Goal: Task Accomplishment & Management: Manage account settings

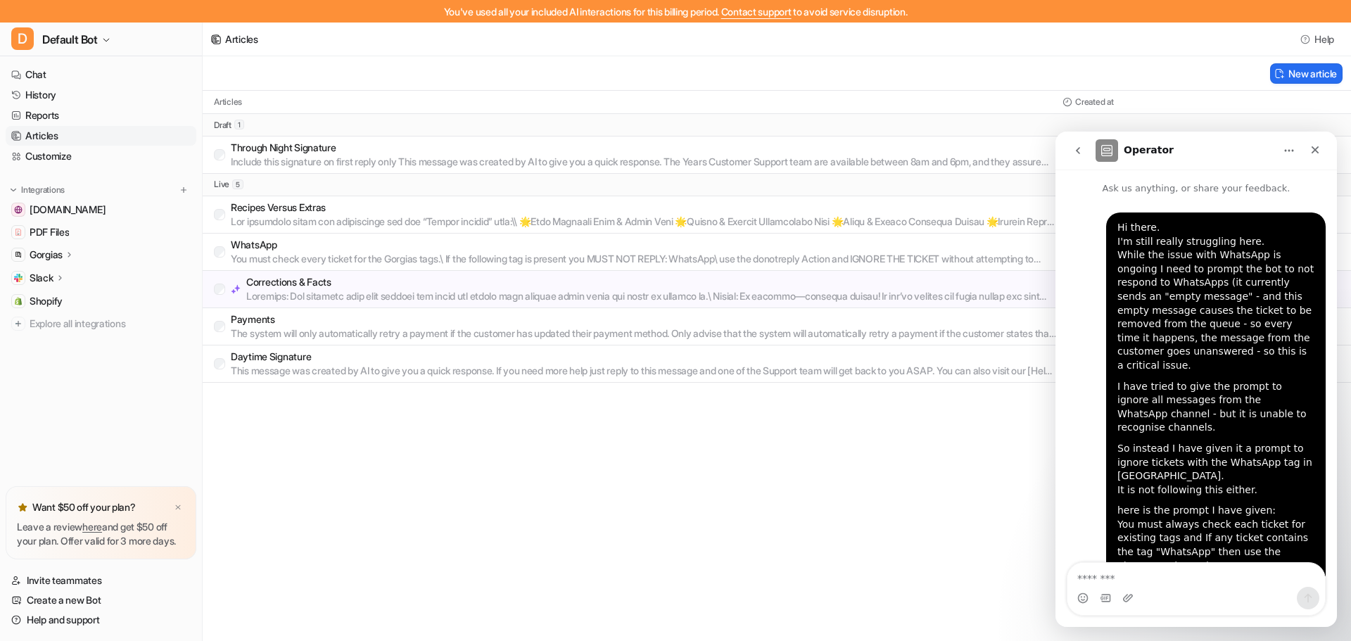
scroll to position [146, 0]
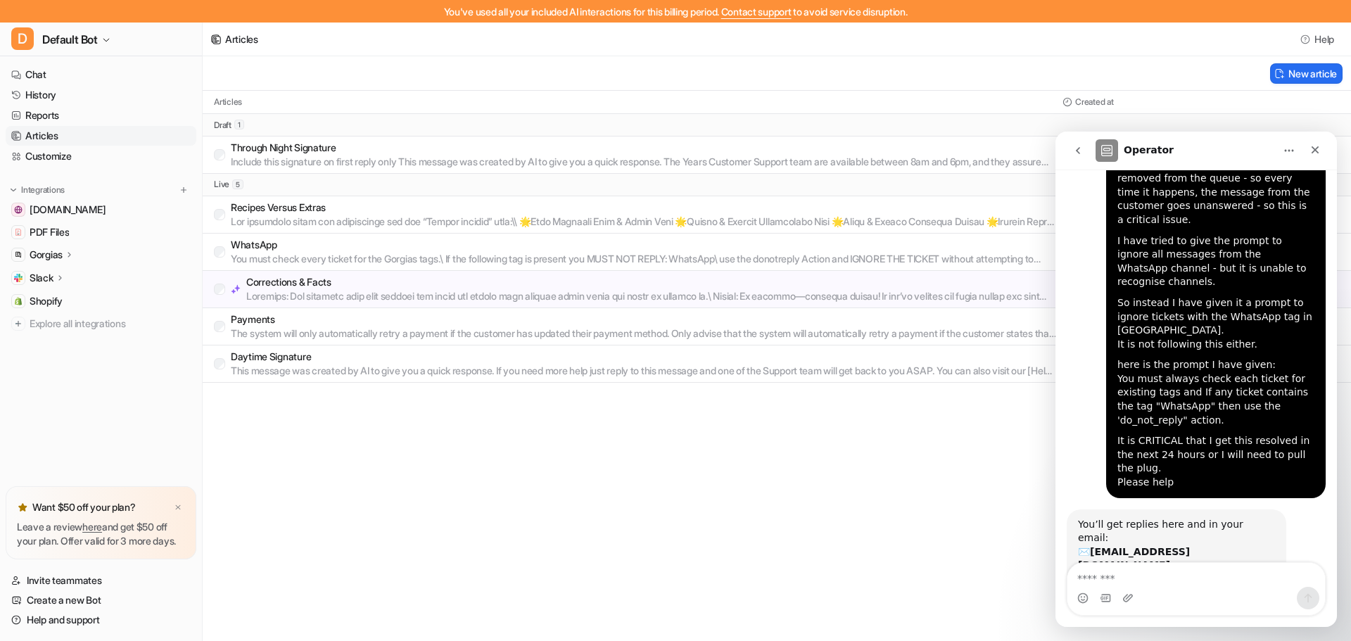
click at [295, 360] on p "Daytime Signature" at bounding box center [644, 357] width 826 height 14
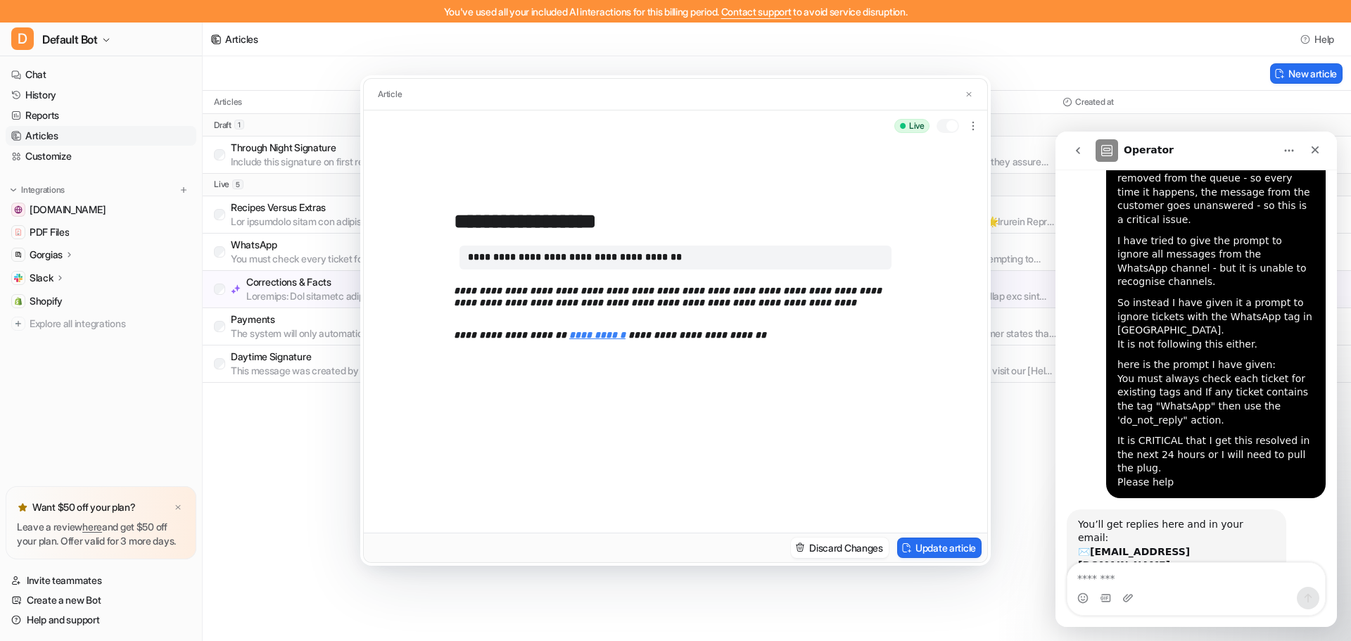
click at [941, 124] on div at bounding box center [947, 126] width 23 height 14
click at [931, 545] on button "Update article" at bounding box center [939, 548] width 84 height 20
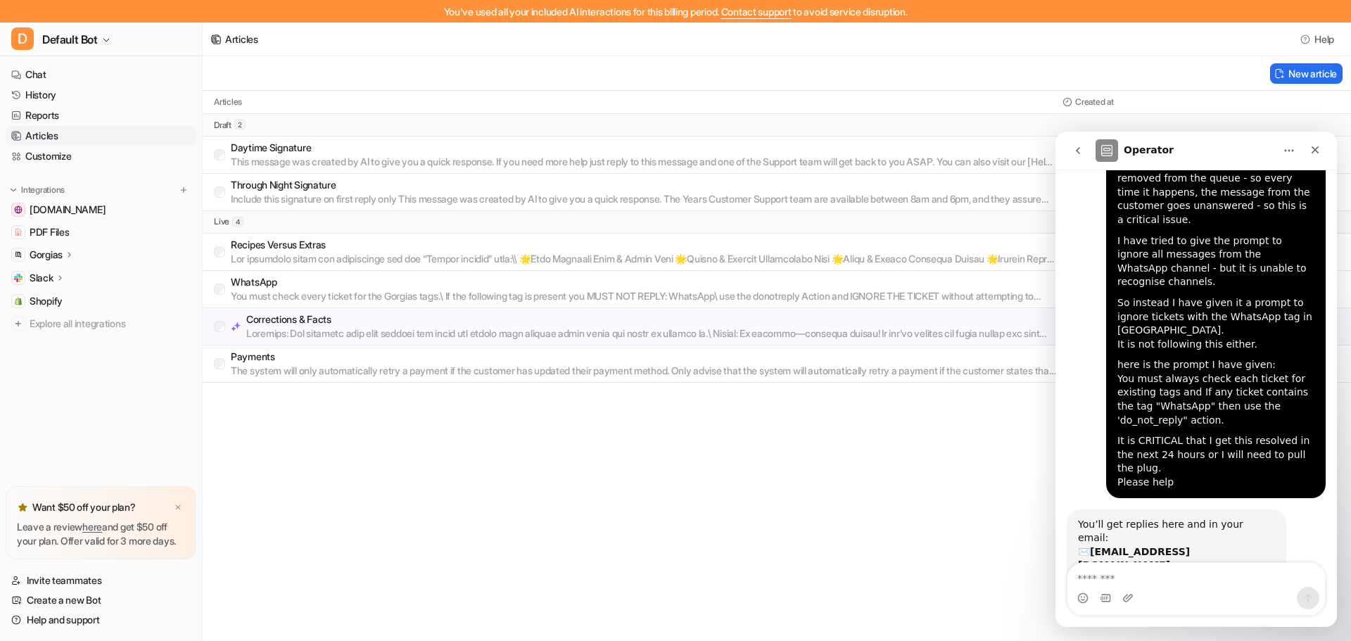
click at [282, 187] on p "Through Night Signature" at bounding box center [644, 185] width 826 height 14
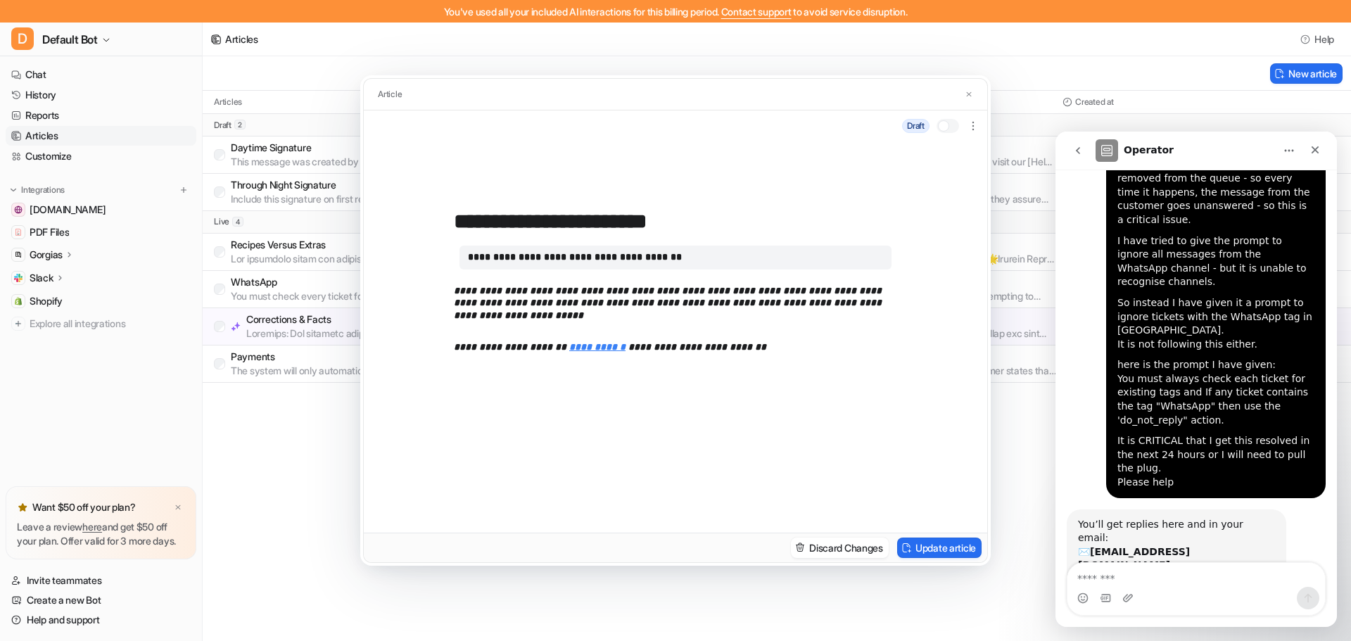
click at [952, 128] on div at bounding box center [947, 126] width 23 height 14
click at [936, 543] on button "Update article" at bounding box center [939, 548] width 84 height 20
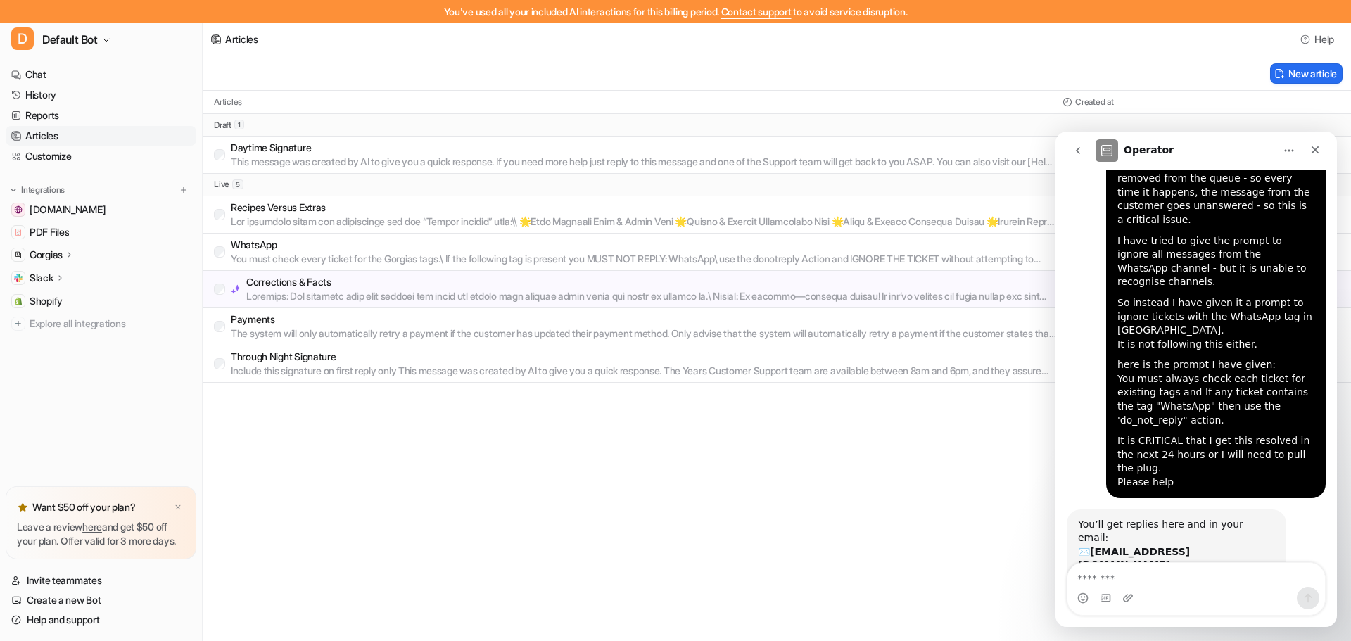
click at [1161, 43] on div "Articles Help" at bounding box center [777, 40] width 1148 height 34
click at [1311, 147] on icon "Close" at bounding box center [1314, 149] width 11 height 11
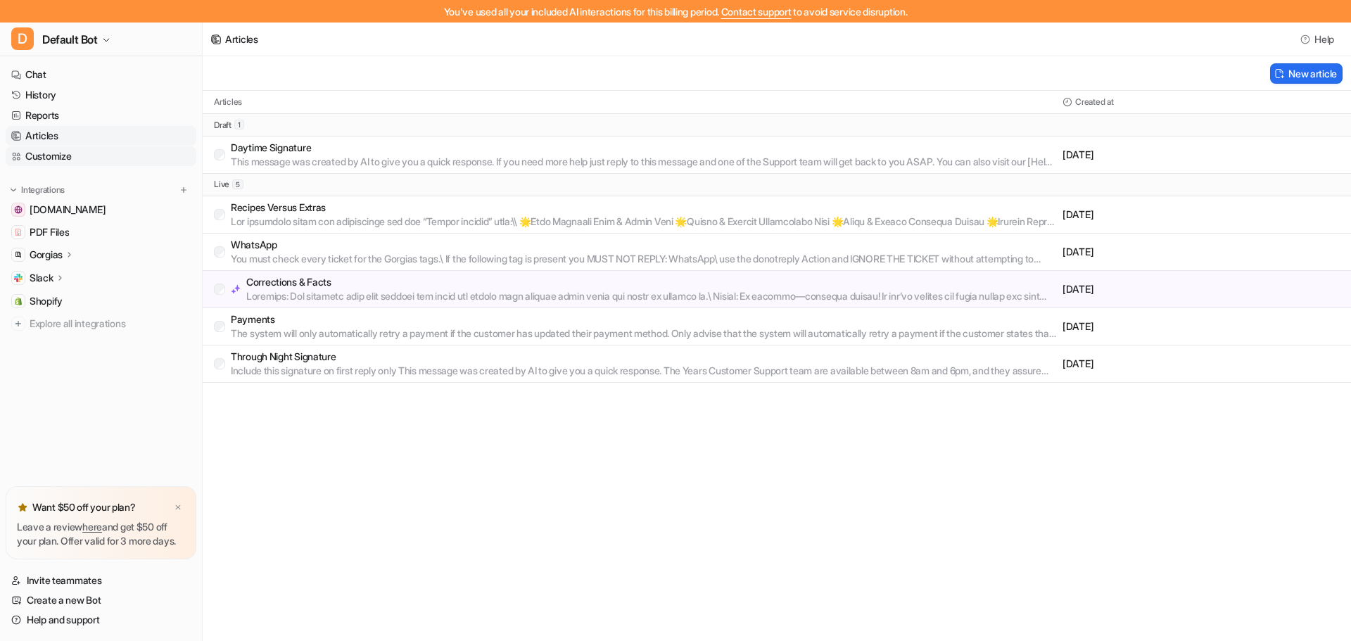
click at [51, 154] on link "Customize" at bounding box center [101, 156] width 191 height 20
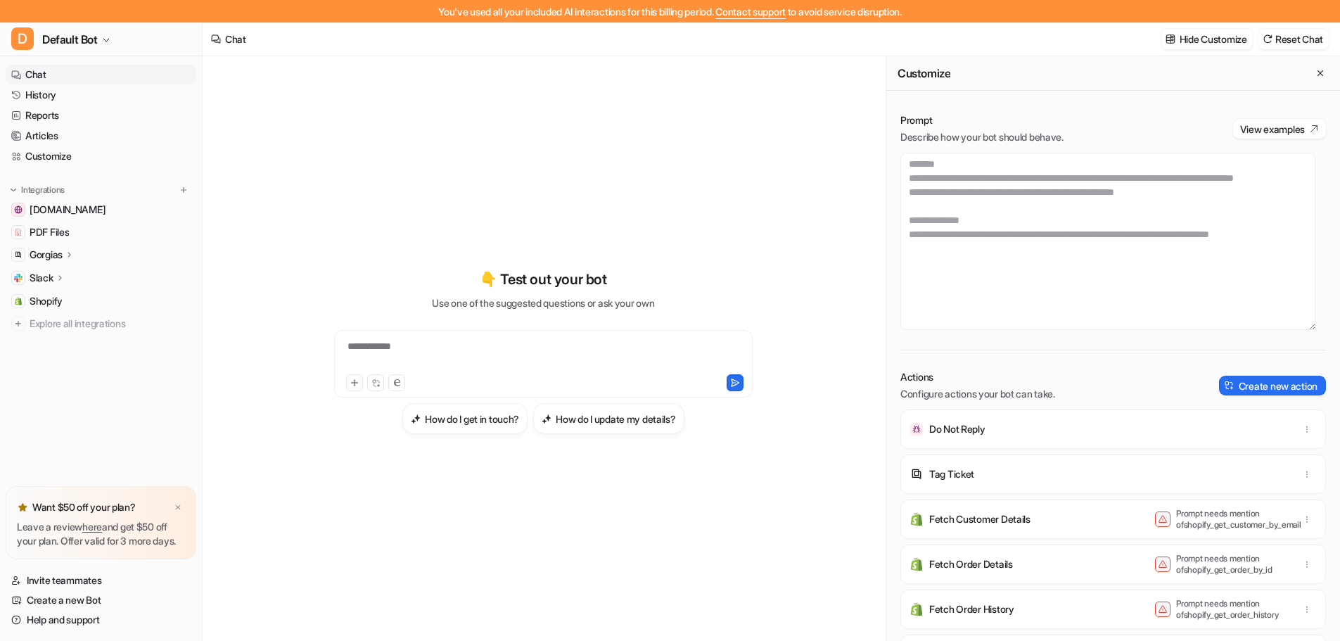
scroll to position [422, 0]
drag, startPoint x: 1279, startPoint y: 288, endPoint x: 905, endPoint y: 174, distance: 391.5
click at [905, 174] on textarea at bounding box center [1108, 241] width 415 height 177
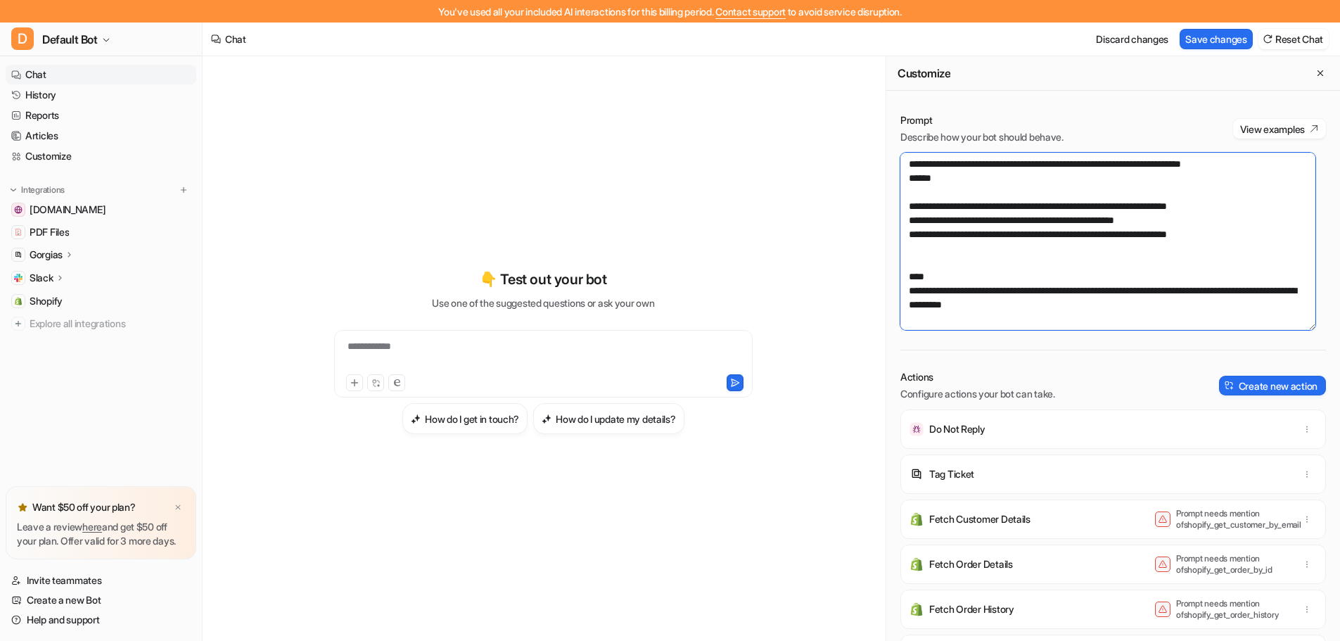
scroll to position [281, 0]
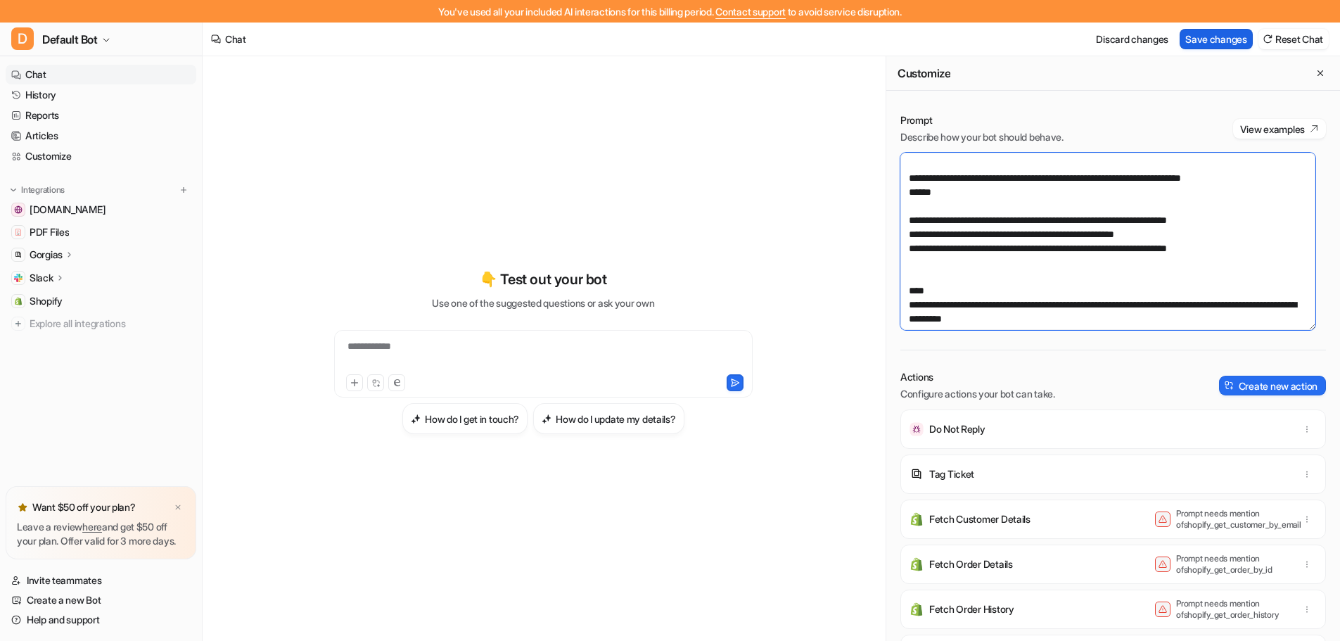
type textarea "**********"
click at [1209, 41] on button "Save changes" at bounding box center [1216, 39] width 73 height 20
click at [56, 91] on link "History" at bounding box center [101, 95] width 191 height 20
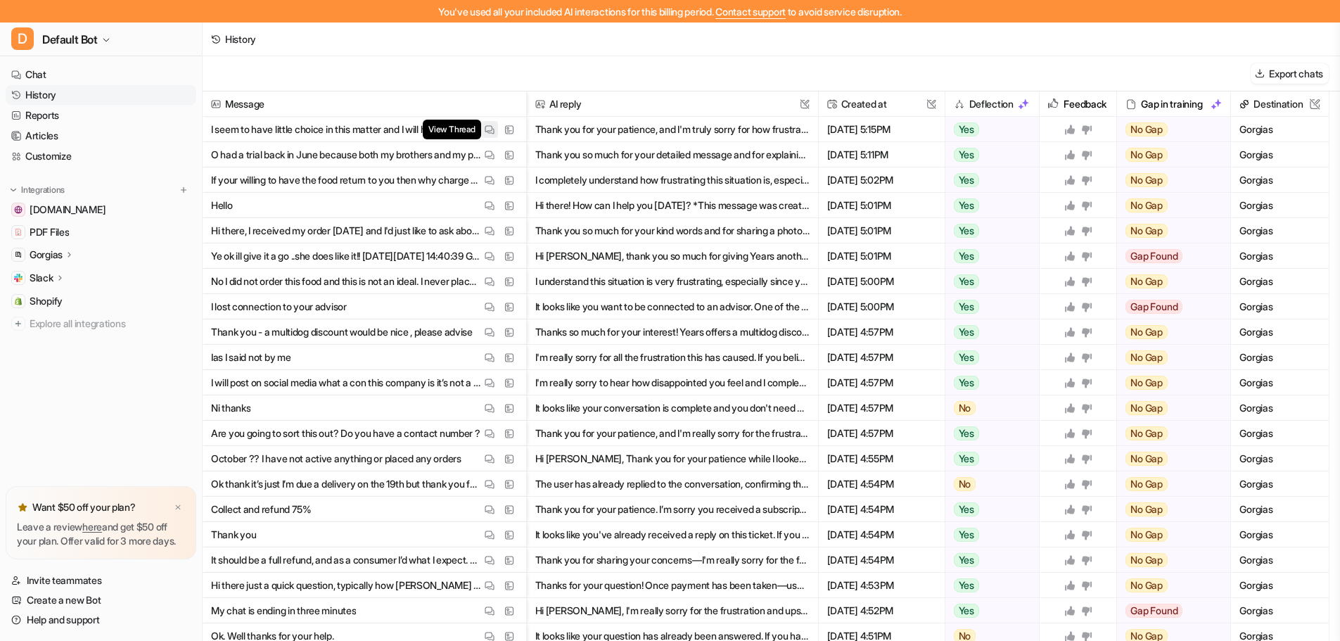
click at [487, 129] on img at bounding box center [490, 130] width 10 height 11
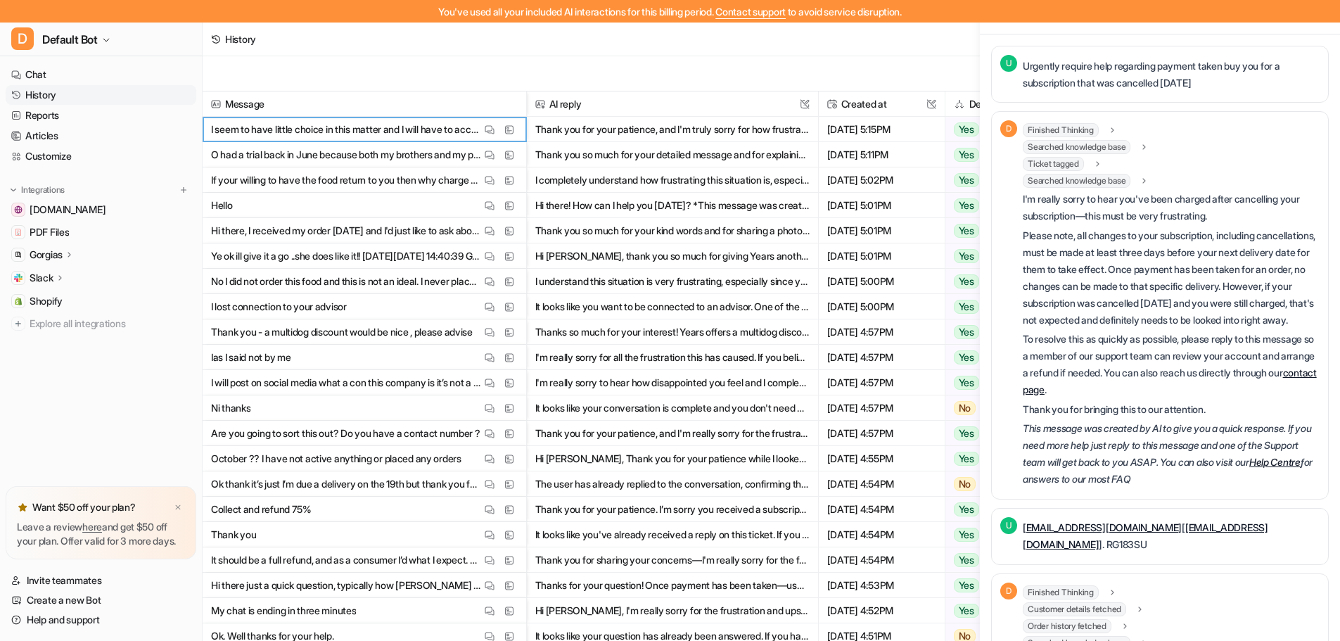
click at [1099, 163] on icon at bounding box center [1097, 163] width 3 height 5
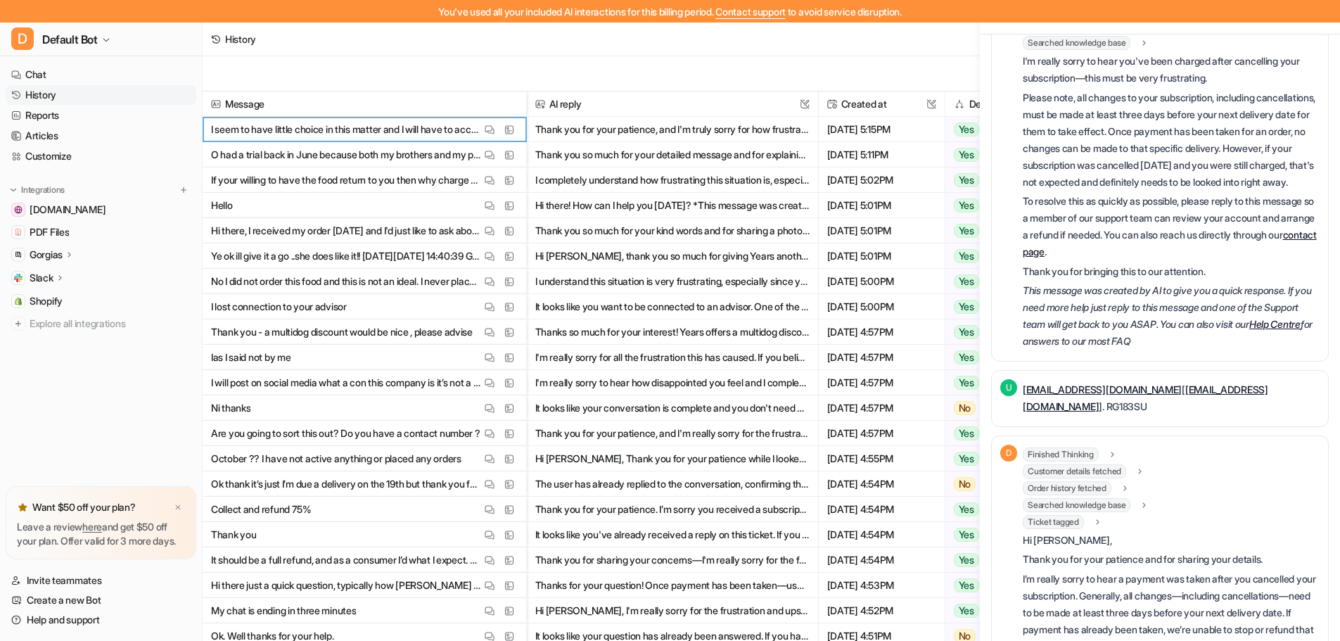
scroll to position [210, 0]
click at [1142, 473] on icon at bounding box center [1140, 470] width 3 height 5
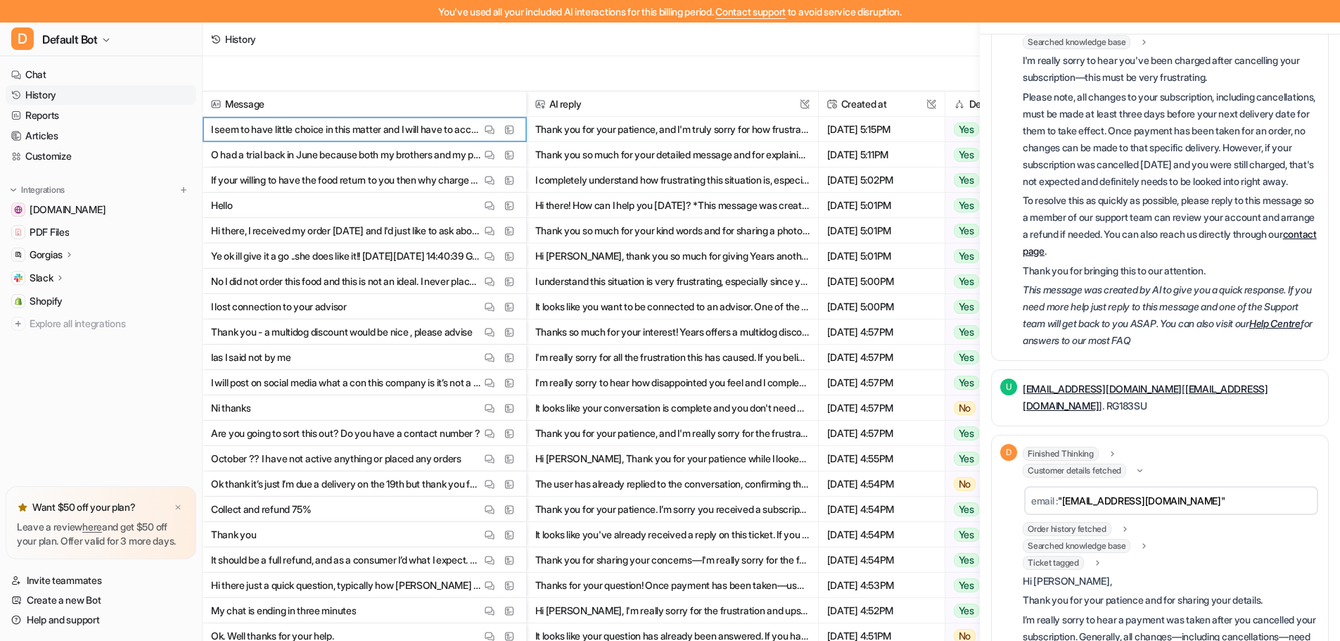
click at [1127, 534] on icon at bounding box center [1125, 528] width 10 height 11
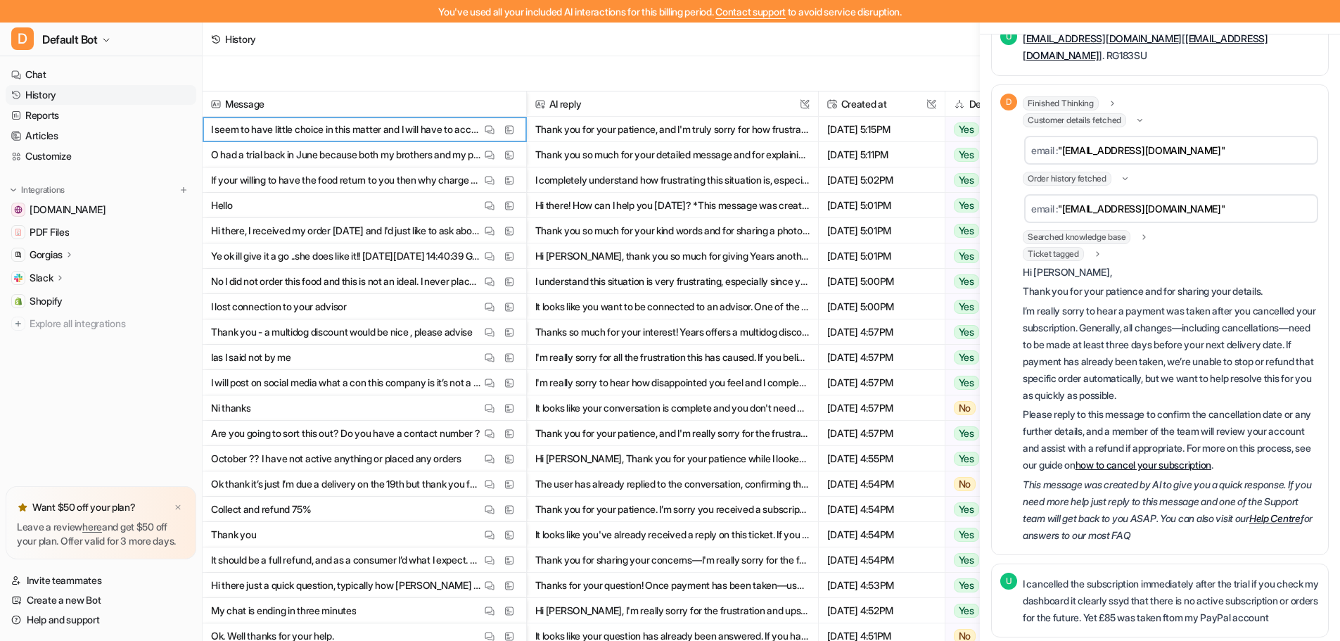
scroll to position [561, 0]
click at [1146, 241] on icon at bounding box center [1145, 236] width 10 height 11
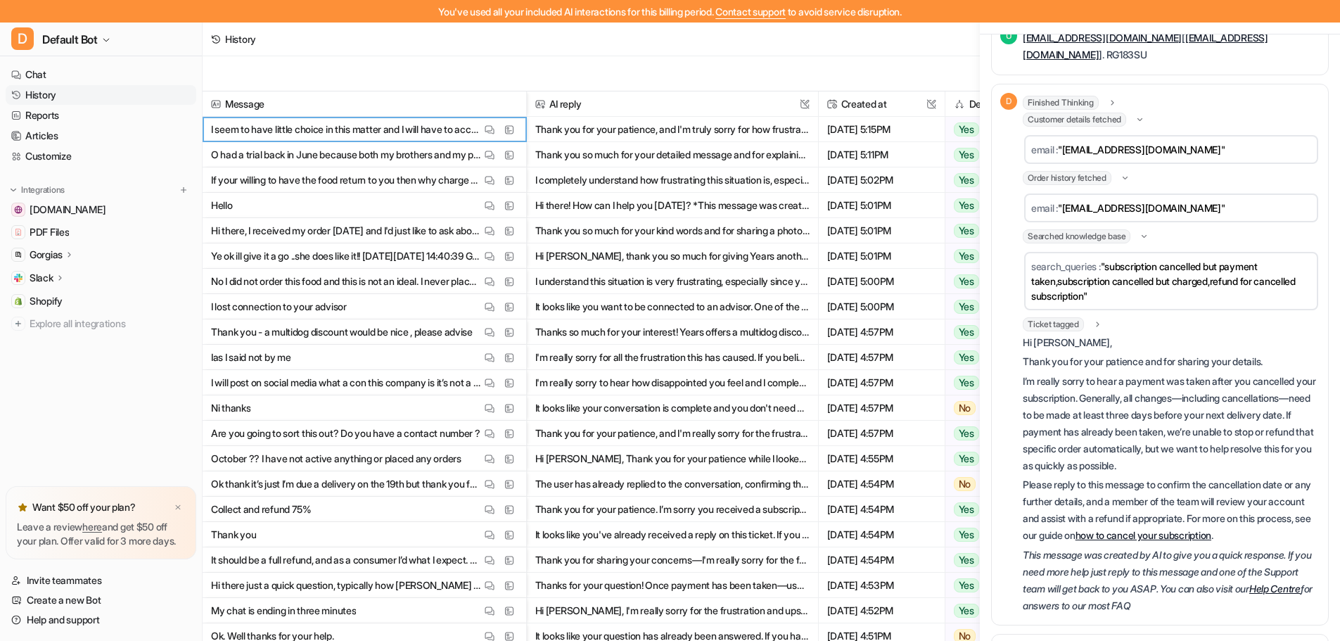
click at [1102, 329] on icon at bounding box center [1098, 324] width 10 height 11
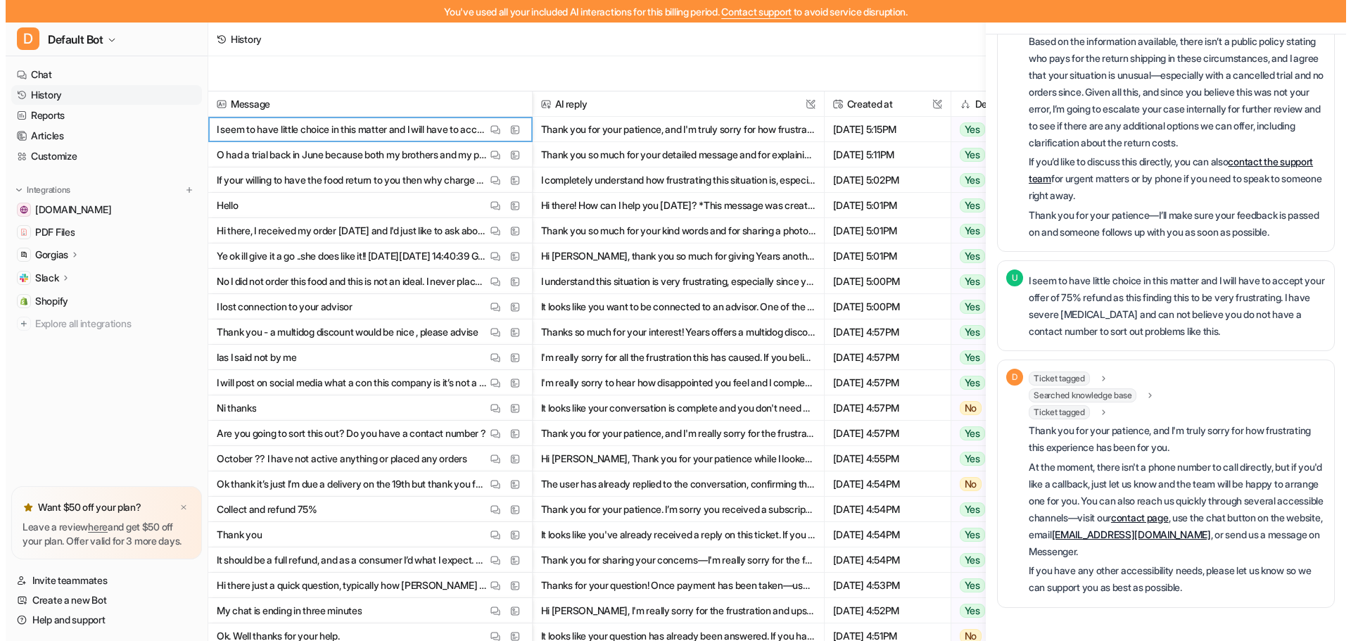
scroll to position [4508, 0]
click at [64, 157] on link "Customize" at bounding box center [101, 156] width 191 height 20
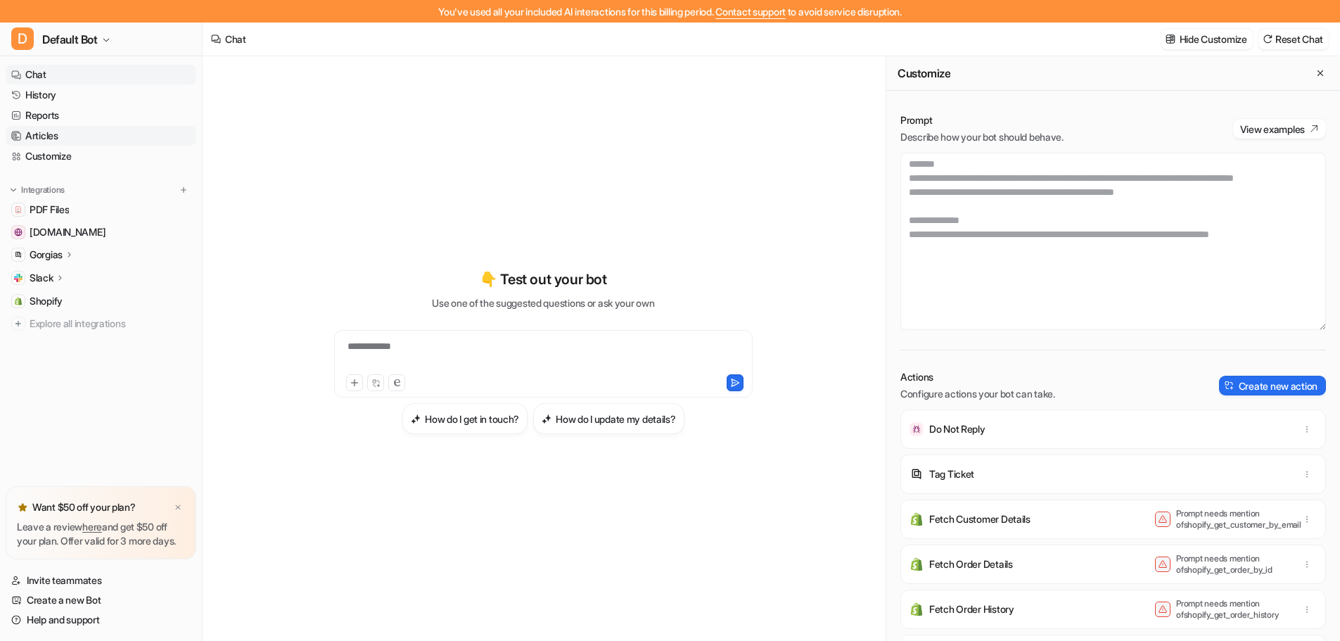
click at [53, 136] on link "Articles" at bounding box center [101, 136] width 191 height 20
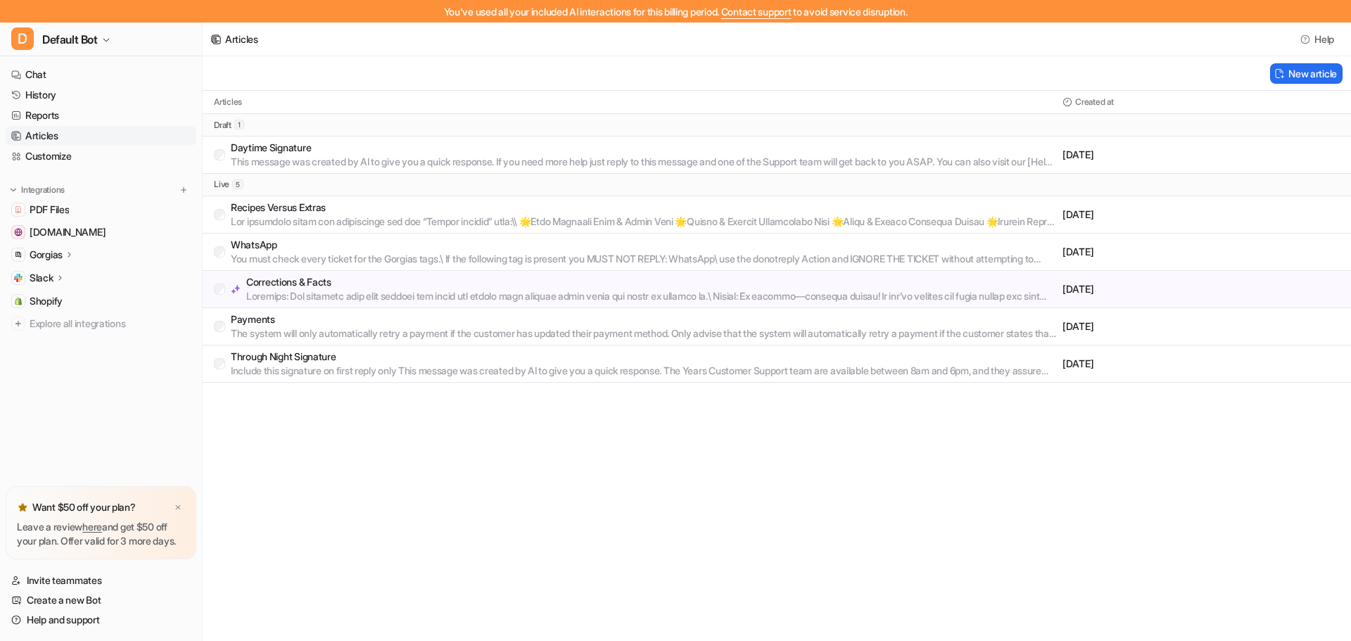
click at [424, 278] on p "Corrections & Facts" at bounding box center [651, 282] width 810 height 14
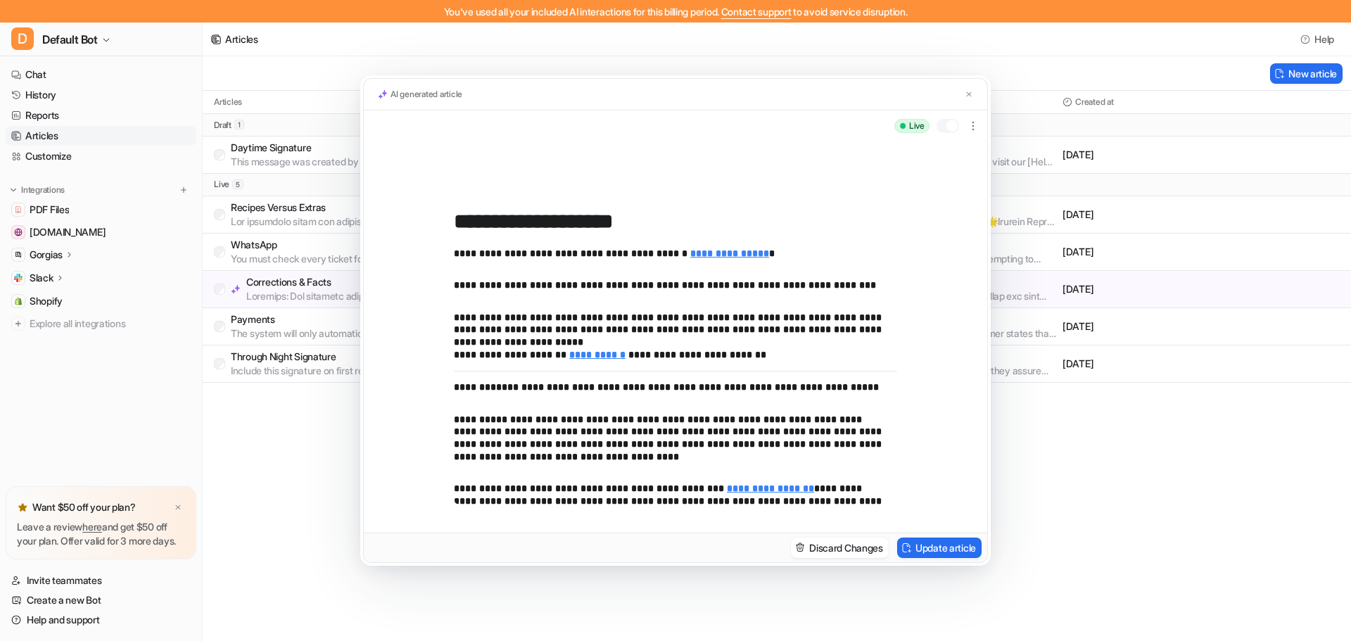
click at [791, 593] on div "**********" at bounding box center [675, 320] width 1351 height 641
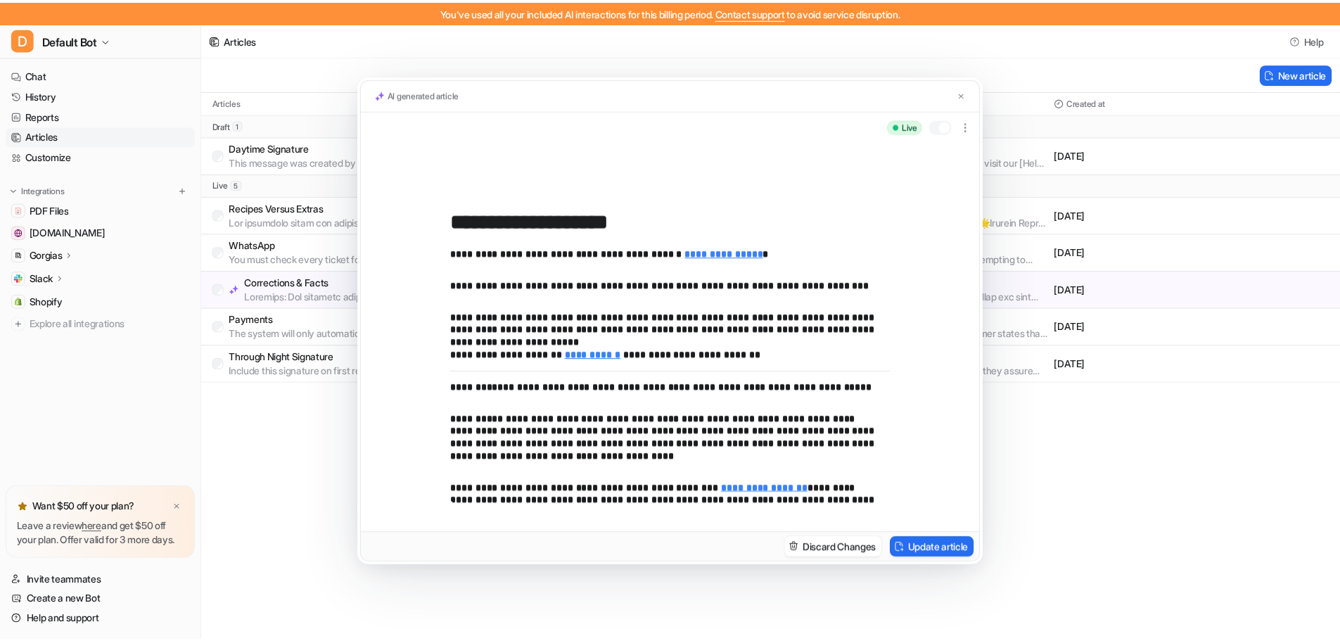
scroll to position [2068, 0]
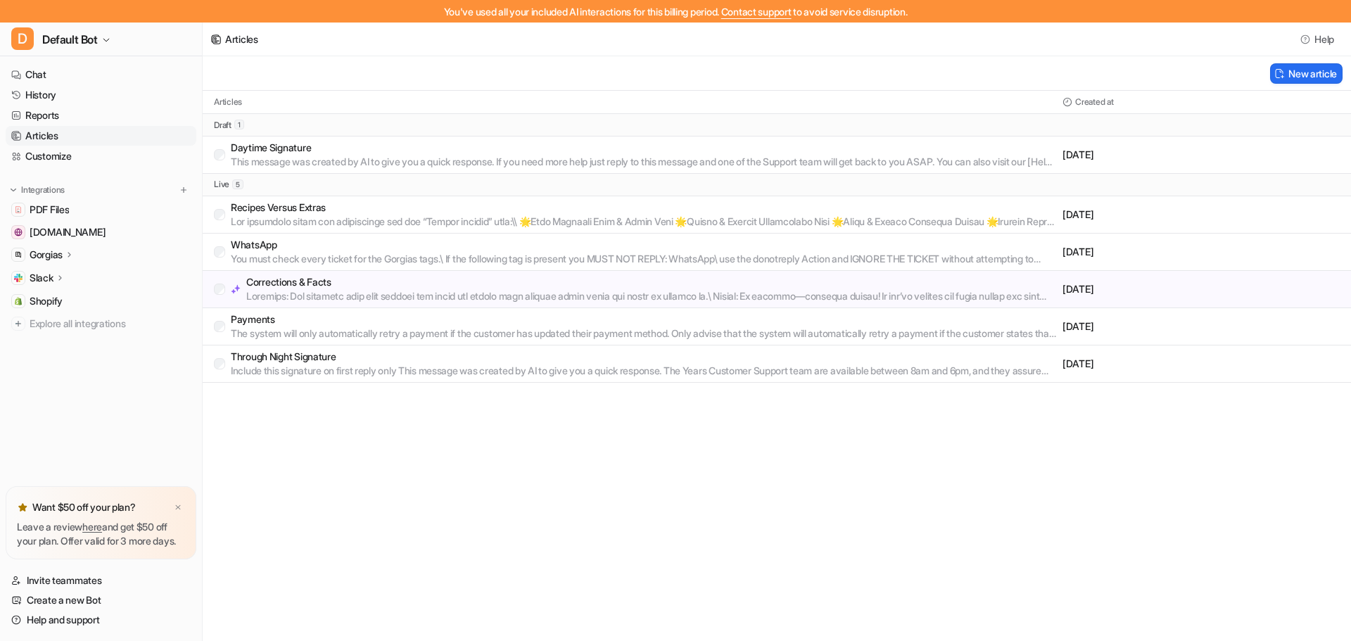
click at [334, 245] on p "WhatsApp" at bounding box center [644, 245] width 826 height 14
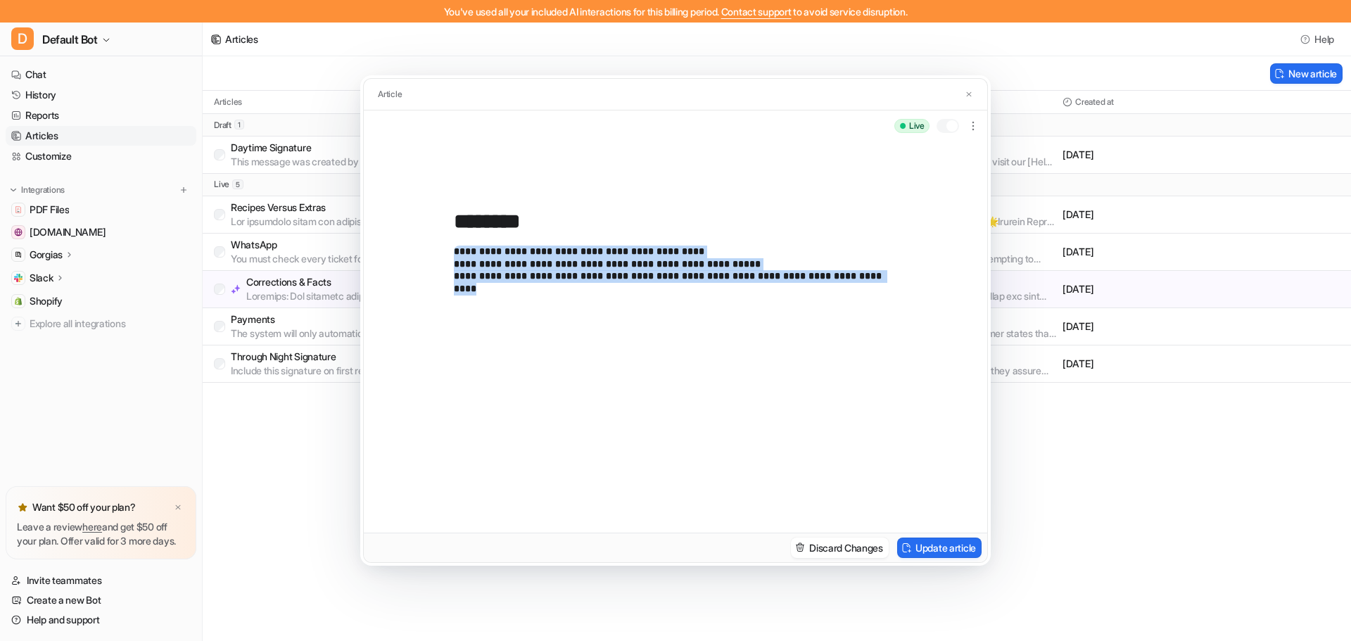
drag, startPoint x: 890, startPoint y: 276, endPoint x: 443, endPoint y: 186, distance: 455.7
click at [443, 186] on div "**********" at bounding box center [675, 336] width 623 height 391
copy p "**********"
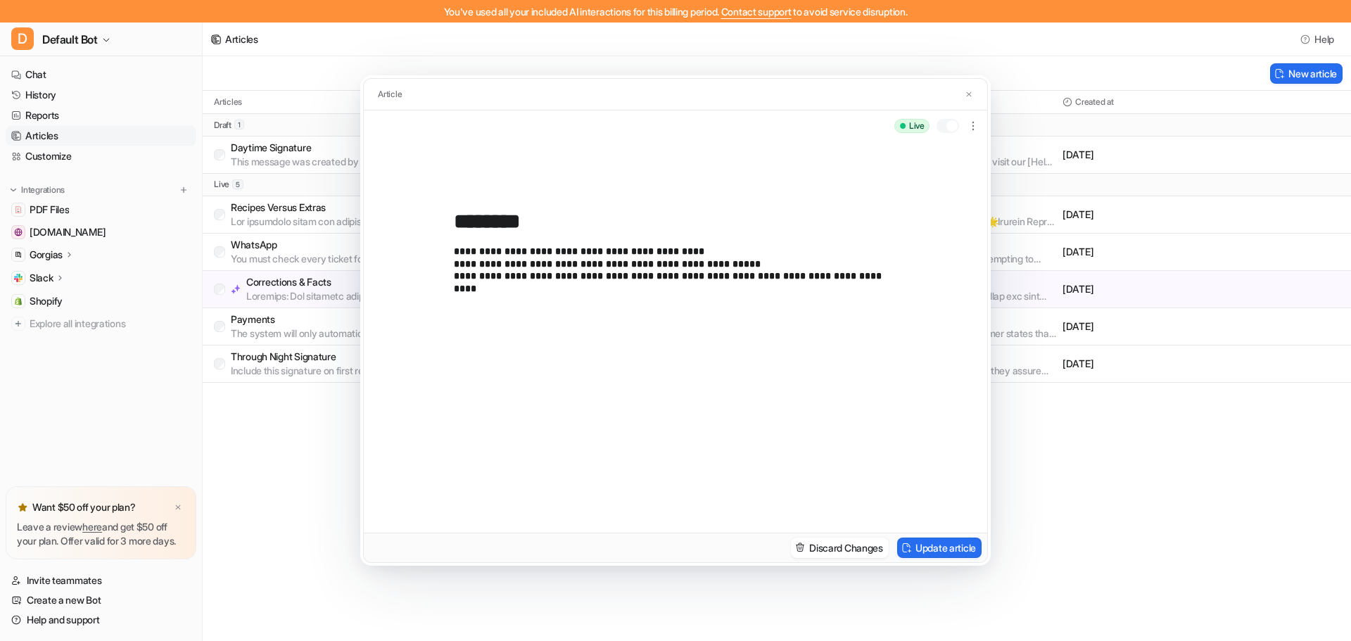
click at [1102, 81] on div "**********" at bounding box center [675, 320] width 1351 height 641
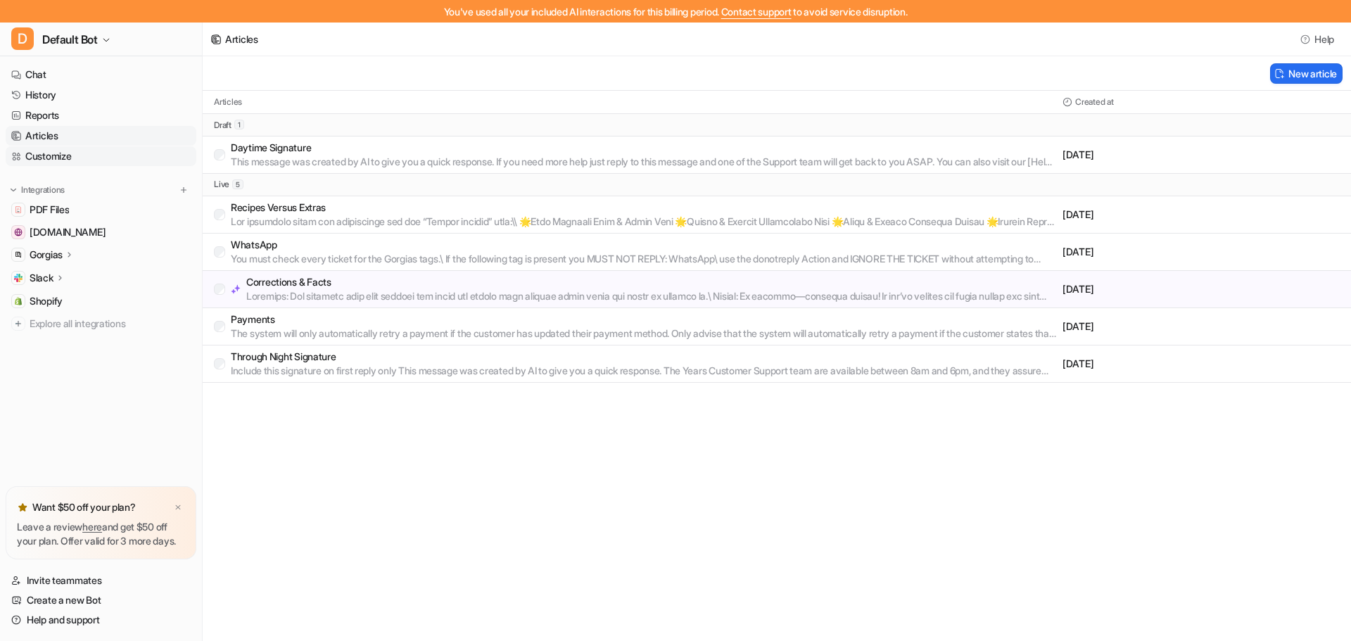
click at [58, 157] on link "Customize" at bounding box center [101, 156] width 191 height 20
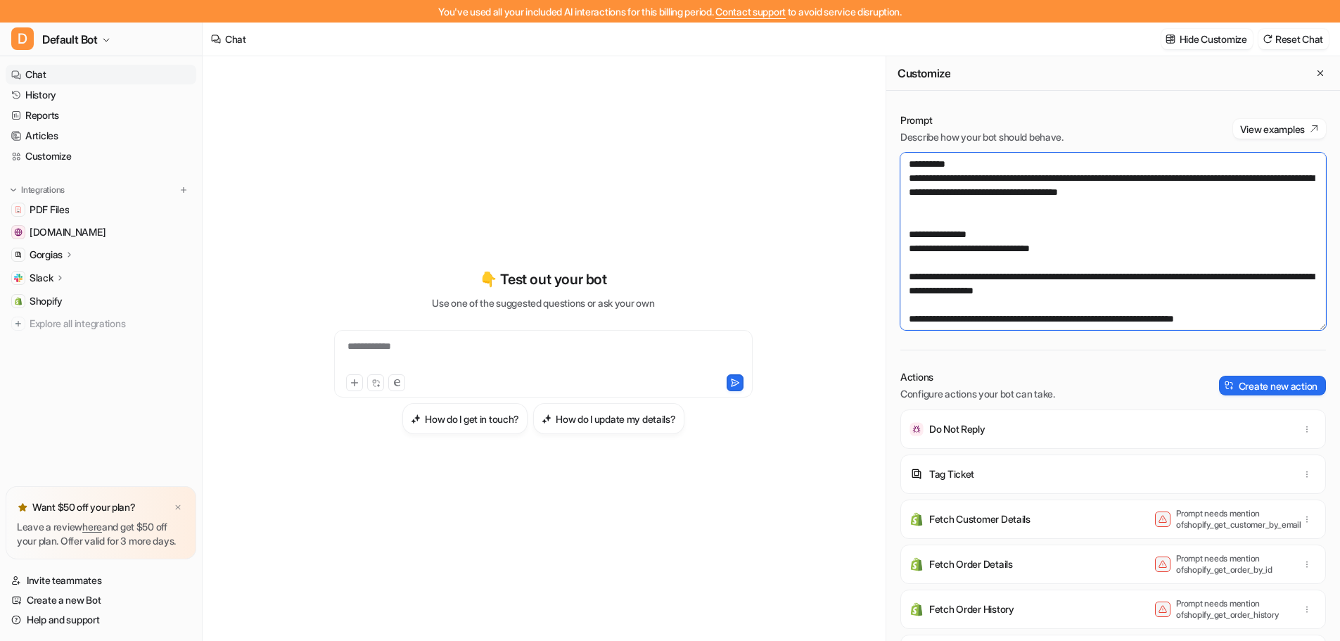
click at [1136, 292] on textarea at bounding box center [1114, 241] width 426 height 177
paste textarea "**********"
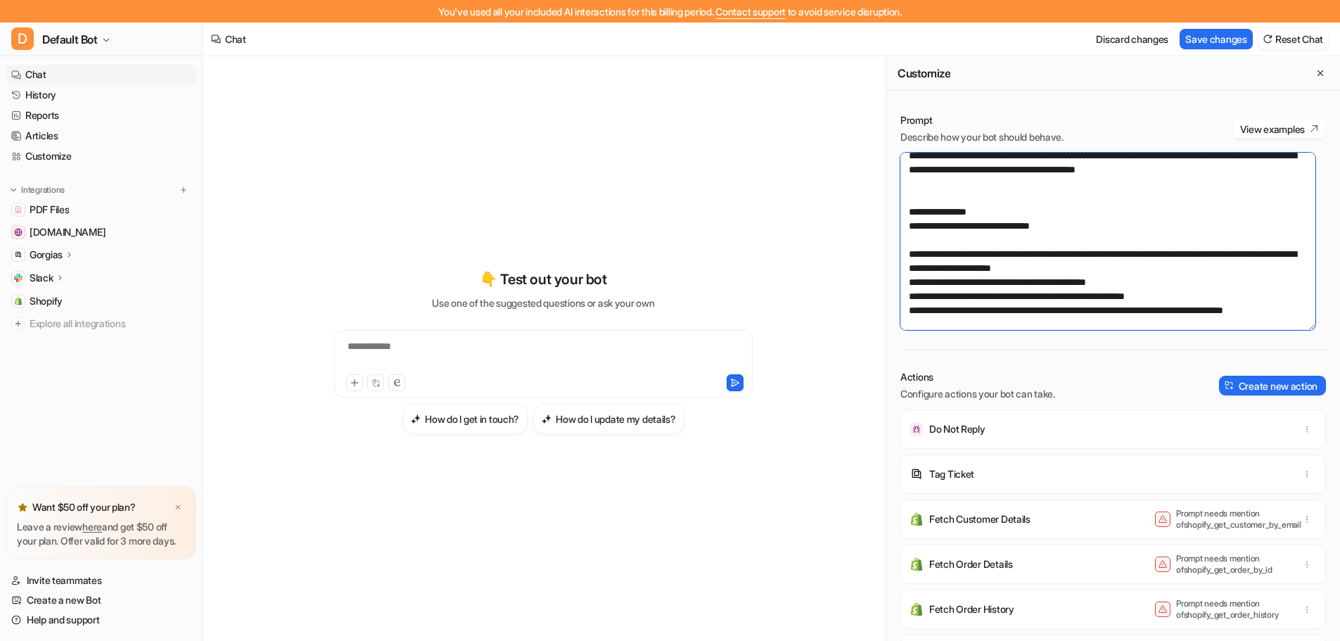
click at [1156, 284] on textarea at bounding box center [1108, 241] width 415 height 177
click at [1209, 293] on textarea at bounding box center [1108, 241] width 415 height 177
click at [1151, 295] on textarea at bounding box center [1108, 241] width 415 height 177
click at [1202, 296] on textarea at bounding box center [1108, 241] width 415 height 177
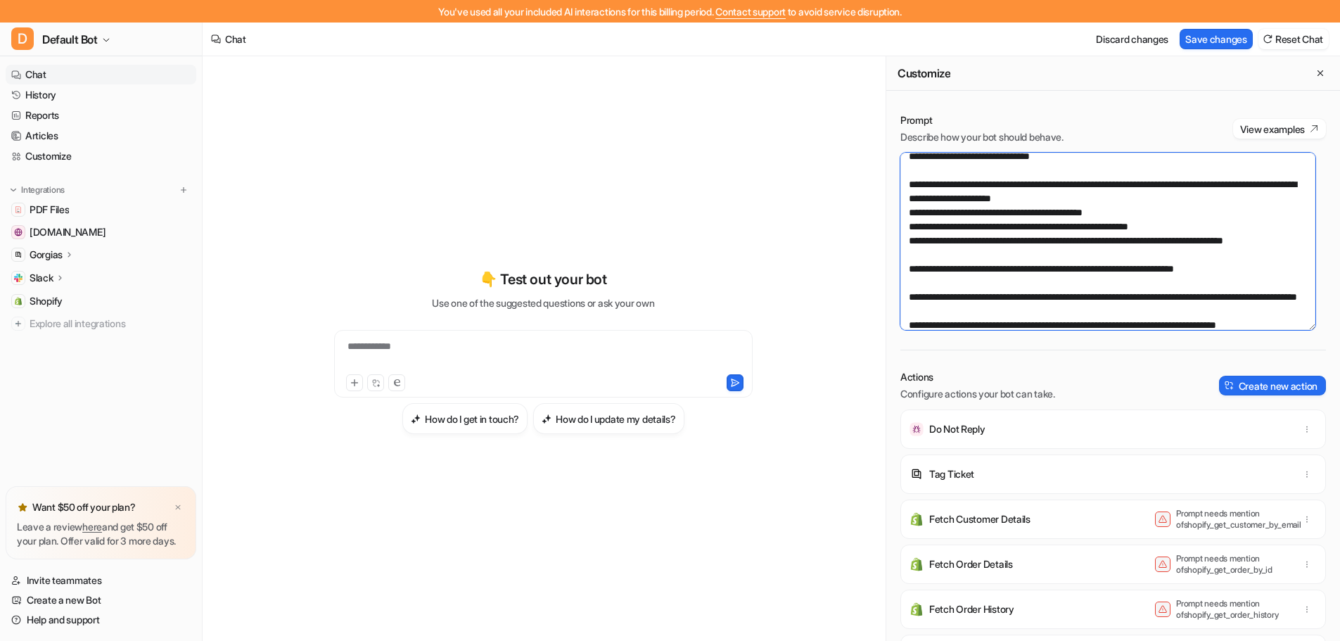
scroll to position [93, 0]
type textarea "**********"
click at [1228, 37] on button "Save changes" at bounding box center [1216, 39] width 73 height 20
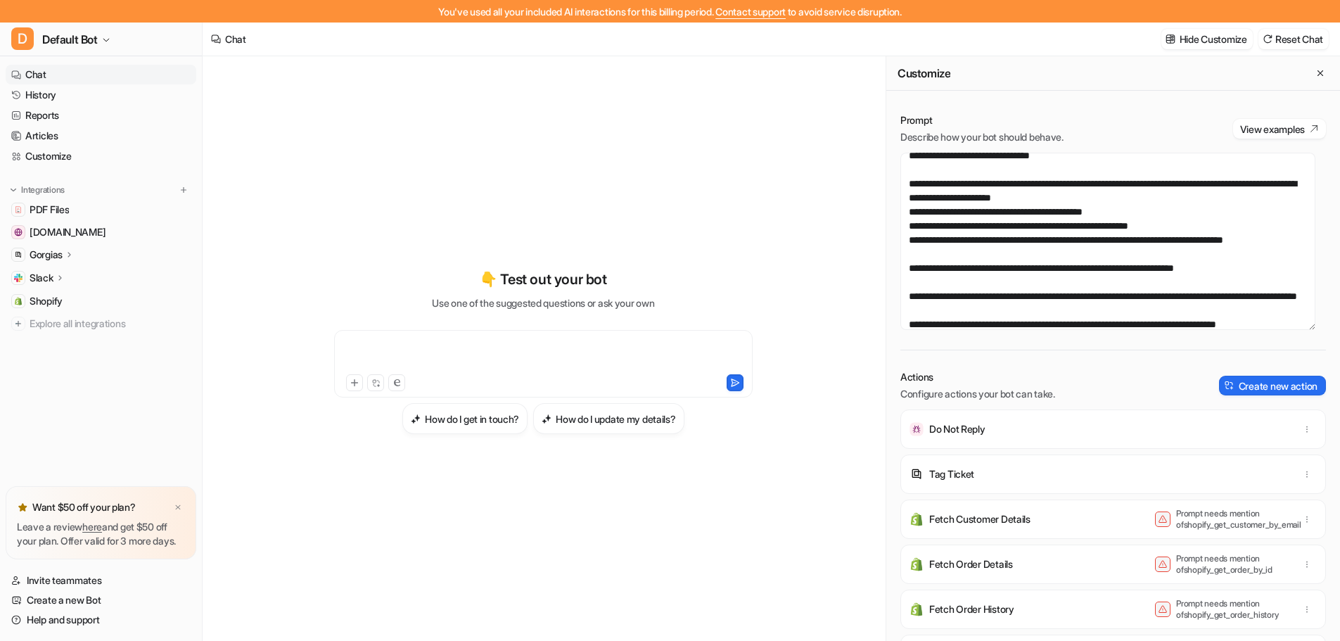
click at [407, 357] on div at bounding box center [544, 355] width 412 height 32
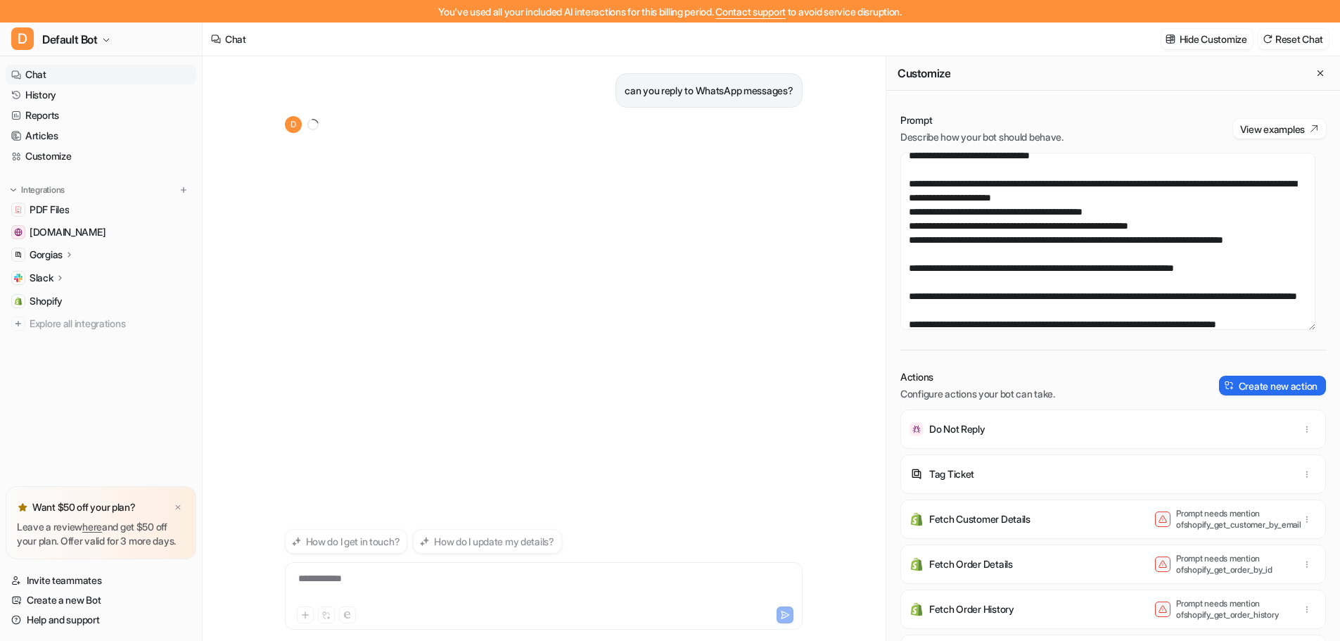
scroll to position [23, 0]
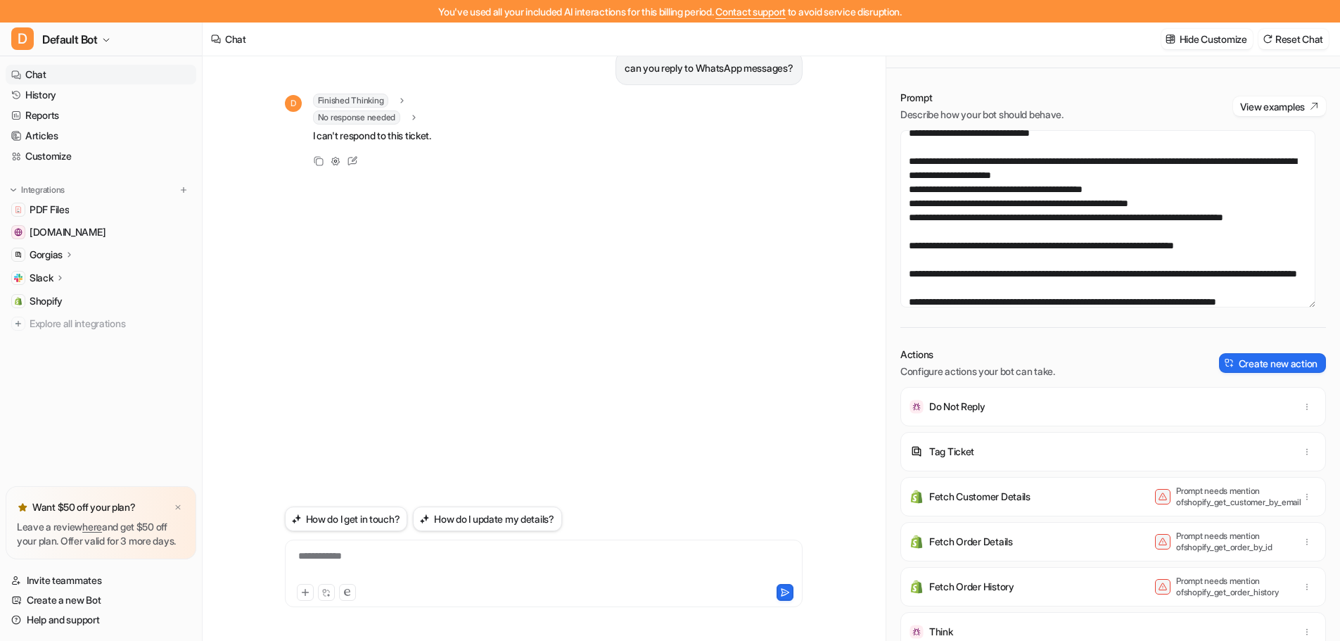
click at [345, 556] on div "**********" at bounding box center [543, 565] width 511 height 32
click at [397, 552] on div "**********" at bounding box center [543, 565] width 511 height 32
click at [448, 558] on div "**********" at bounding box center [543, 565] width 511 height 32
click at [354, 563] on div at bounding box center [543, 565] width 511 height 32
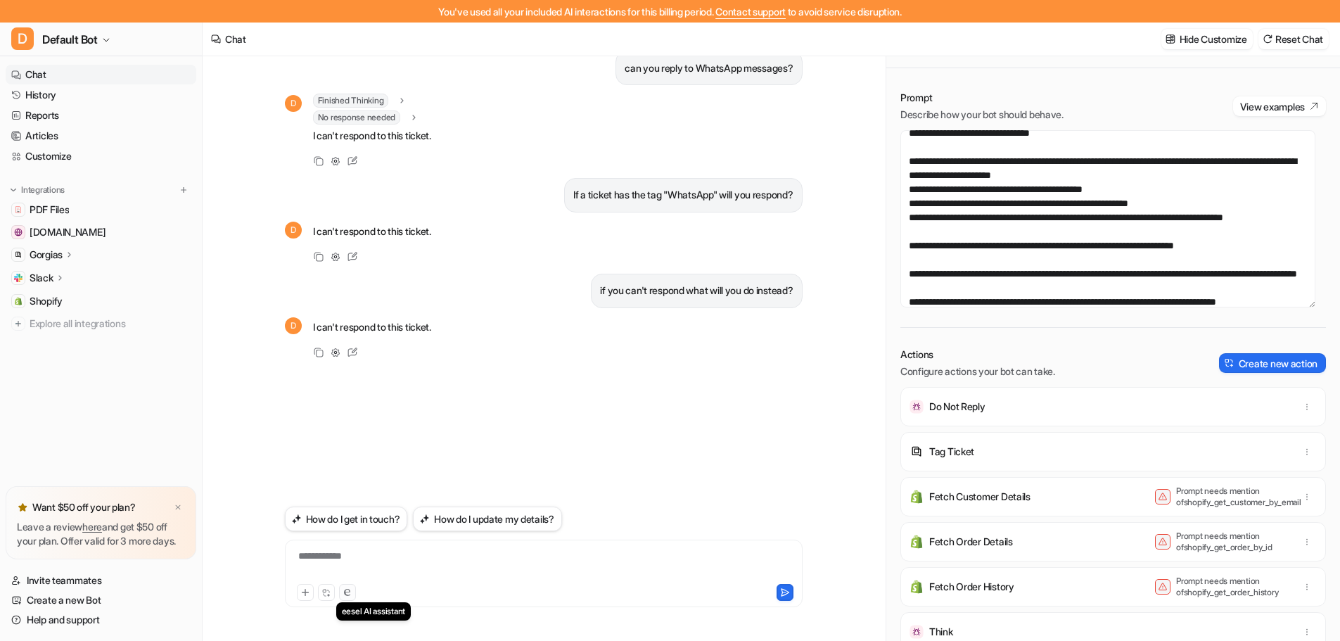
click at [349, 591] on icon at bounding box center [347, 592] width 6 height 7
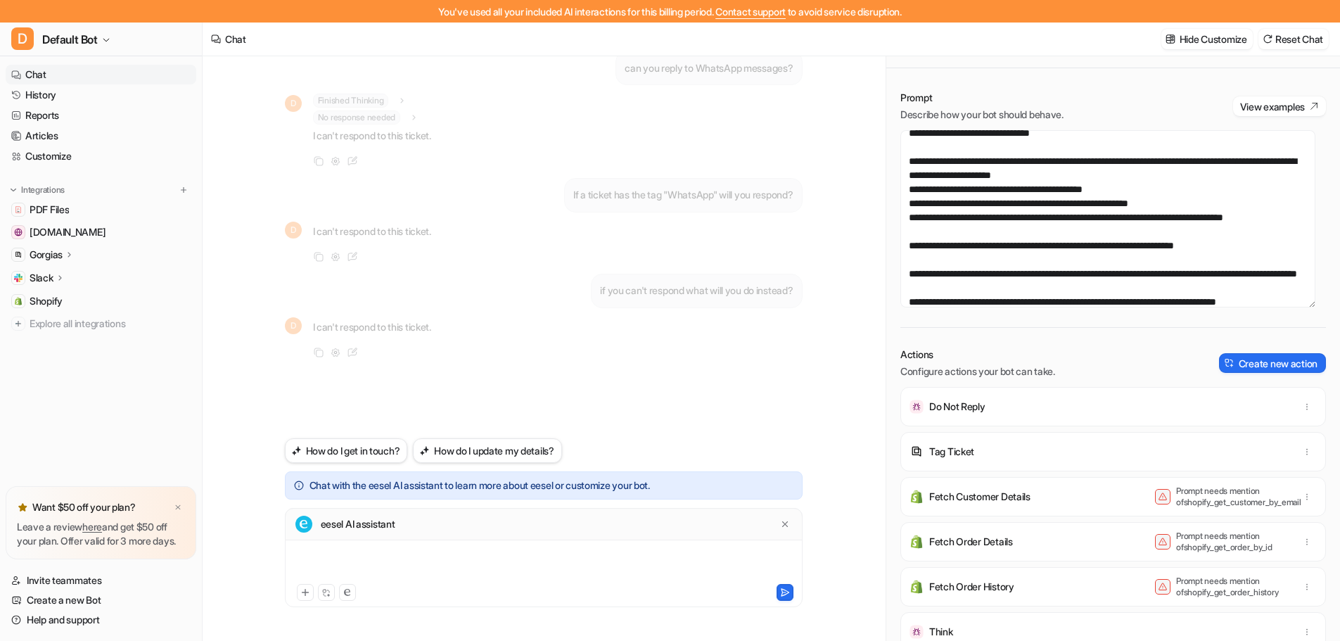
click at [347, 560] on div at bounding box center [543, 565] width 511 height 32
click at [640, 559] on div "**********" at bounding box center [543, 565] width 511 height 32
click at [641, 559] on div "**********" at bounding box center [543, 565] width 511 height 32
click at [785, 592] on icon at bounding box center [785, 592] width 10 height 10
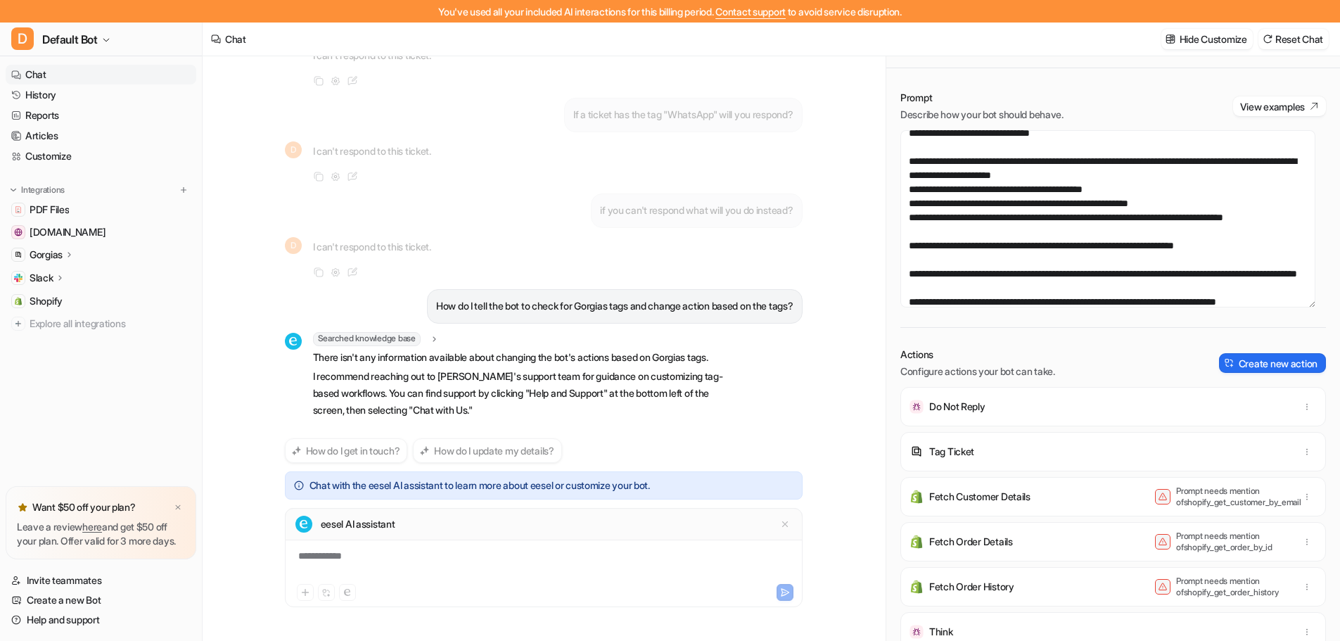
scroll to position [97, 0]
click at [106, 39] on icon "button" at bounding box center [106, 40] width 6 height 3
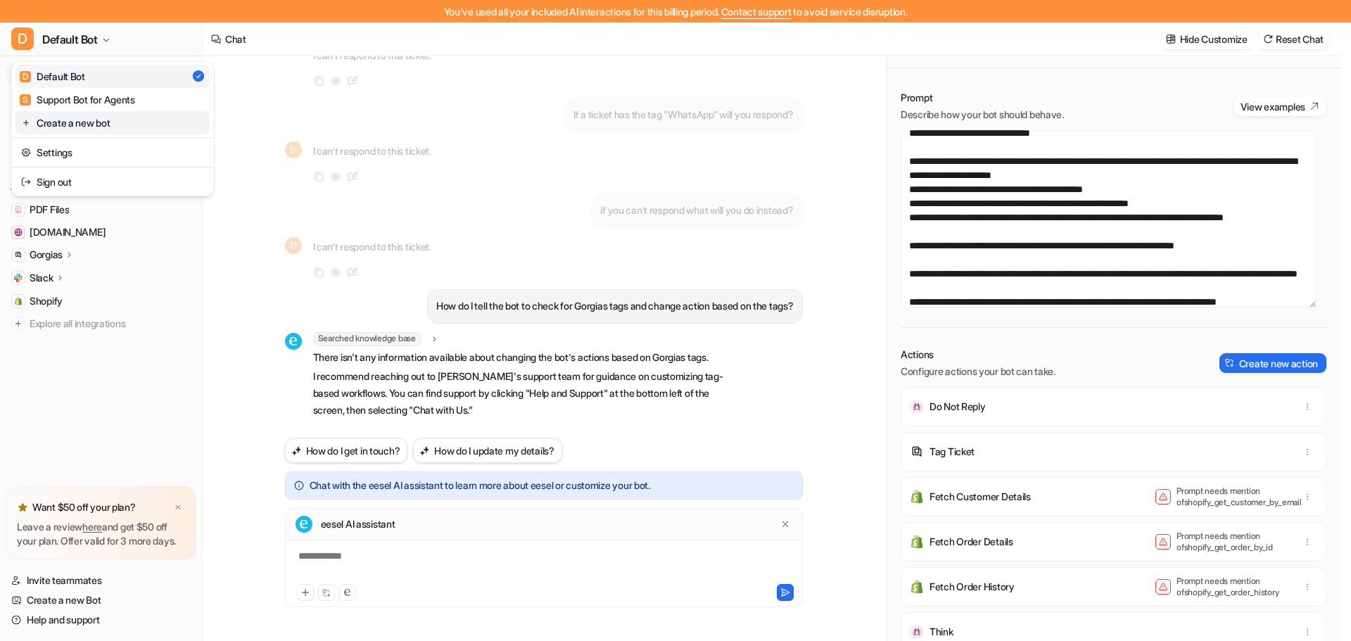
click at [95, 120] on link "Create a new bot" at bounding box center [112, 122] width 194 height 23
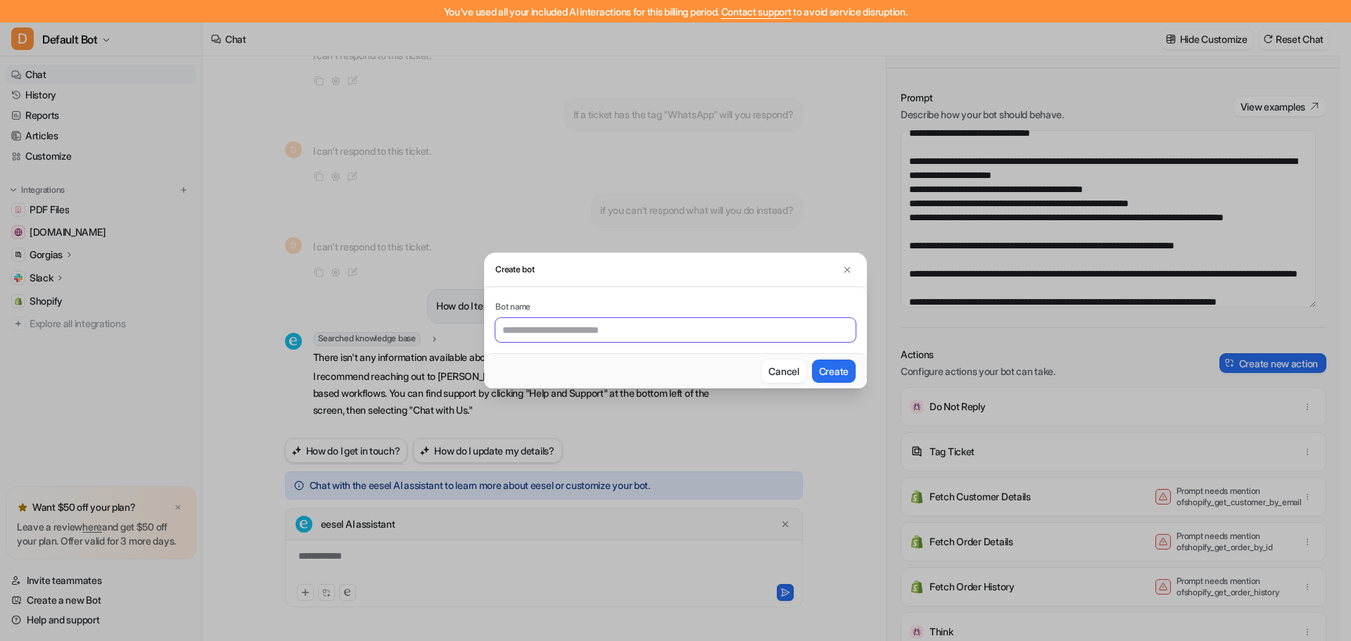
click at [596, 331] on input "text" at bounding box center [675, 330] width 360 height 24
type input "**********"
click at [841, 370] on button "Create" at bounding box center [834, 371] width 44 height 23
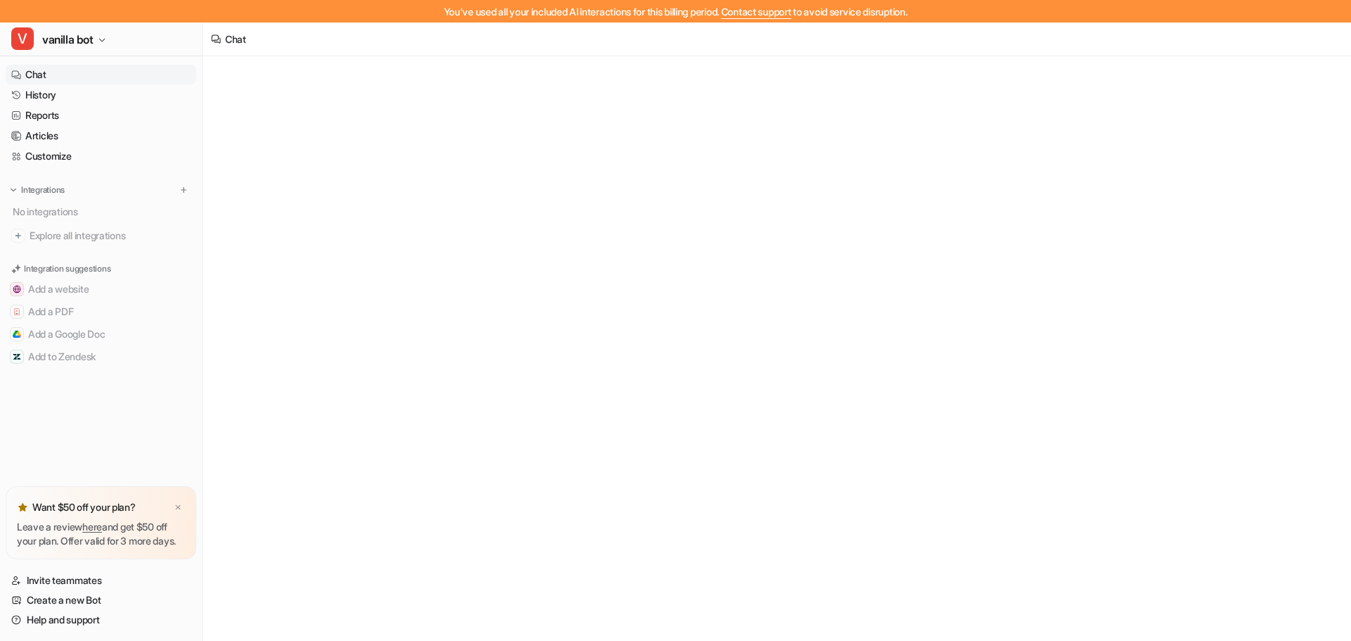
click at [39, 72] on link "Chat" at bounding box center [101, 75] width 191 height 20
click at [39, 75] on link "Chat" at bounding box center [101, 75] width 191 height 20
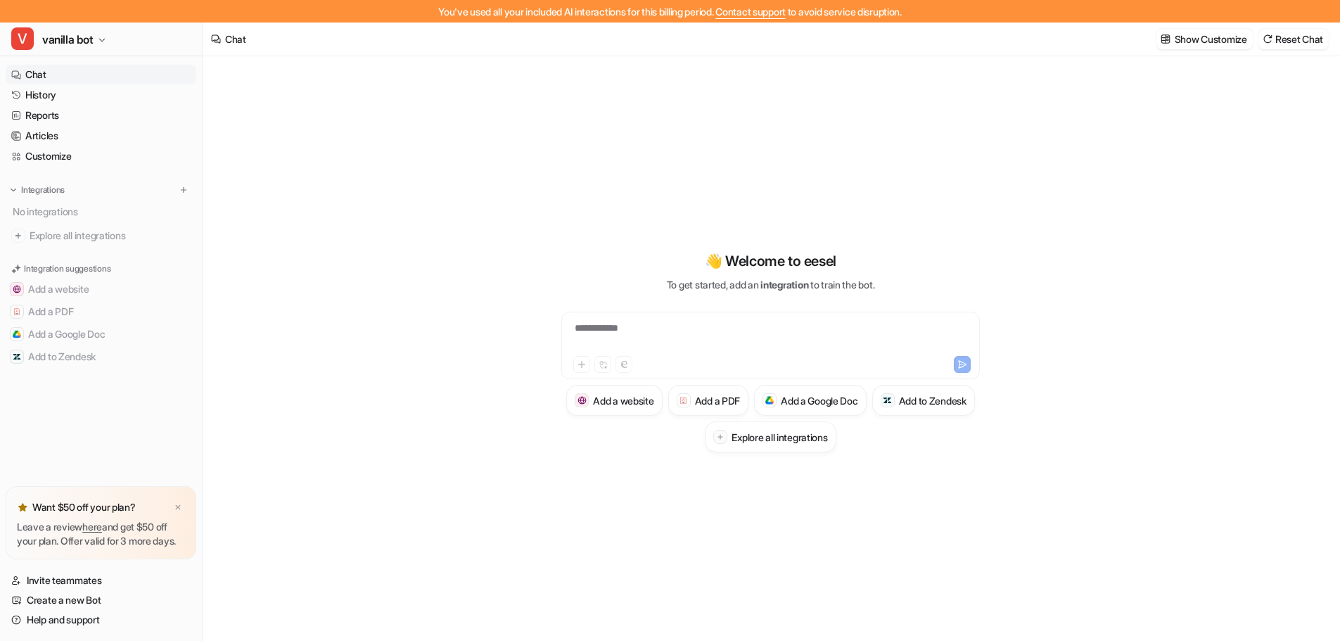
click at [231, 38] on div "Chat" at bounding box center [235, 39] width 21 height 15
click at [606, 329] on div "**********" at bounding box center [771, 337] width 412 height 32
click at [99, 36] on icon "button" at bounding box center [102, 40] width 8 height 8
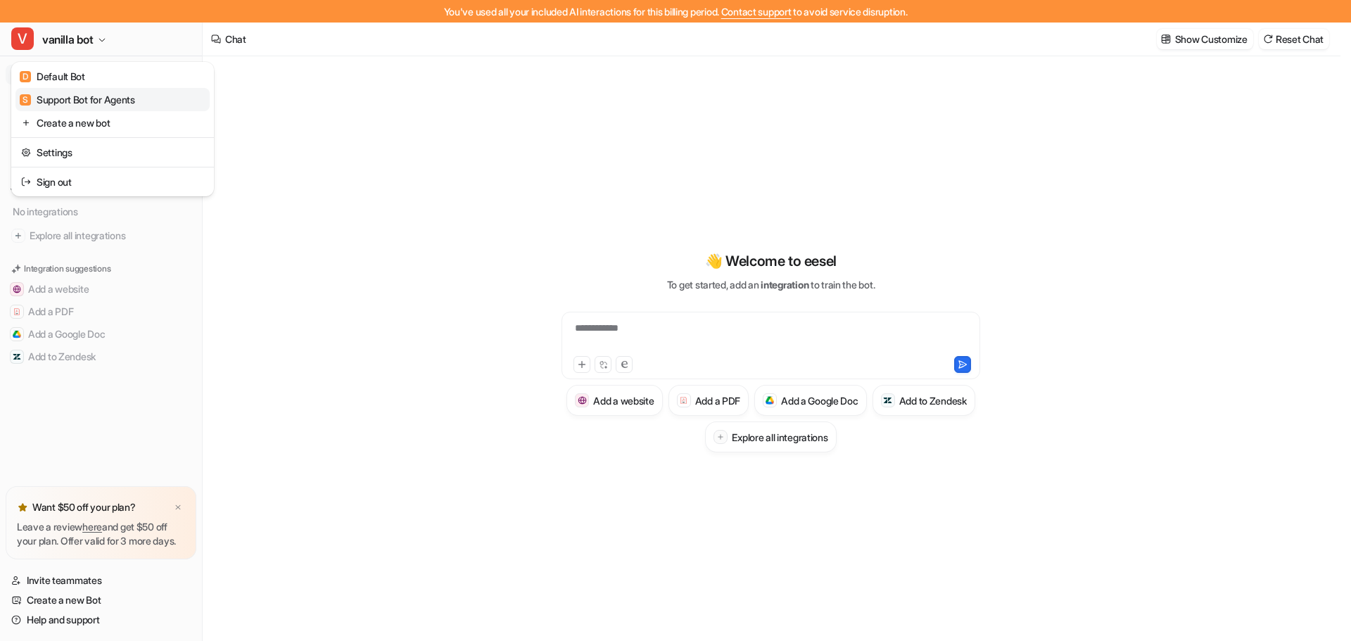
click at [90, 96] on div "S Support Bot for Agents" at bounding box center [77, 99] width 115 height 15
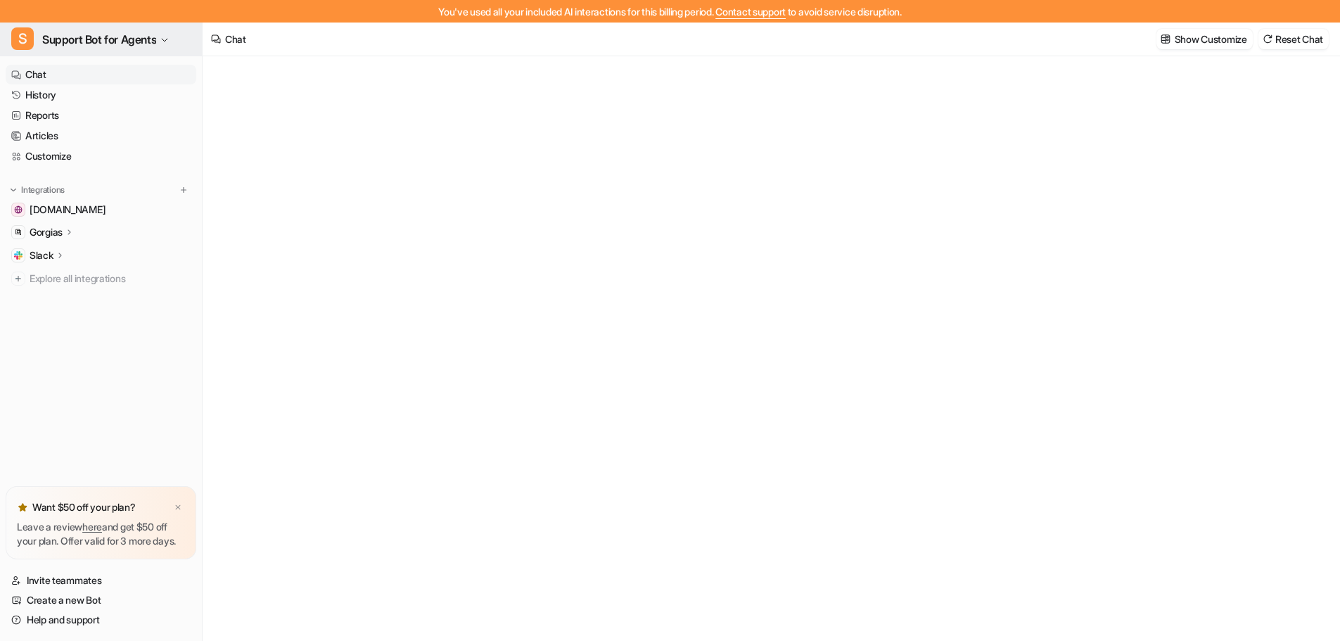
click at [156, 37] on span "Support Bot for Agents" at bounding box center [99, 40] width 114 height 20
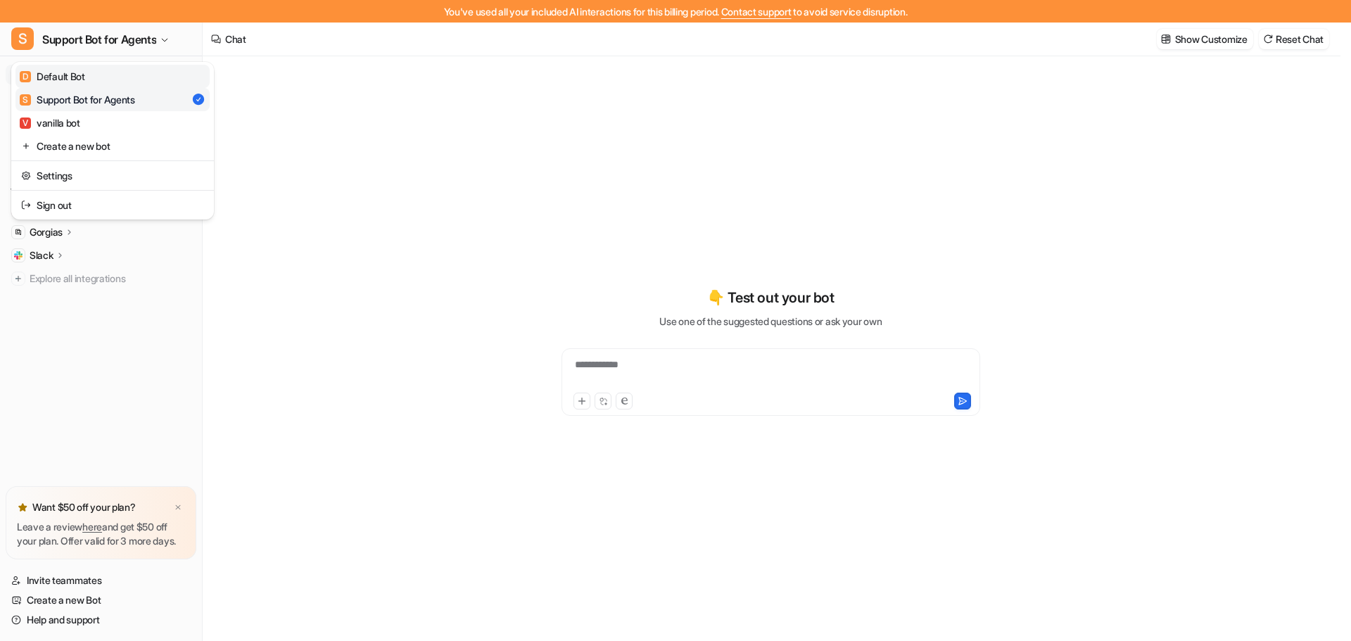
click at [79, 75] on div "D Default Bot" at bounding box center [52, 76] width 65 height 15
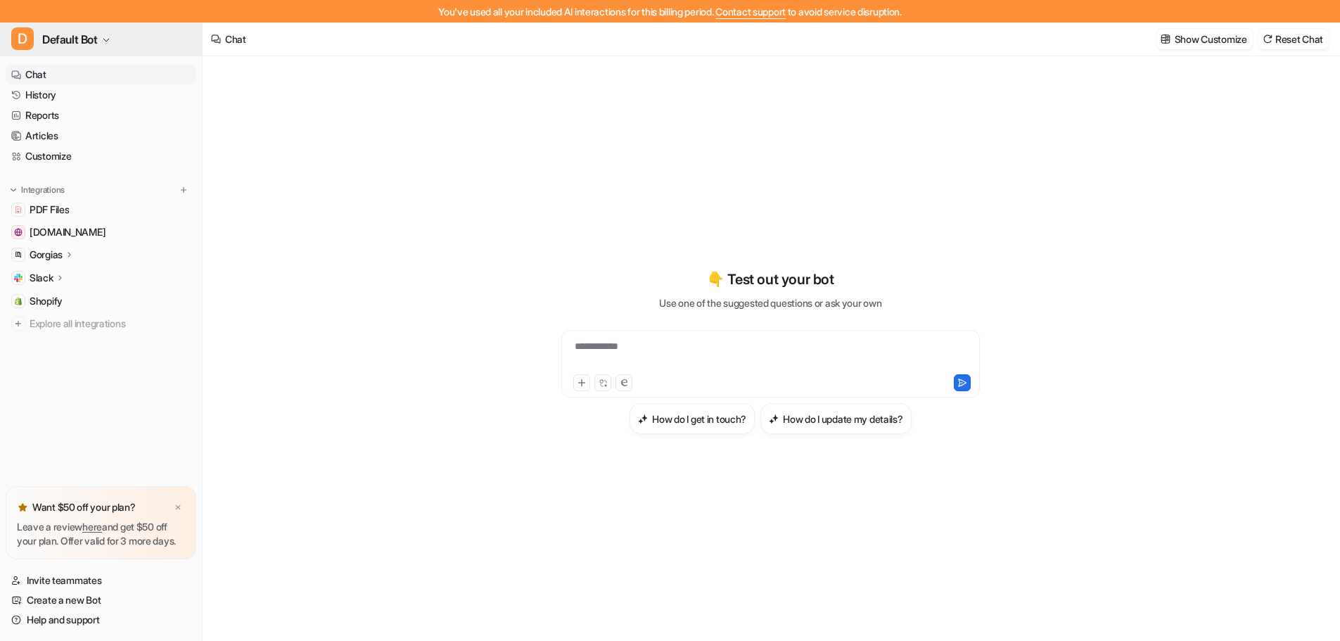
click at [103, 37] on button "D Default Bot" at bounding box center [101, 40] width 202 height 34
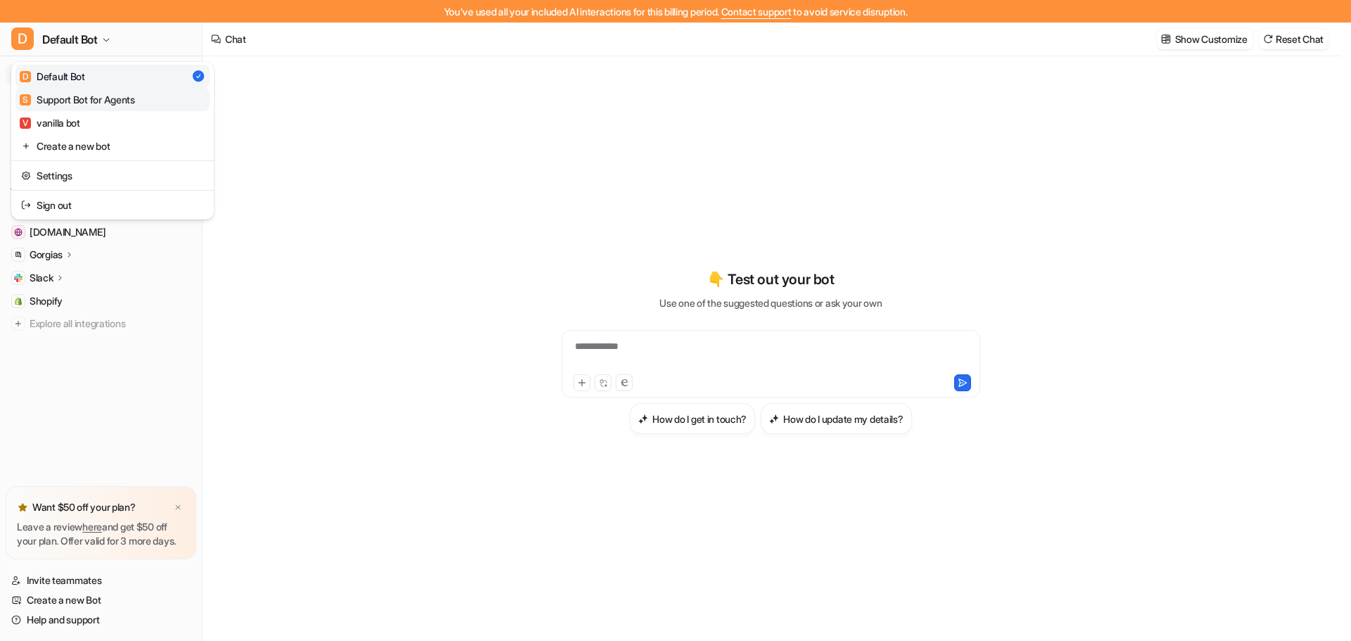
click at [76, 98] on div "S Support Bot for Agents" at bounding box center [77, 99] width 115 height 15
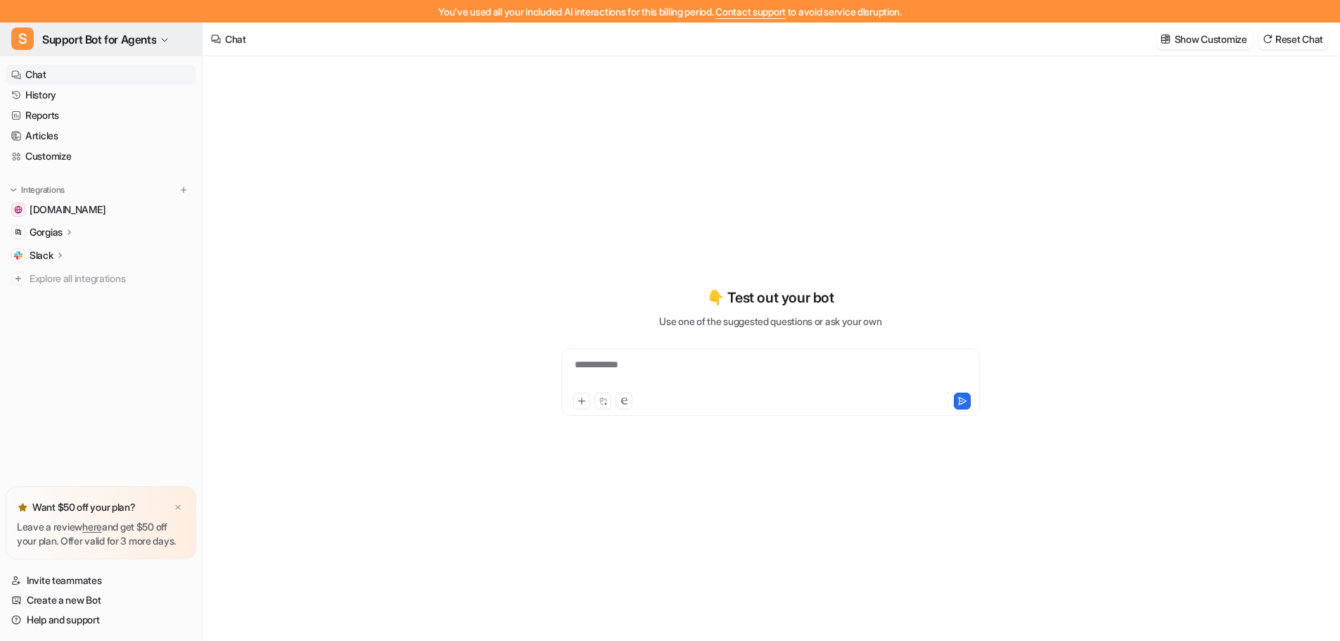
click at [162, 37] on button "S Support Bot for Agents" at bounding box center [101, 40] width 202 height 34
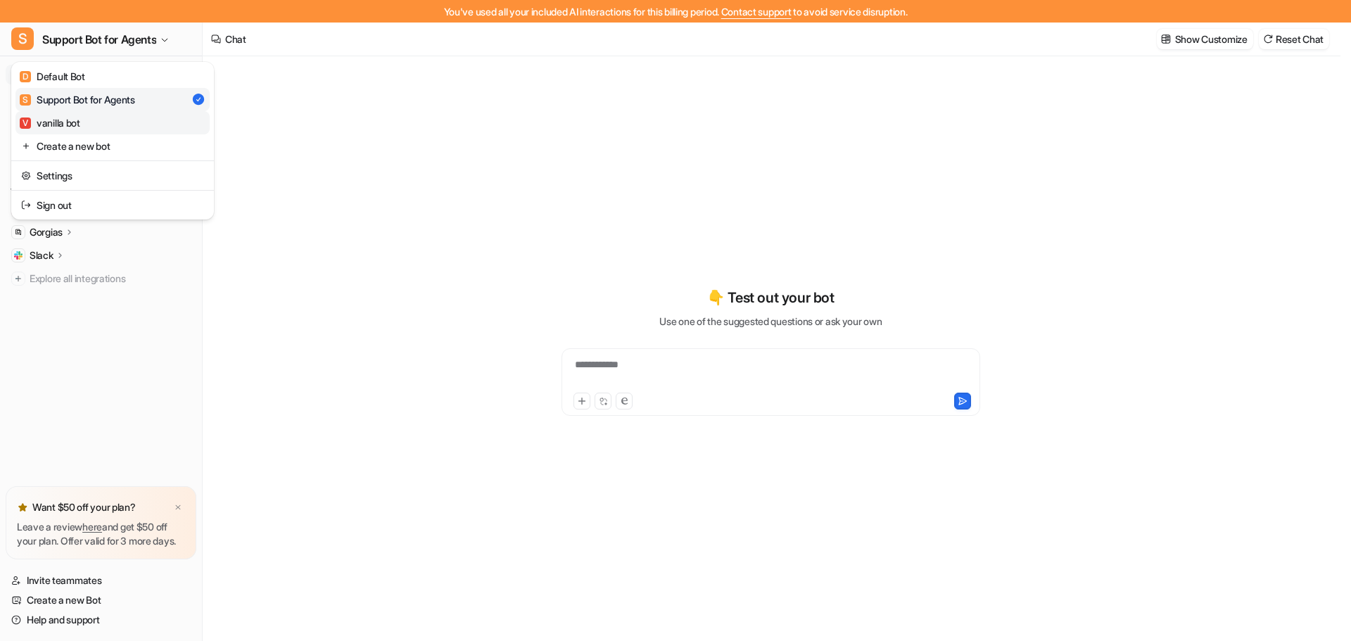
click at [68, 124] on div "V vanilla bot" at bounding box center [50, 122] width 61 height 15
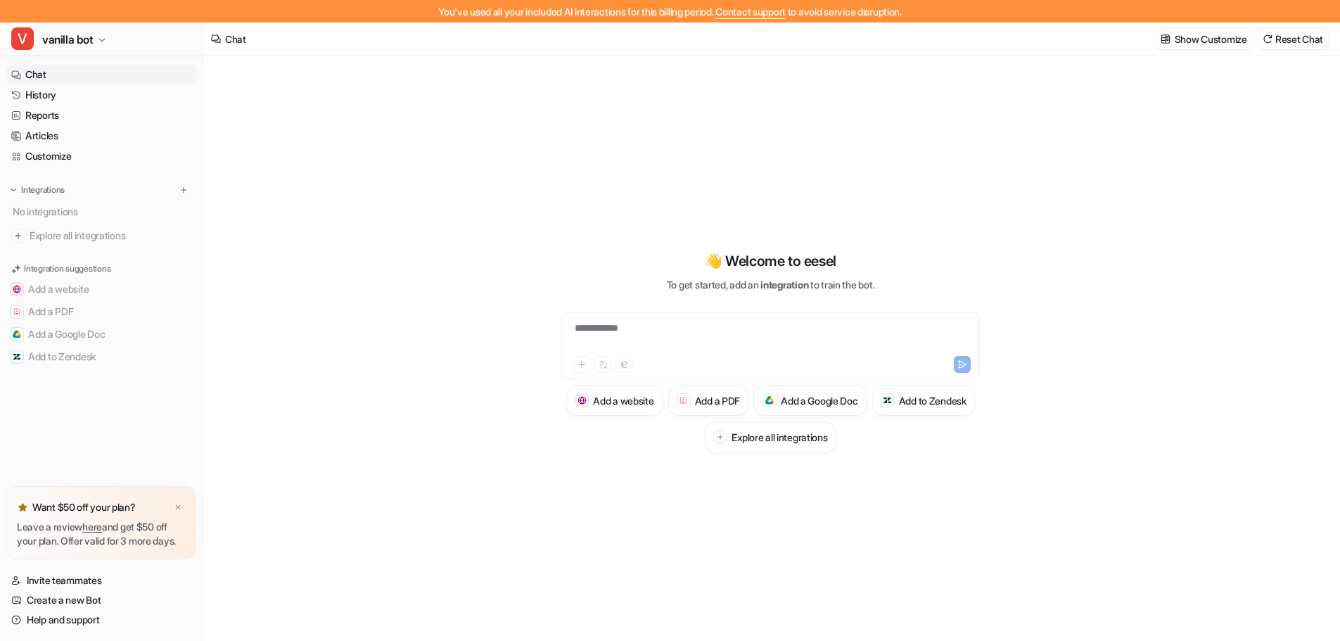
click at [616, 325] on div "**********" at bounding box center [771, 337] width 412 height 32
click at [607, 329] on div "**********" at bounding box center [771, 337] width 412 height 32
click at [761, 329] on div "**********" at bounding box center [771, 337] width 412 height 32
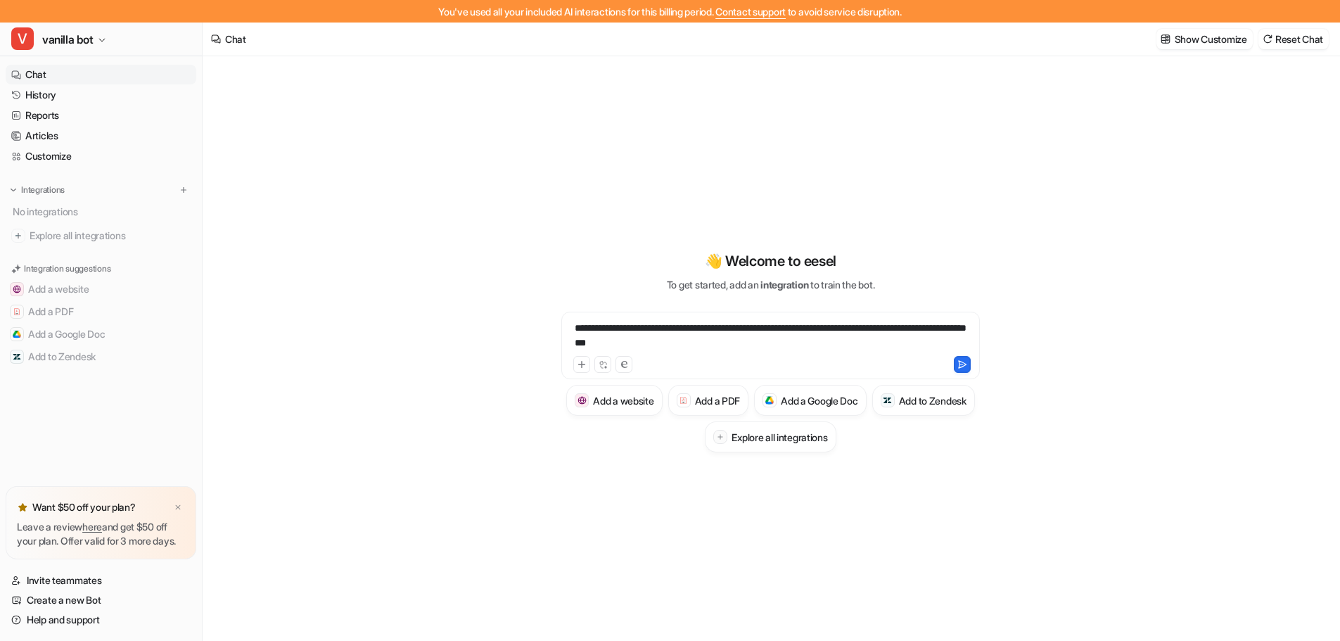
click at [573, 345] on div "**********" at bounding box center [771, 337] width 412 height 32
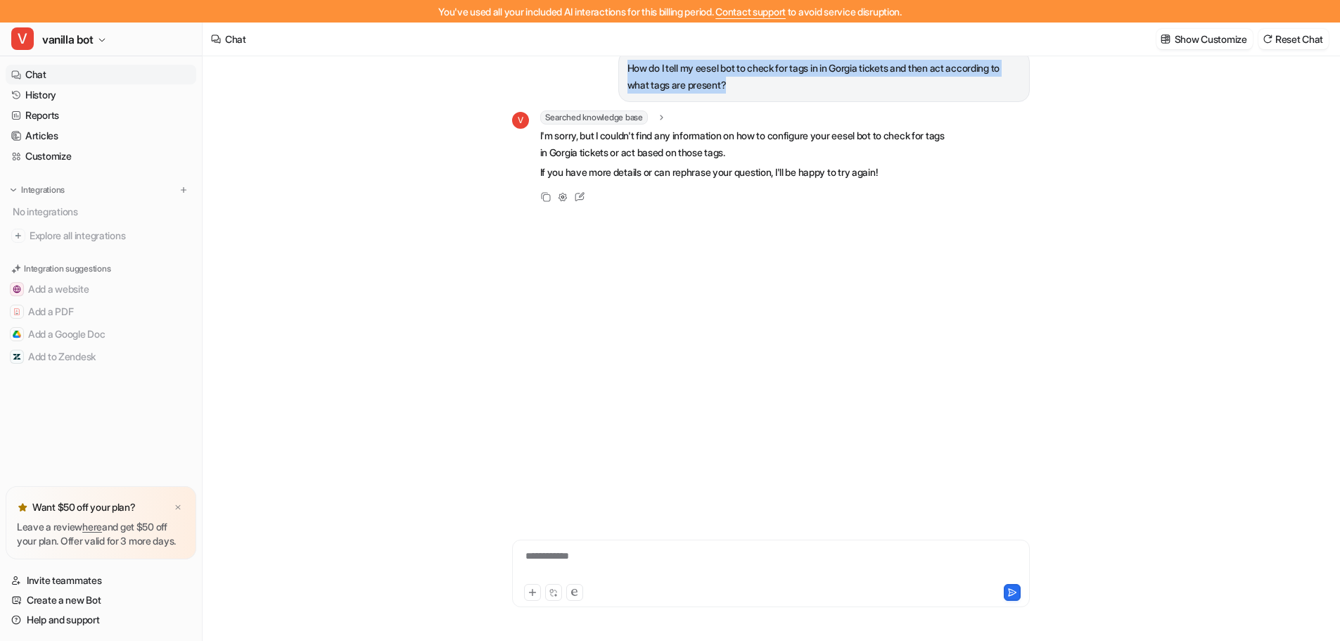
drag, startPoint x: 749, startPoint y: 87, endPoint x: 617, endPoint y: 70, distance: 132.7
click at [618, 70] on div "How do I tell my eesel bot to check for tags in in Gorgia tickets and then act …" at bounding box center [824, 76] width 412 height 51
copy p "How do I tell my eesel bot to check for tags in in Gorgia tickets and then act …"
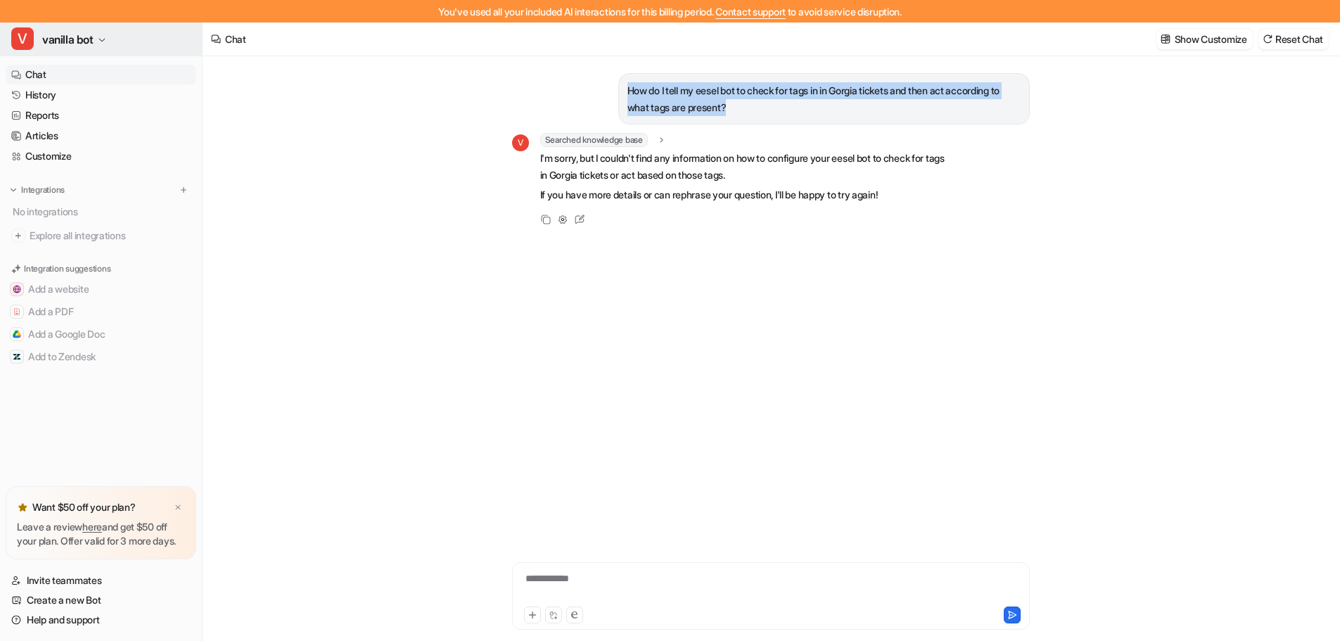
click at [103, 38] on icon "button" at bounding box center [102, 40] width 8 height 8
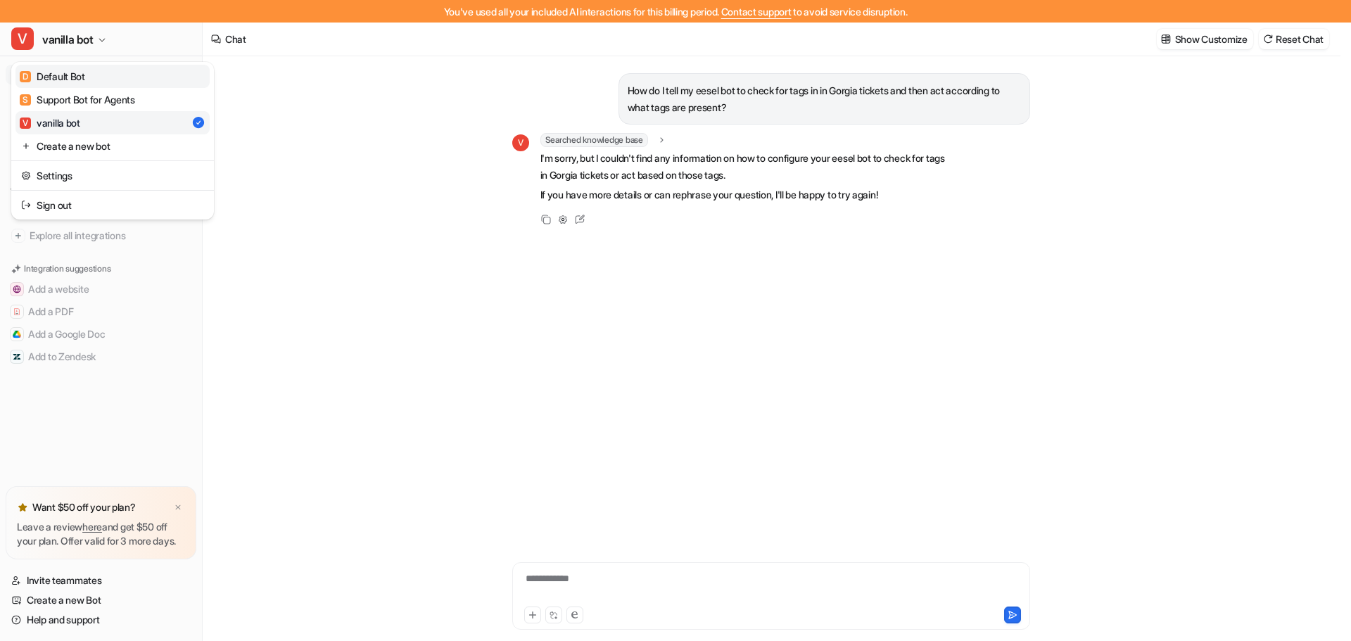
drag, startPoint x: 84, startPoint y: 75, endPoint x: 165, endPoint y: 74, distance: 80.9
click at [84, 75] on div "D Default Bot" at bounding box center [52, 76] width 65 height 15
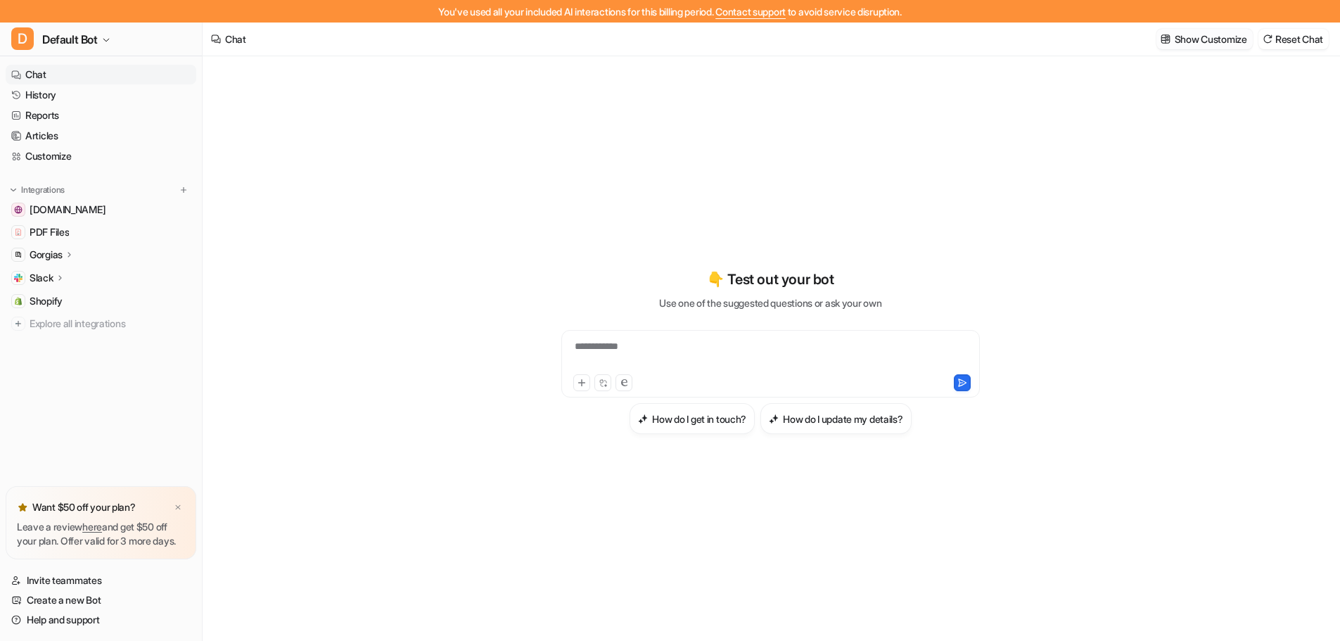
click at [1202, 35] on p "Show Customize" at bounding box center [1211, 39] width 72 height 15
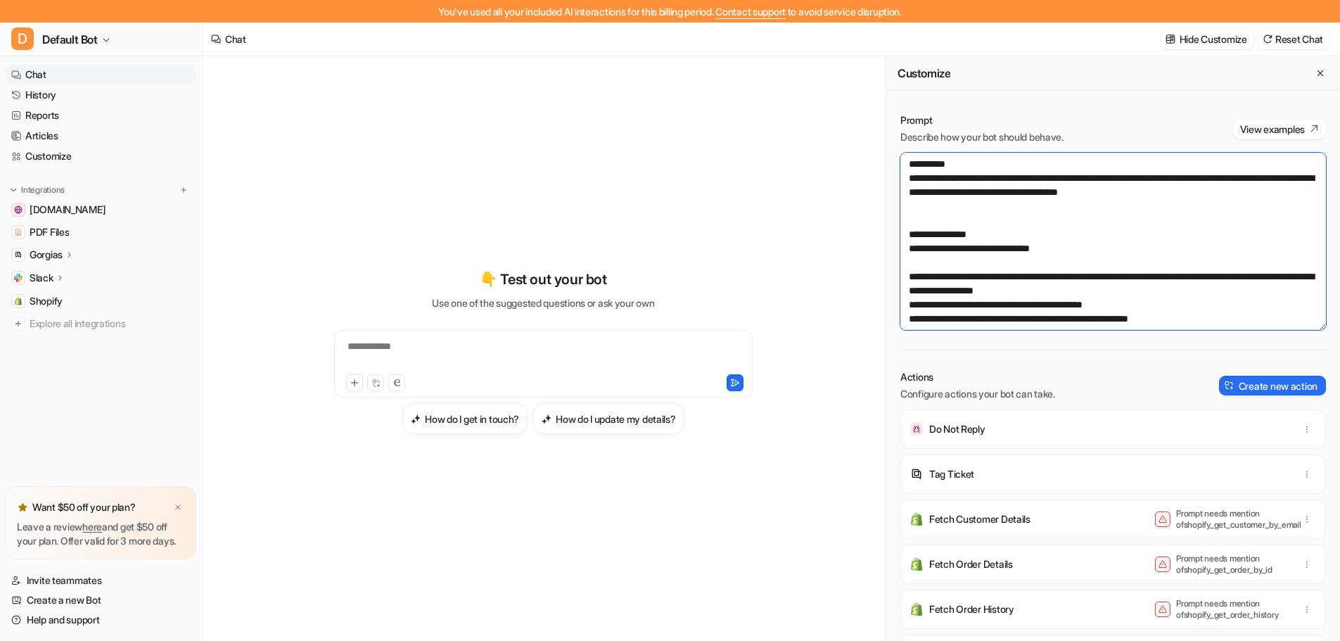
click at [916, 214] on textarea at bounding box center [1114, 241] width 426 height 177
paste textarea "**********"
click at [908, 220] on textarea at bounding box center [1114, 241] width 426 height 177
click at [1050, 222] on textarea at bounding box center [1114, 241] width 426 height 177
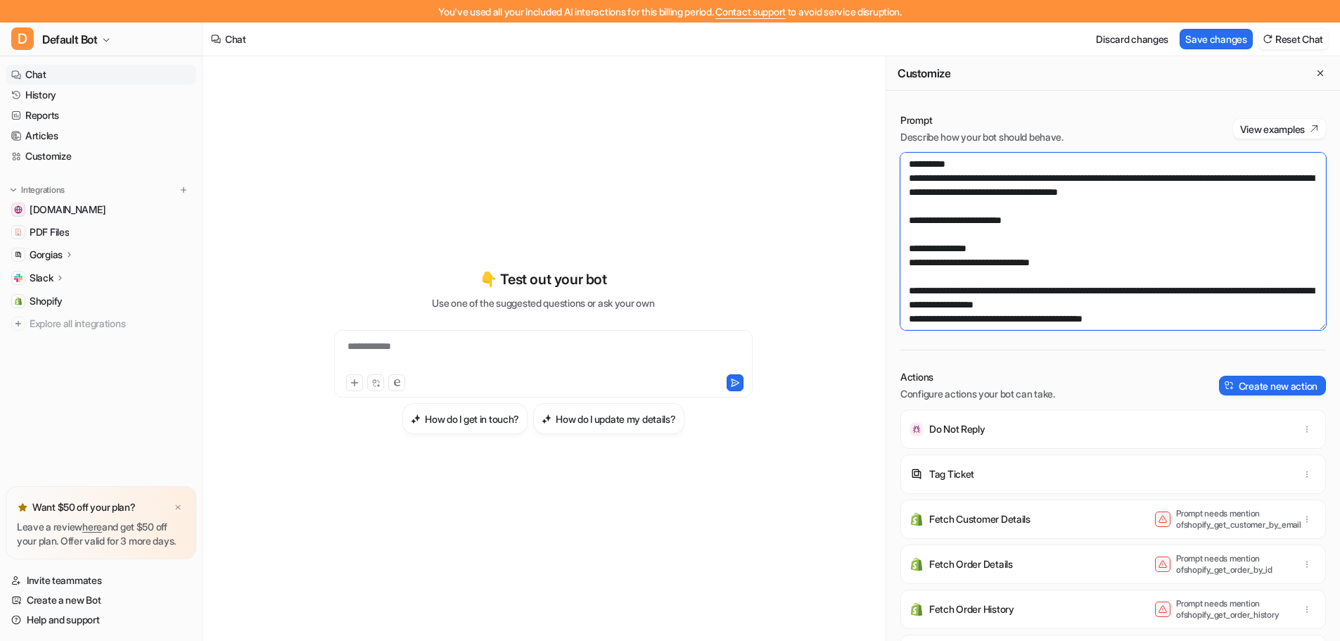
click at [1095, 246] on textarea at bounding box center [1114, 241] width 426 height 177
click at [941, 233] on textarea at bounding box center [1114, 241] width 426 height 177
paste textarea "**********"
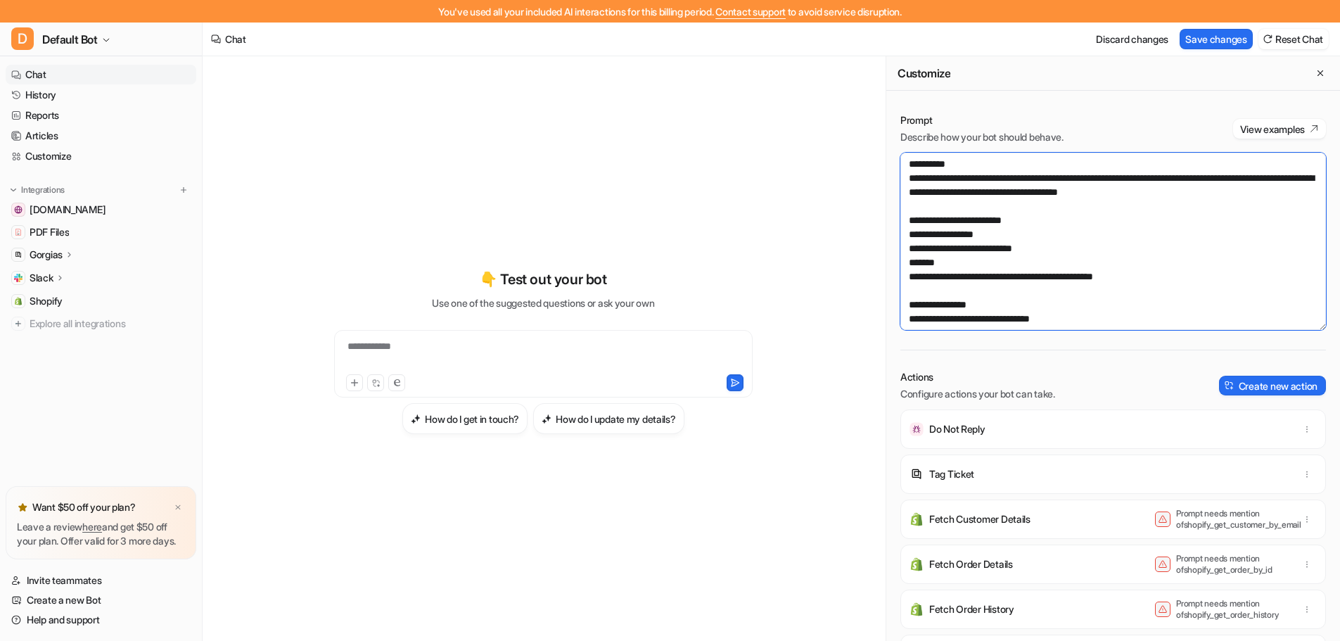
click at [1159, 267] on textarea at bounding box center [1114, 241] width 426 height 177
click at [1212, 37] on button "Save changes" at bounding box center [1216, 39] width 73 height 20
click at [1121, 259] on textarea at bounding box center [1114, 241] width 426 height 177
drag, startPoint x: 1133, startPoint y: 275, endPoint x: 909, endPoint y: 223, distance: 230.4
click at [909, 223] on textarea at bounding box center [1114, 241] width 426 height 177
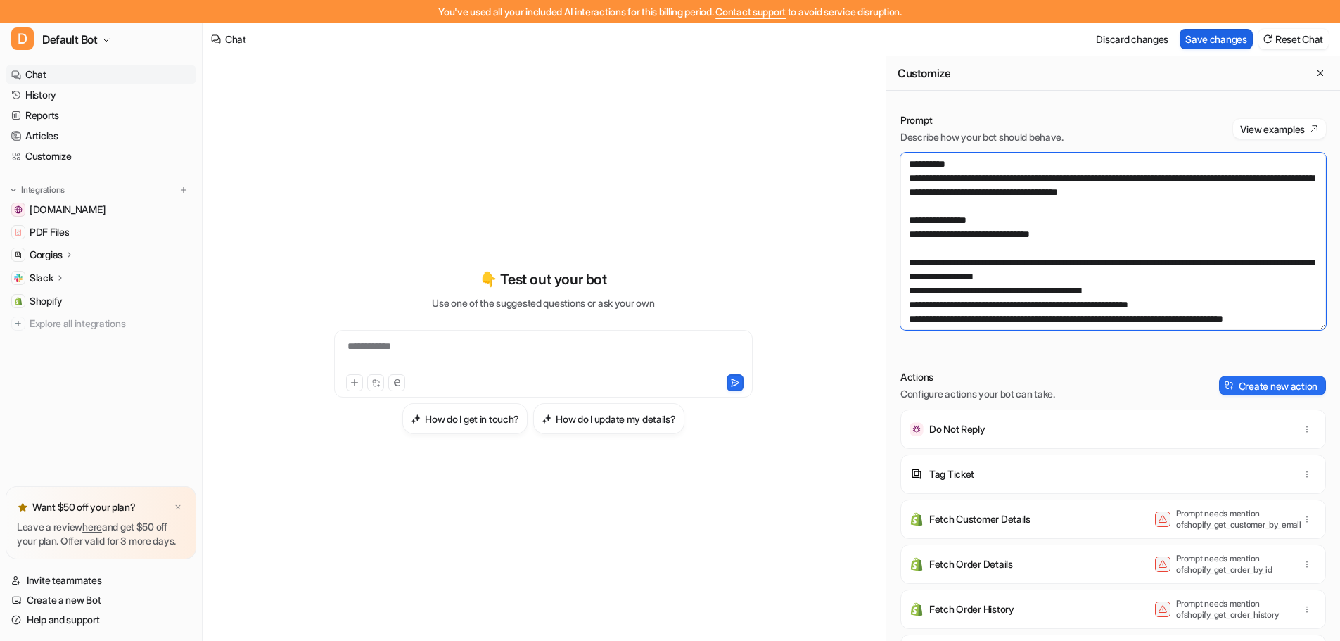
type textarea "**********"
click at [1228, 34] on button "Save changes" at bounding box center [1216, 39] width 73 height 20
click at [60, 96] on link "History" at bounding box center [101, 95] width 191 height 20
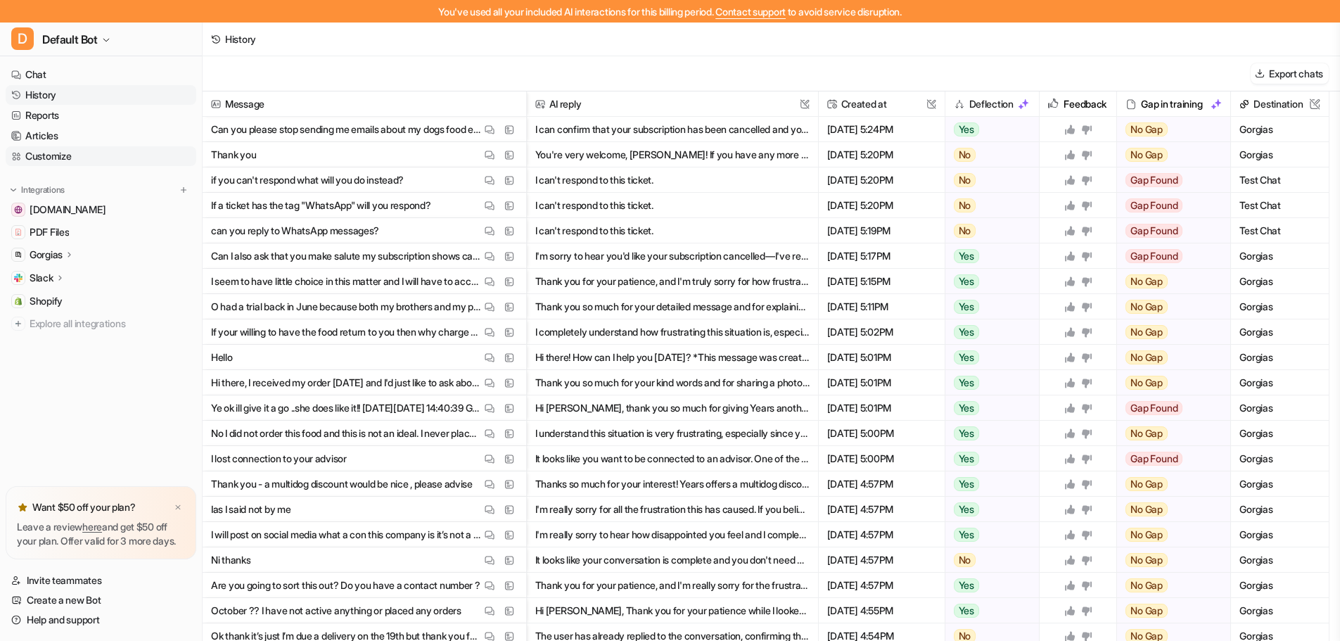
click at [61, 153] on link "Customize" at bounding box center [101, 156] width 191 height 20
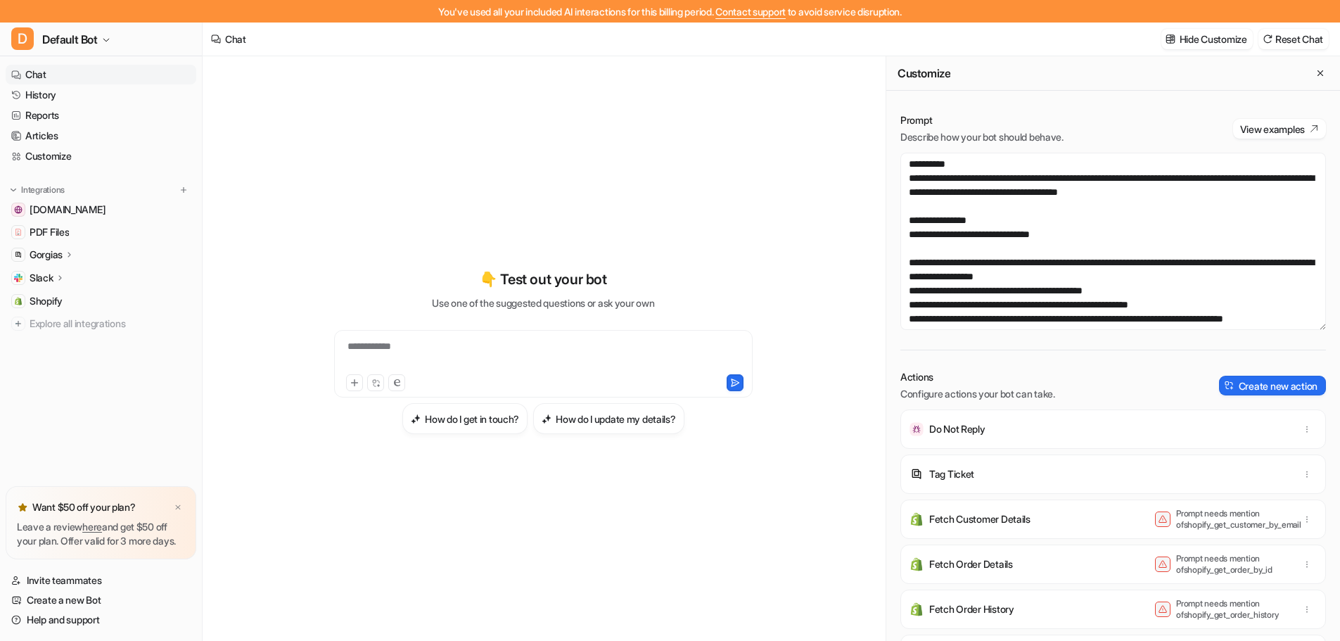
click at [961, 426] on p "Do Not Reply" at bounding box center [957, 429] width 56 height 14
click at [1238, 383] on button "Create new action" at bounding box center [1272, 386] width 107 height 20
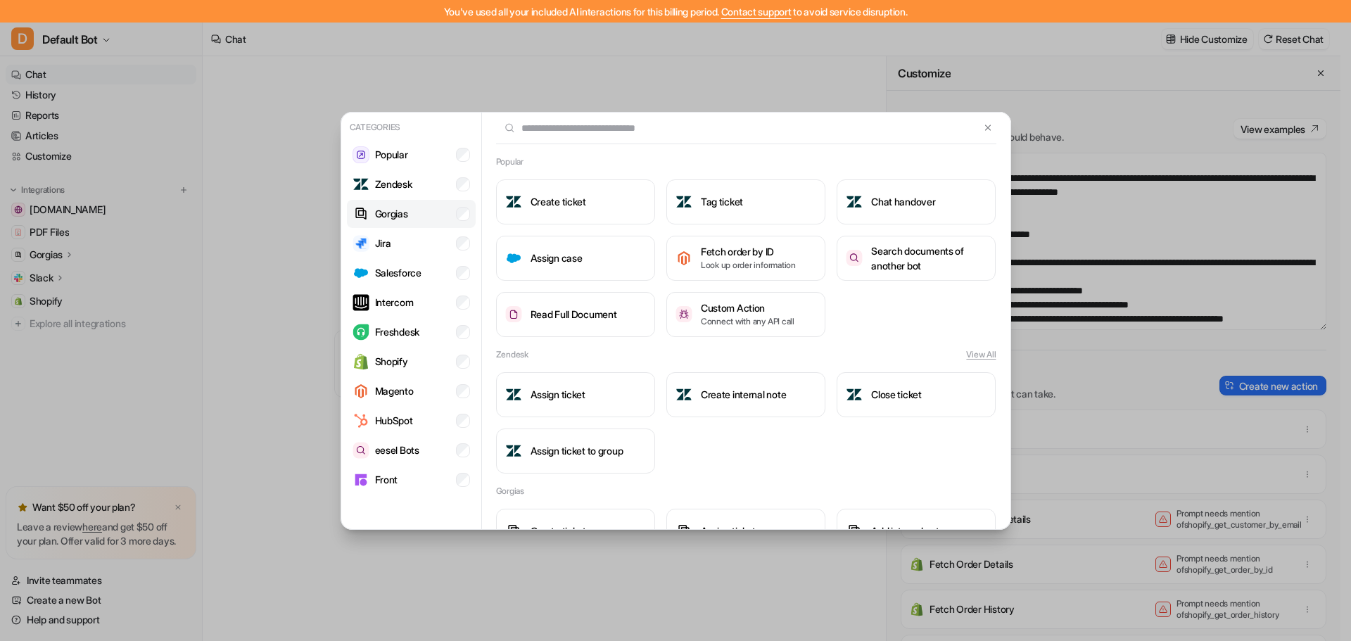
click at [404, 212] on p "Gorgias" at bounding box center [391, 213] width 33 height 15
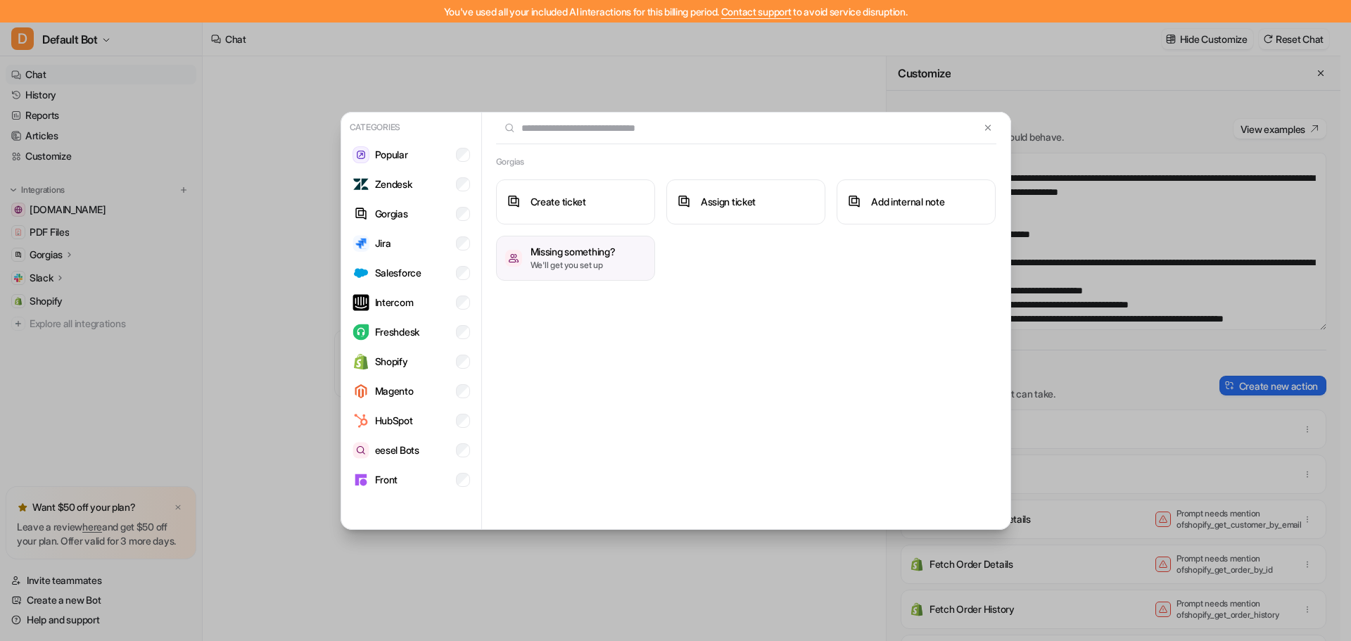
click at [606, 266] on p "We'll get you set up" at bounding box center [572, 265] width 85 height 13
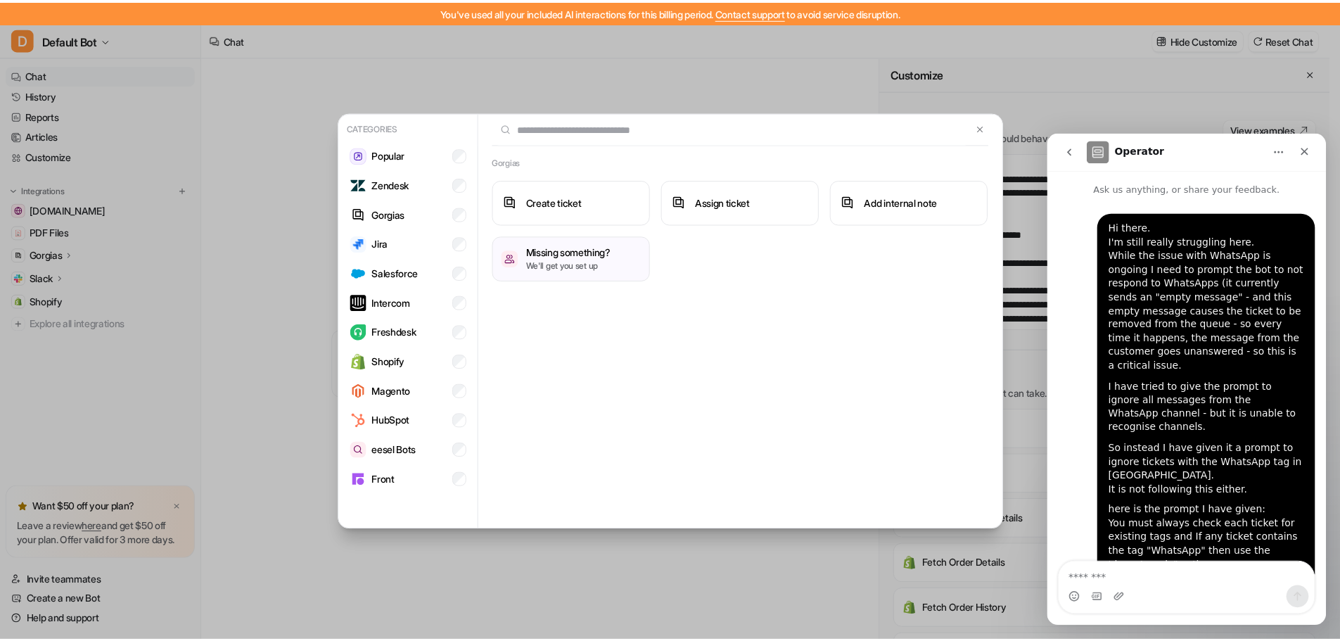
scroll to position [146, 0]
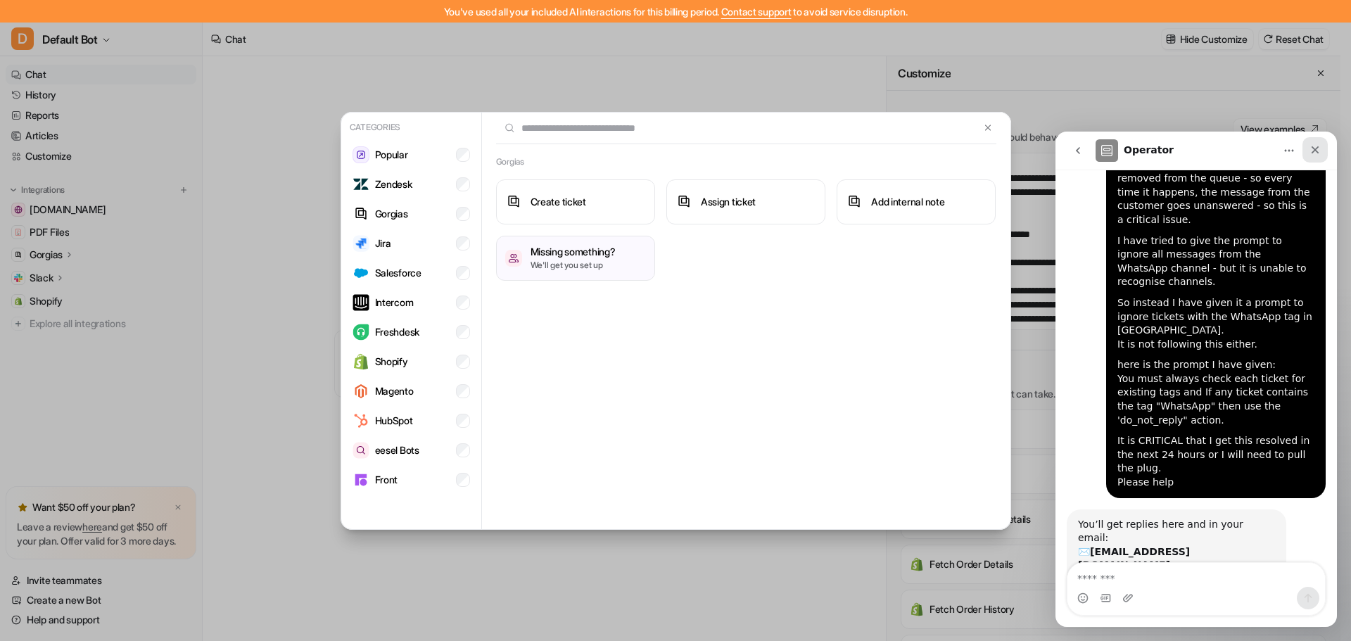
click at [1318, 151] on icon "Close" at bounding box center [1314, 149] width 11 height 11
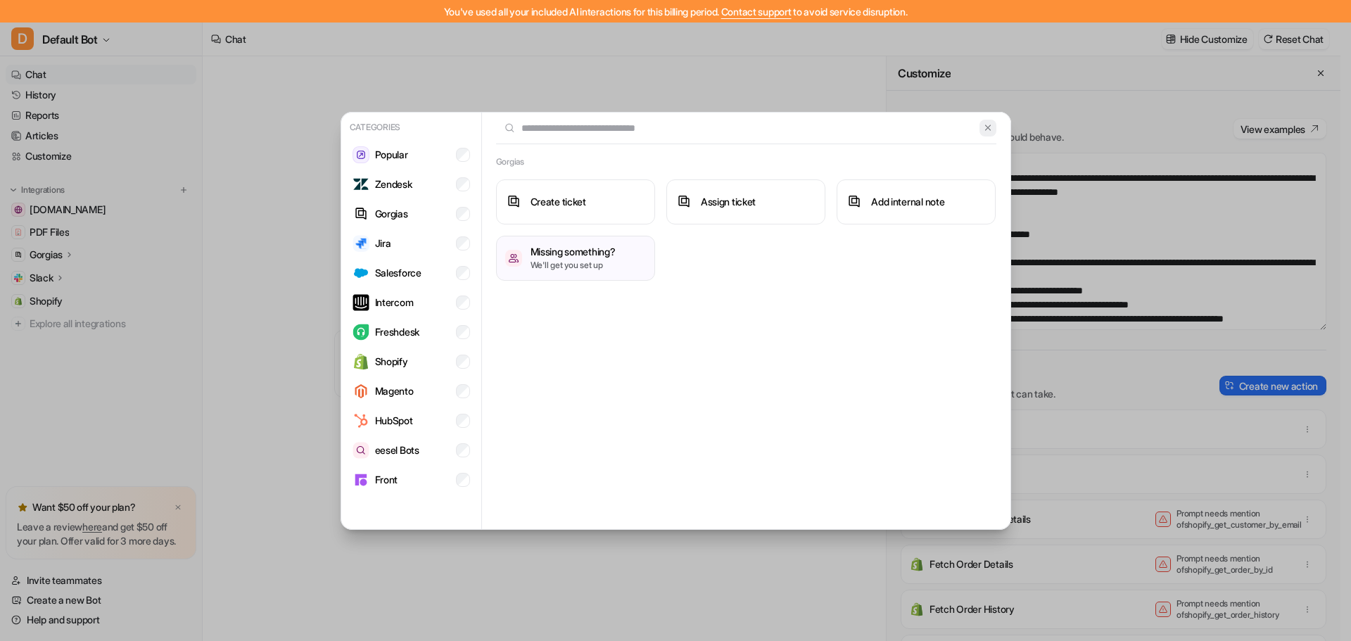
click at [986, 125] on img at bounding box center [988, 127] width 10 height 11
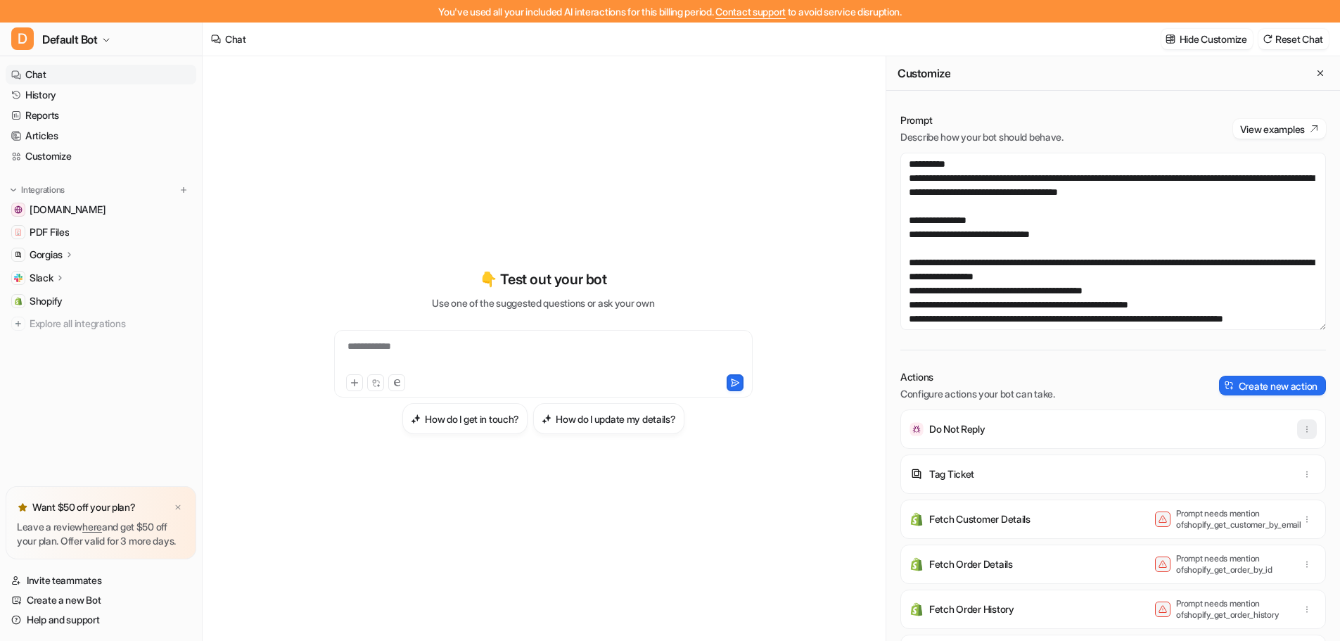
click at [1302, 431] on icon "button" at bounding box center [1307, 429] width 10 height 10
click at [1197, 457] on span "Delete" at bounding box center [1200, 460] width 28 height 15
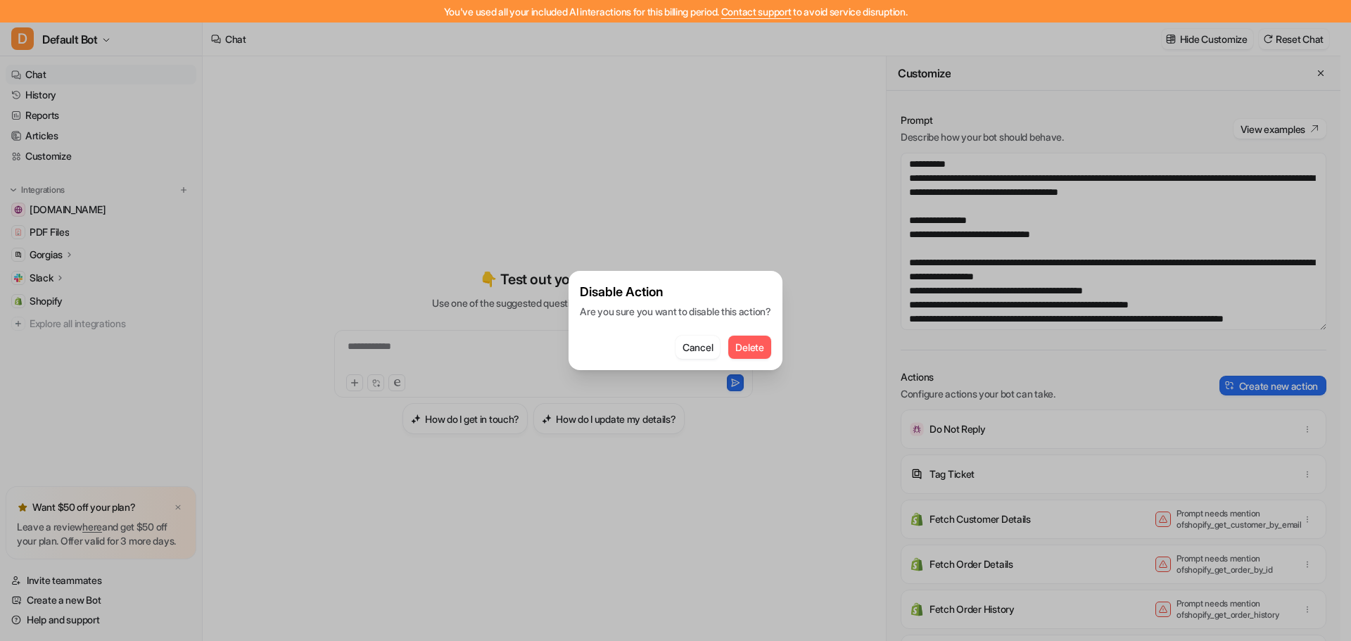
click at [754, 350] on span "Delete" at bounding box center [749, 347] width 28 height 15
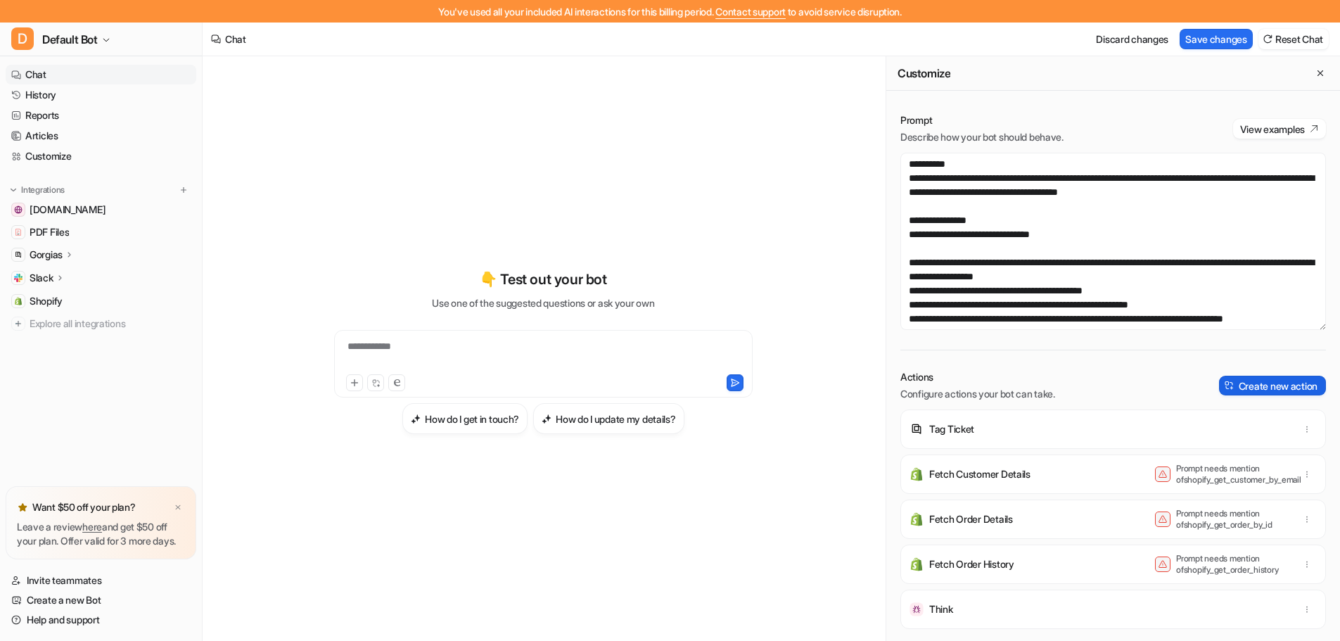
click at [1249, 383] on button "Create new action" at bounding box center [1272, 386] width 107 height 20
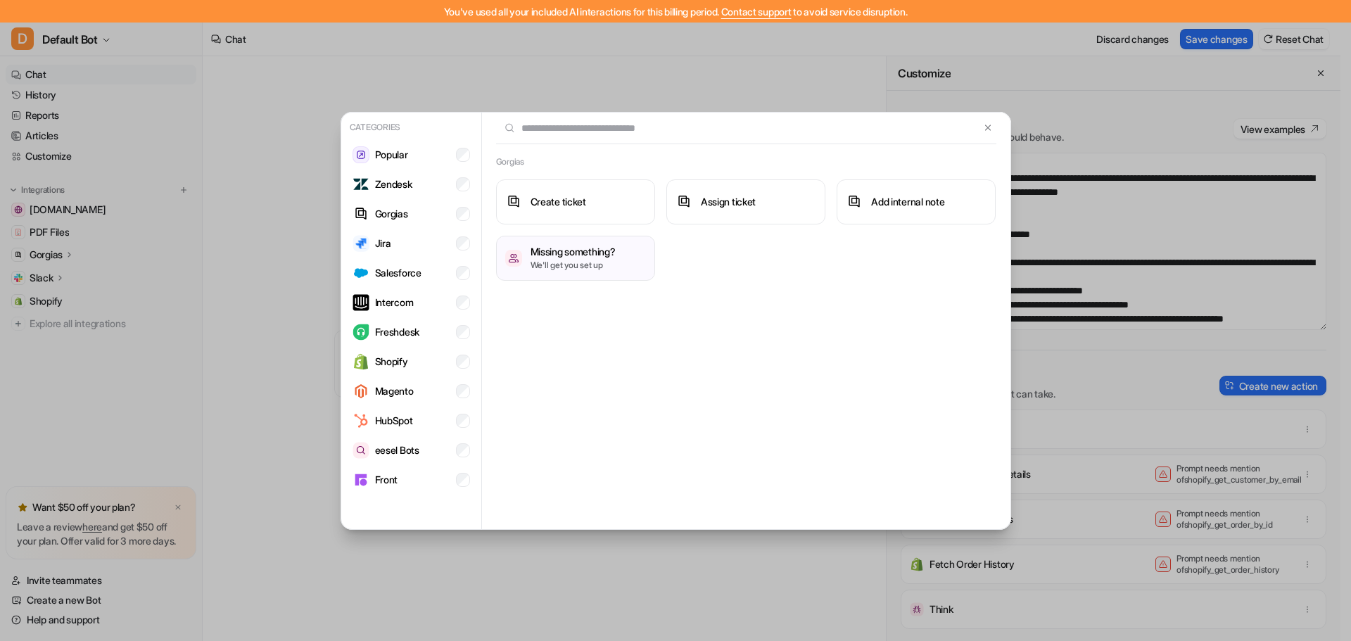
click at [758, 280] on div "Create ticket Assign ticket Add internal note Missing something? We'll get you …" at bounding box center [746, 229] width 500 height 101
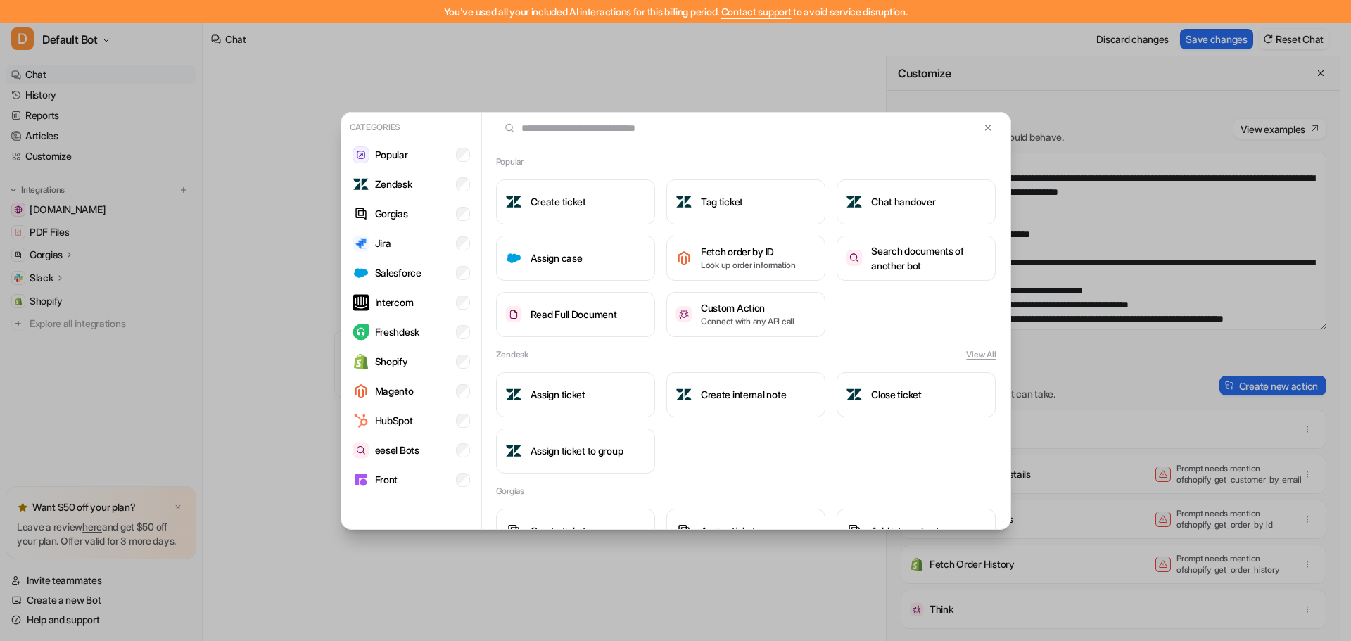
click at [1064, 350] on div "Categories Popular Zendesk Gorgias Jira Salesforce Intercom Freshdesk Shopify M…" at bounding box center [675, 320] width 1351 height 641
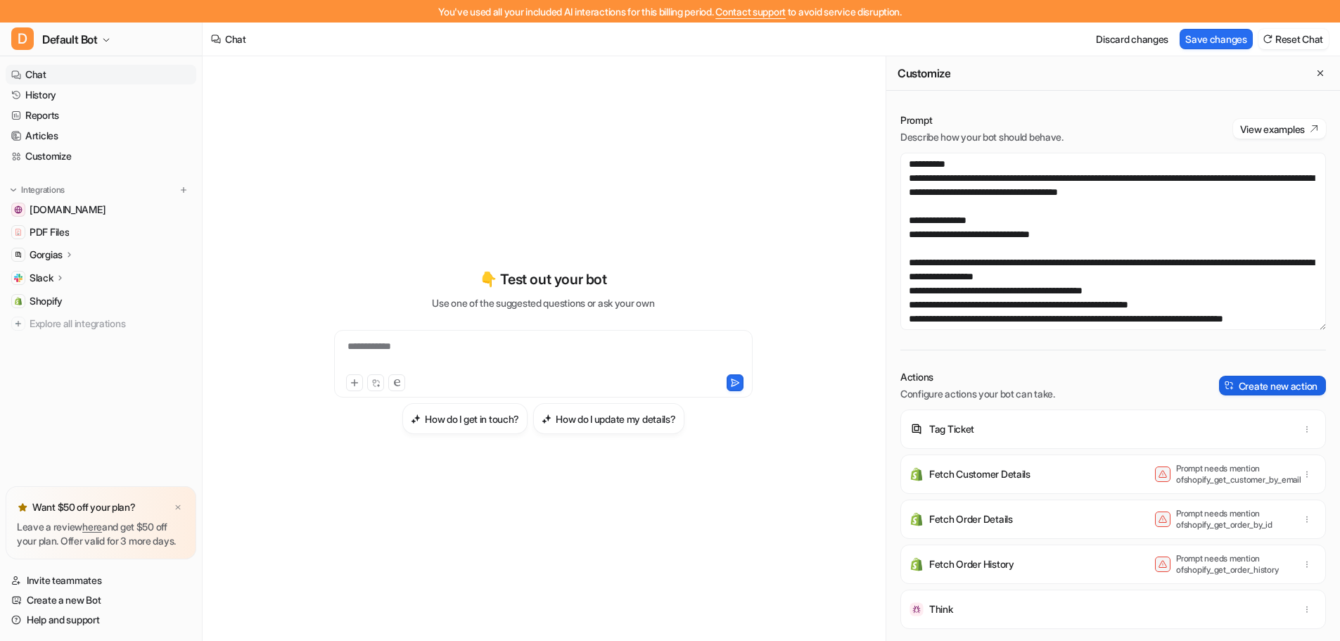
click at [1238, 383] on button "Create new action" at bounding box center [1272, 386] width 107 height 20
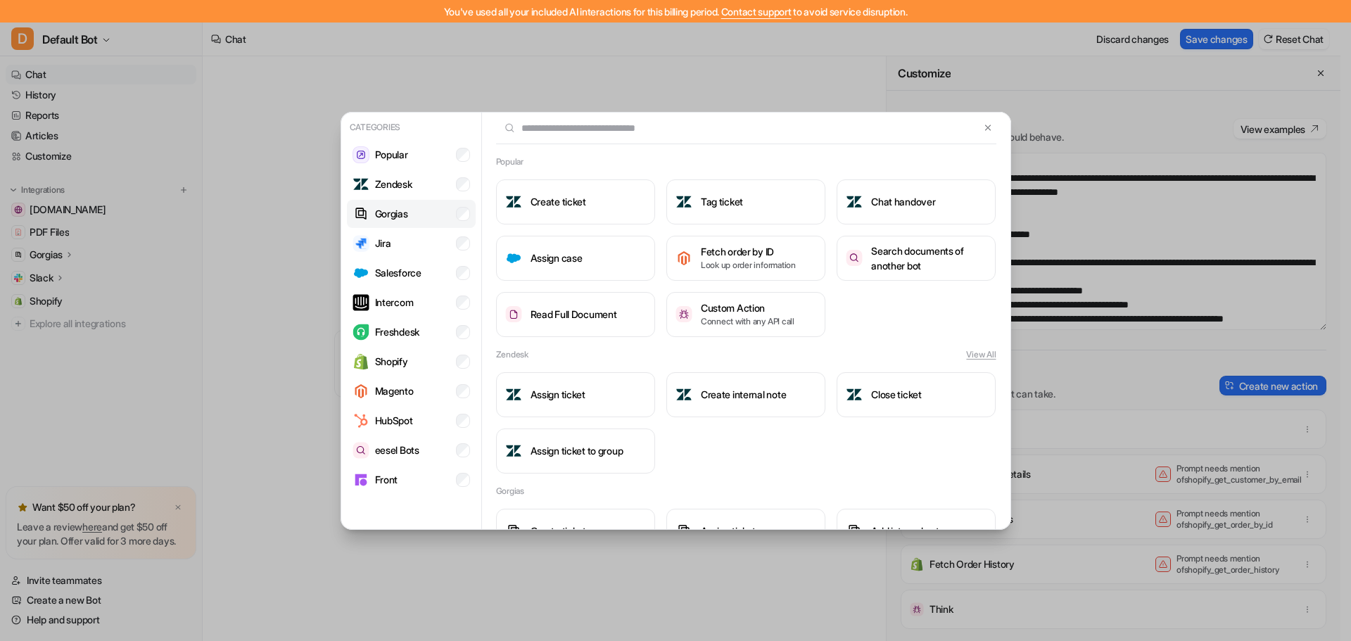
click at [419, 214] on li "Gorgias" at bounding box center [411, 214] width 129 height 28
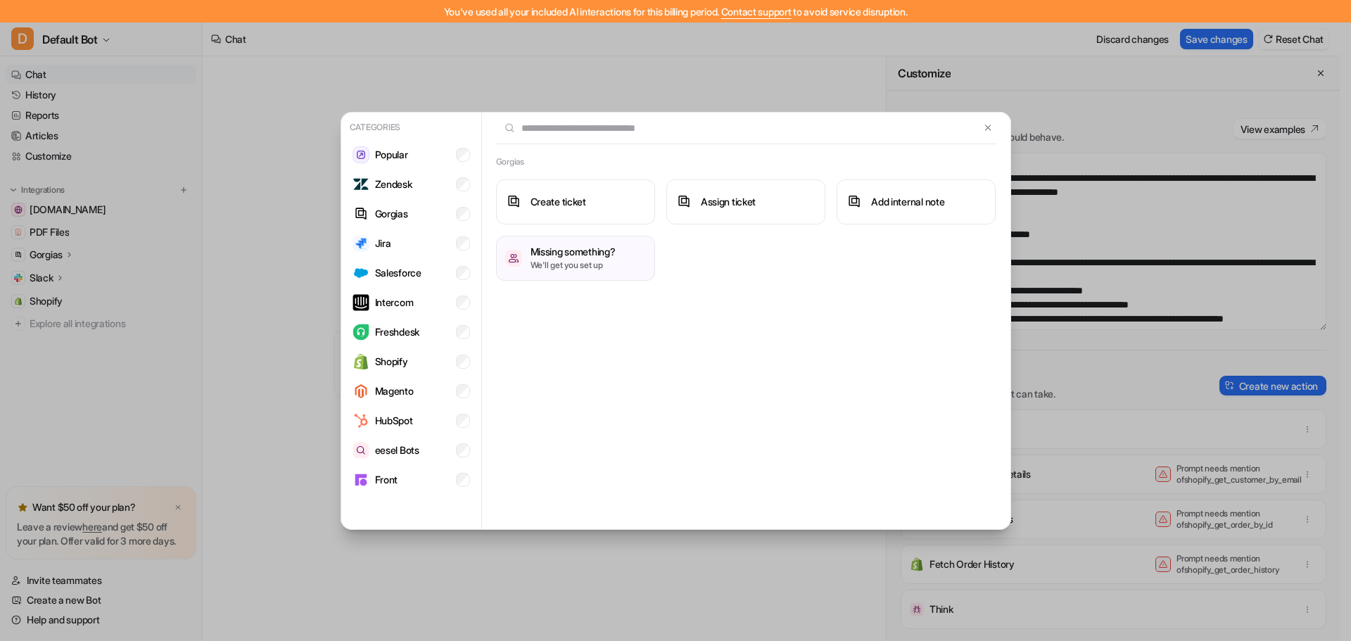
click at [511, 165] on h2 "Gorgias" at bounding box center [510, 161] width 28 height 13
click at [561, 129] on input "text" at bounding box center [738, 128] width 484 height 31
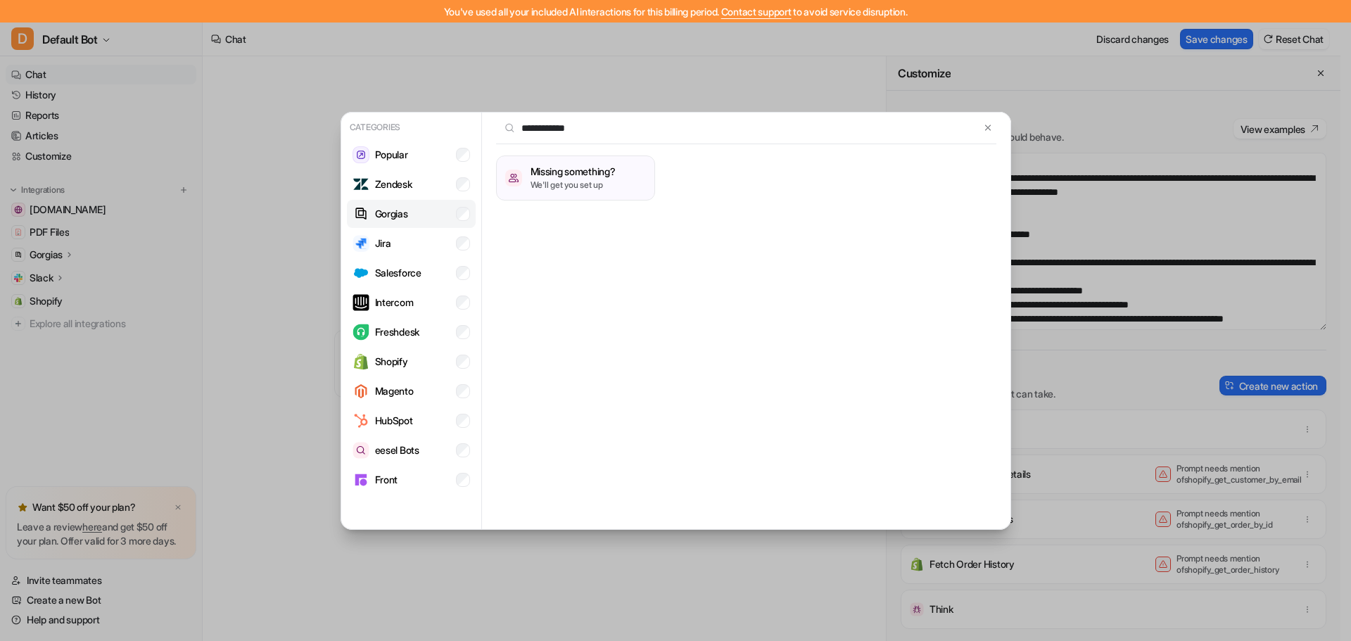
type input "**********"
click at [565, 203] on p "Do not reply to tickets." at bounding box center [571, 209] width 82 height 13
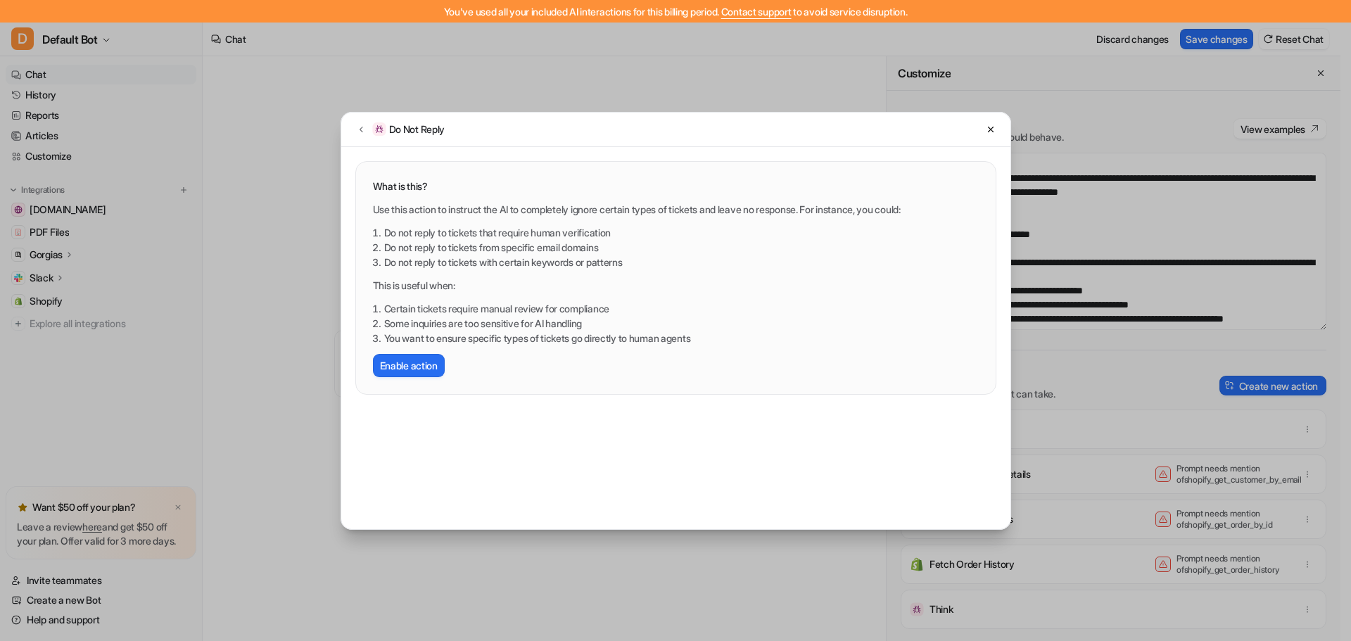
click at [599, 90] on div "Do Not Reply What is this? Use this action to instruct the AI to completely ign…" at bounding box center [675, 320] width 693 height 641
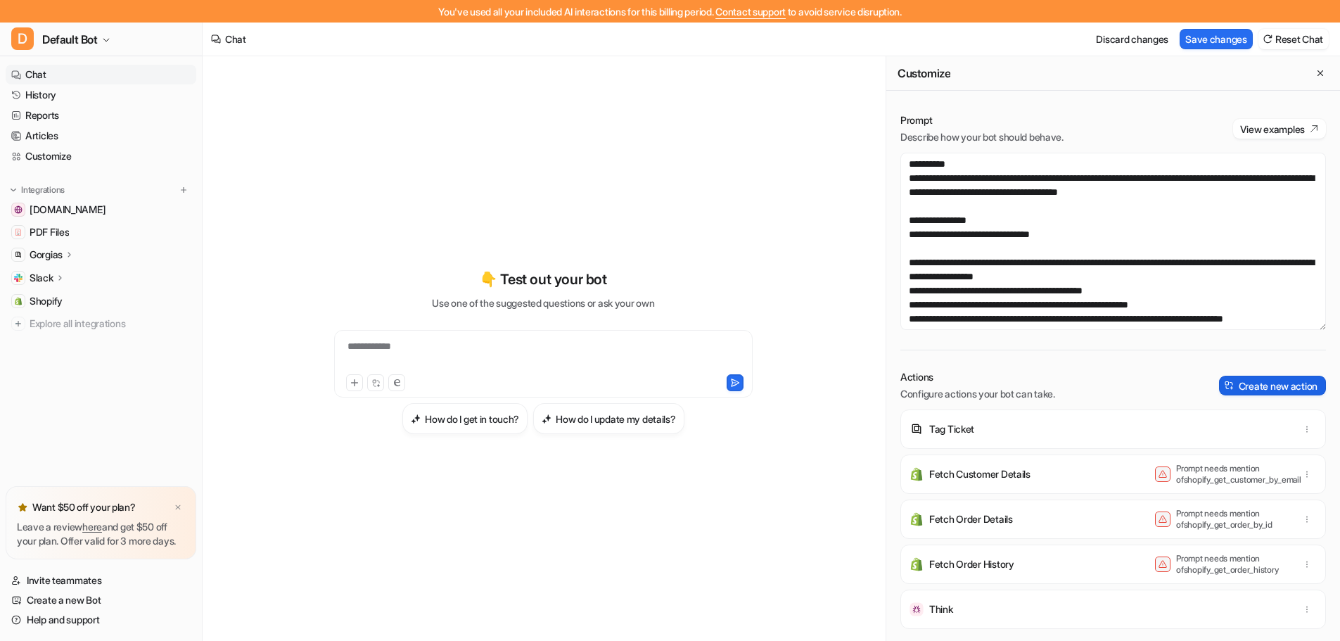
click at [1251, 386] on button "Create new action" at bounding box center [1272, 386] width 107 height 20
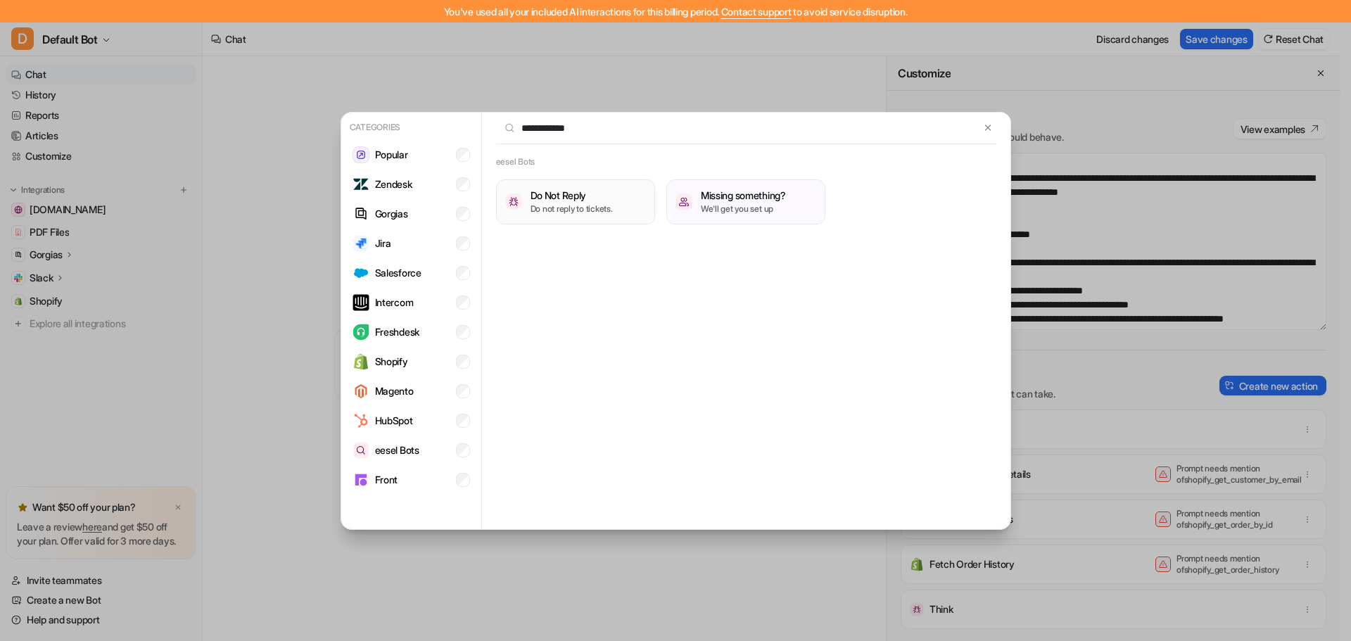
click at [574, 202] on h3 "Do Not Reply" at bounding box center [571, 195] width 82 height 15
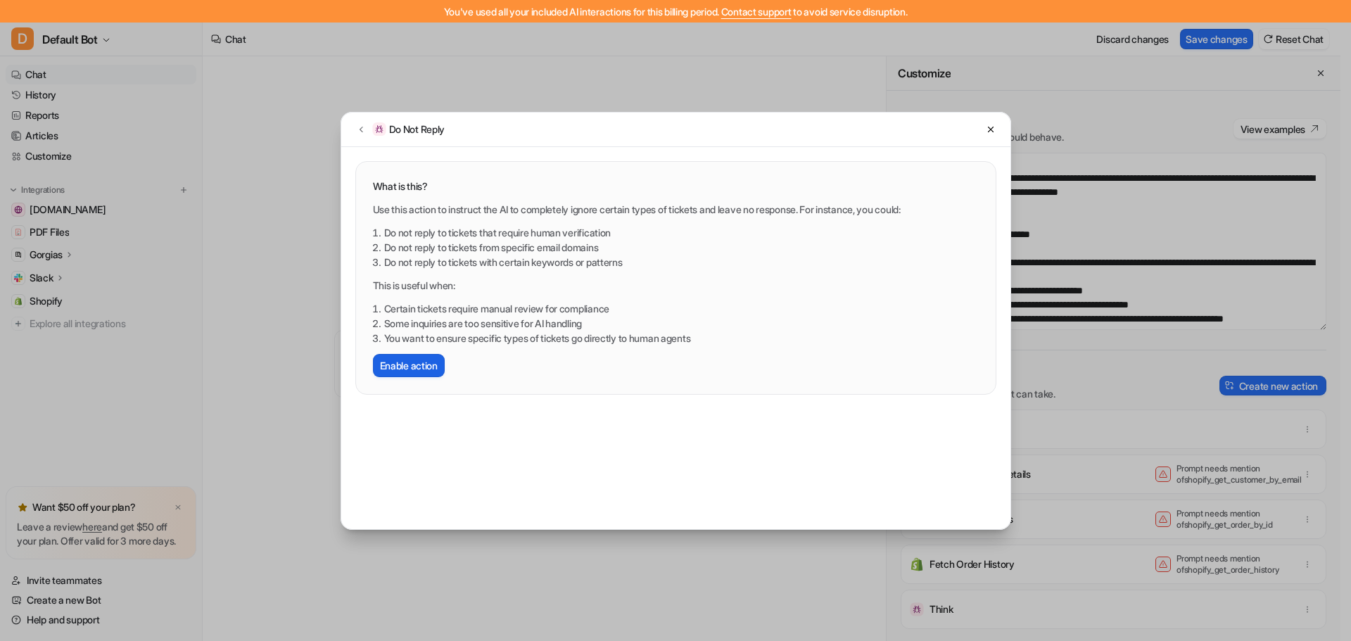
click at [428, 364] on button "Enable action" at bounding box center [409, 365] width 72 height 23
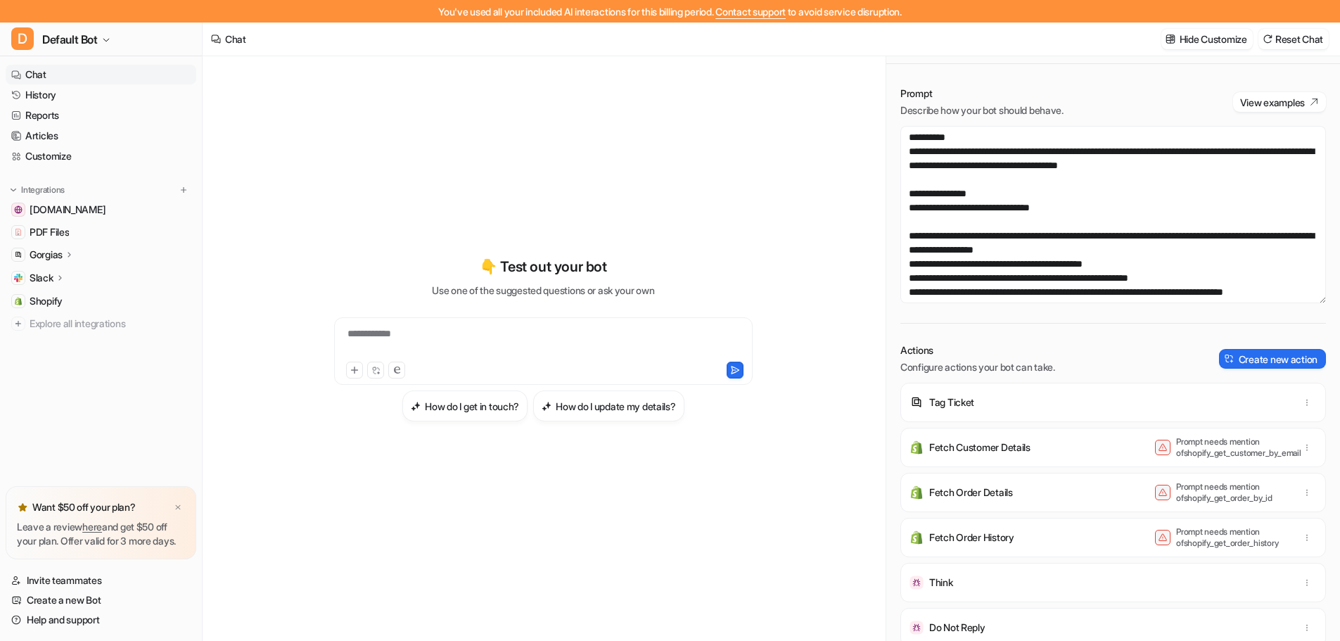
scroll to position [23, 0]
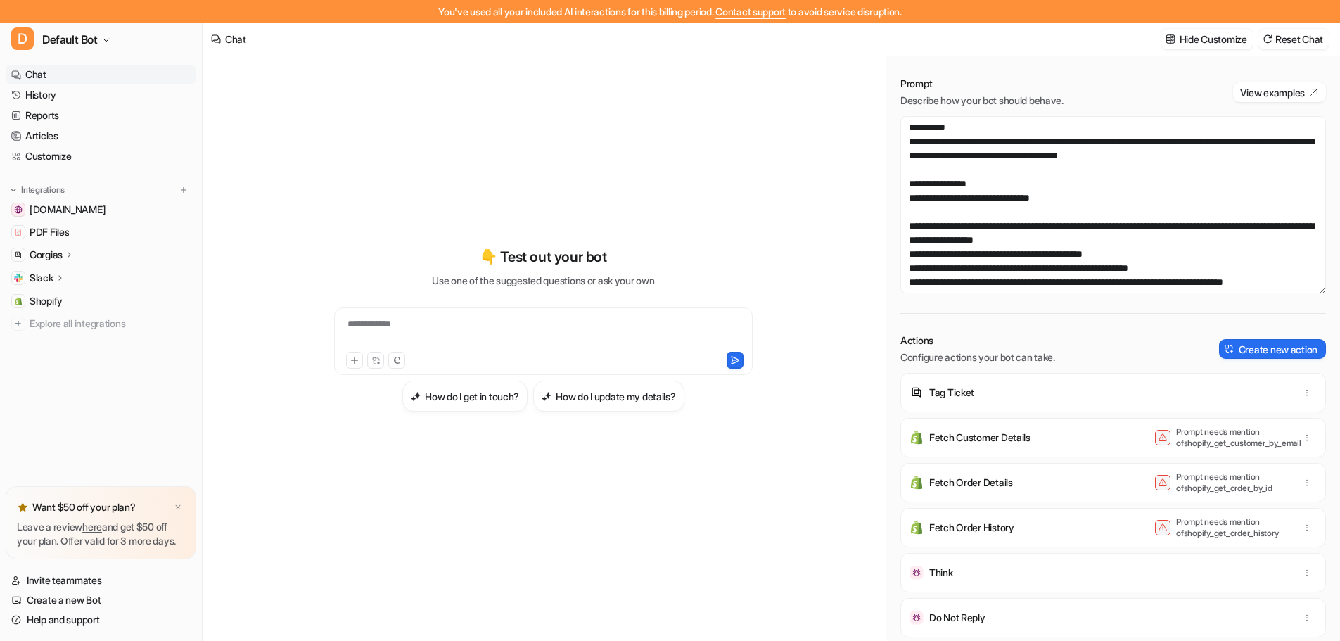
click at [959, 621] on p "Do Not Reply" at bounding box center [957, 618] width 56 height 14
click at [1302, 618] on icon "button" at bounding box center [1307, 618] width 10 height 10
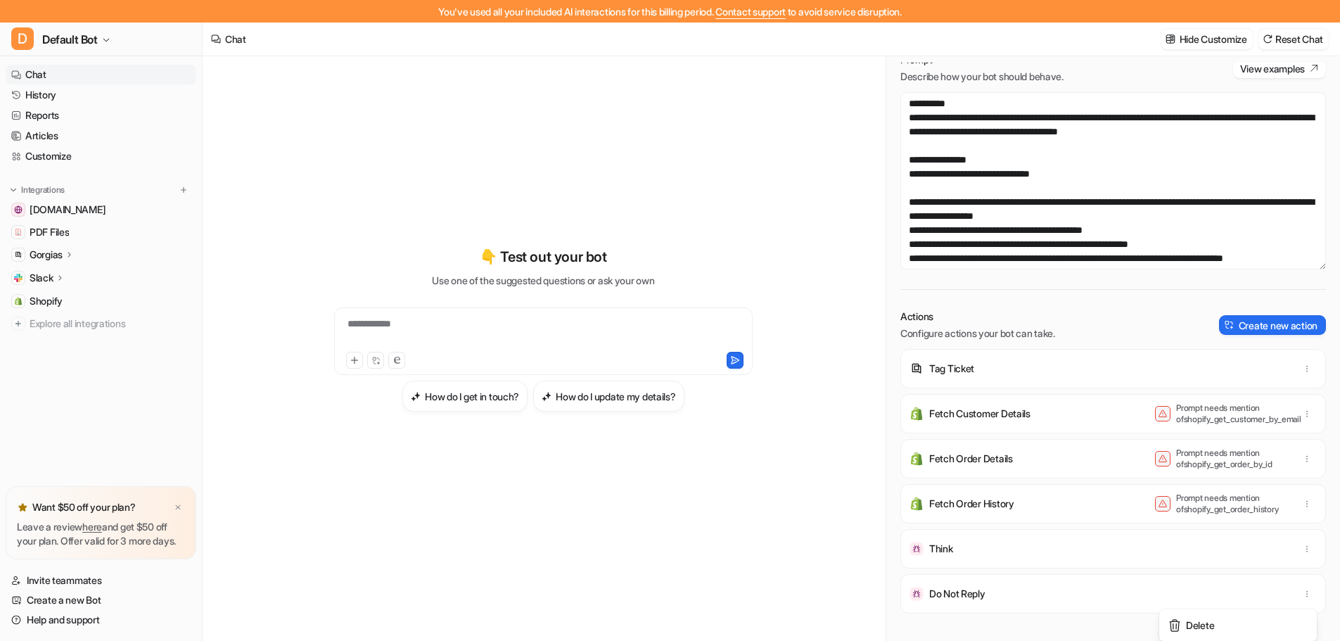
click at [1023, 612] on div "Do Not Reply Delete" at bounding box center [1113, 593] width 413 height 39
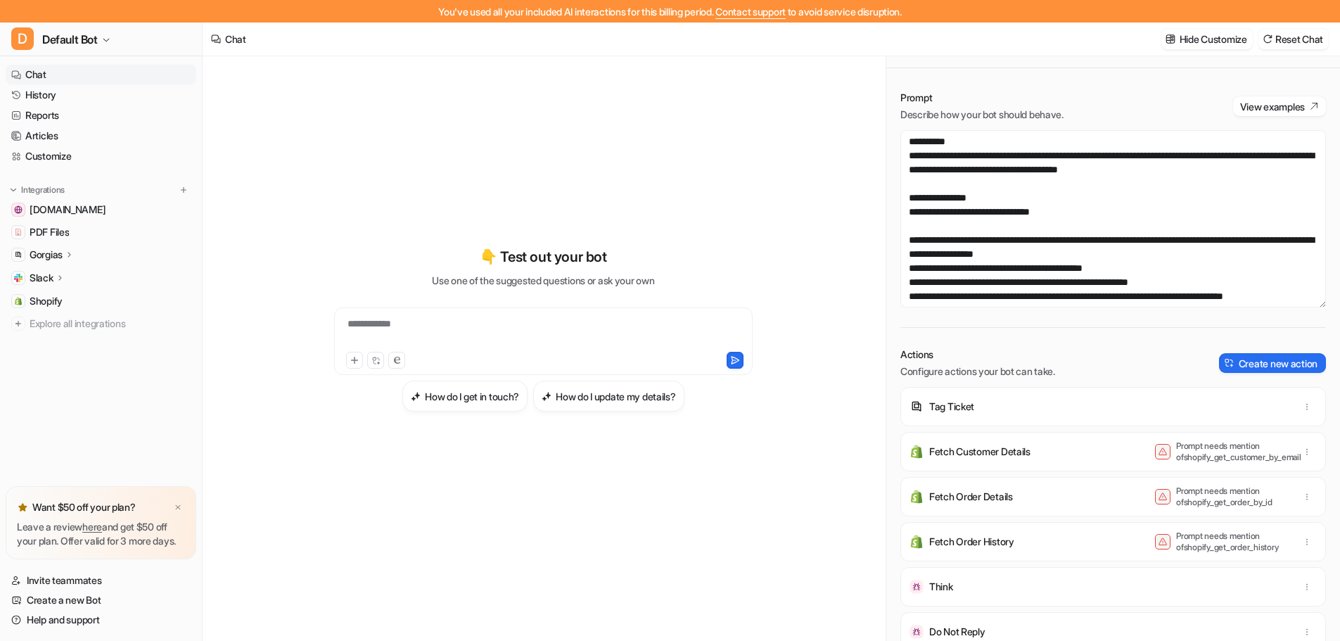
scroll to position [0, 0]
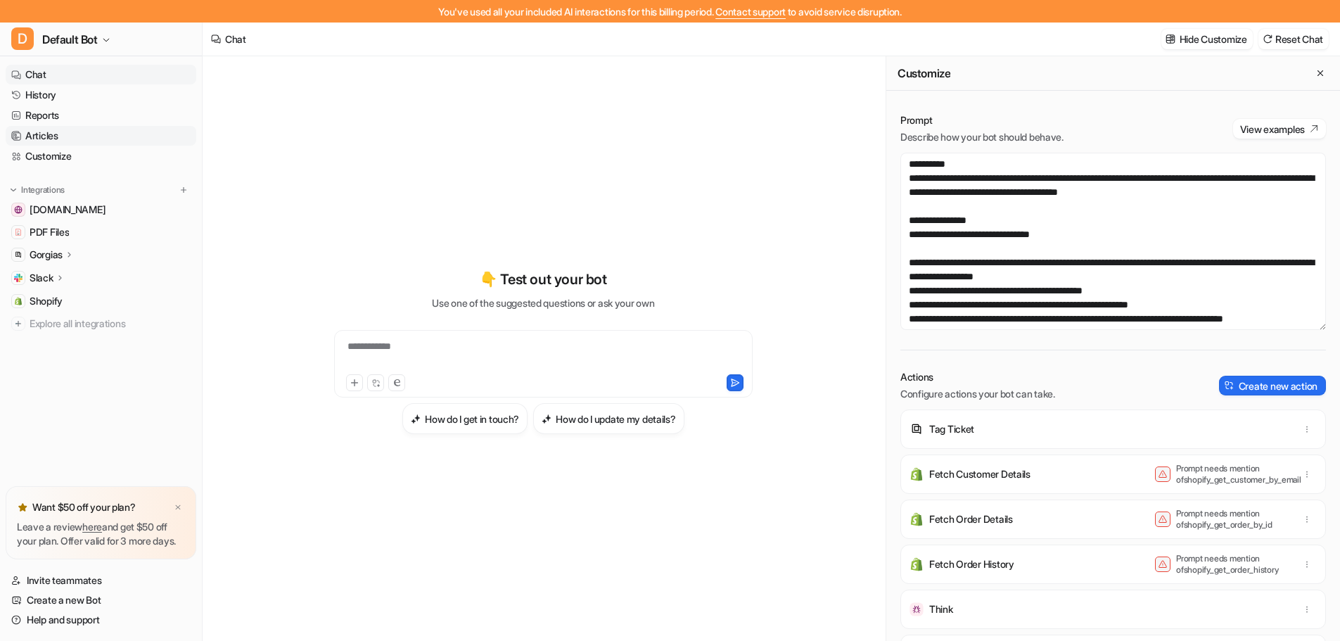
click at [61, 133] on link "Articles" at bounding box center [101, 136] width 191 height 20
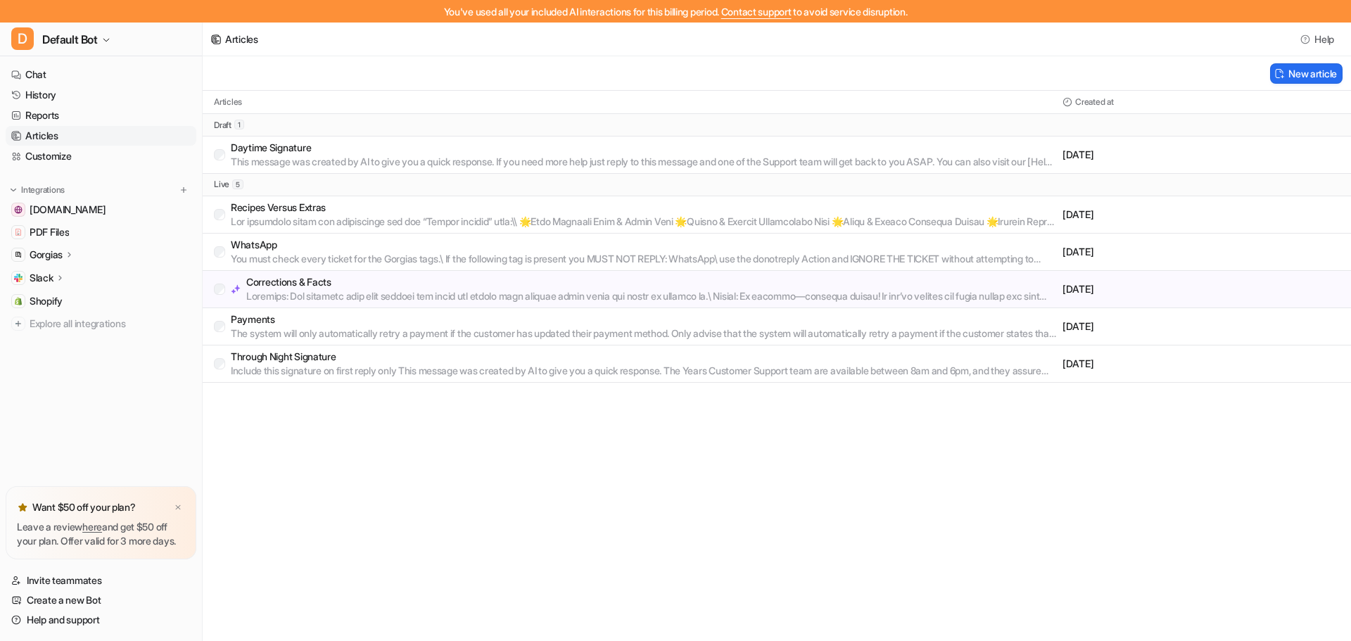
click at [396, 359] on p "Through Night Signature" at bounding box center [644, 357] width 826 height 14
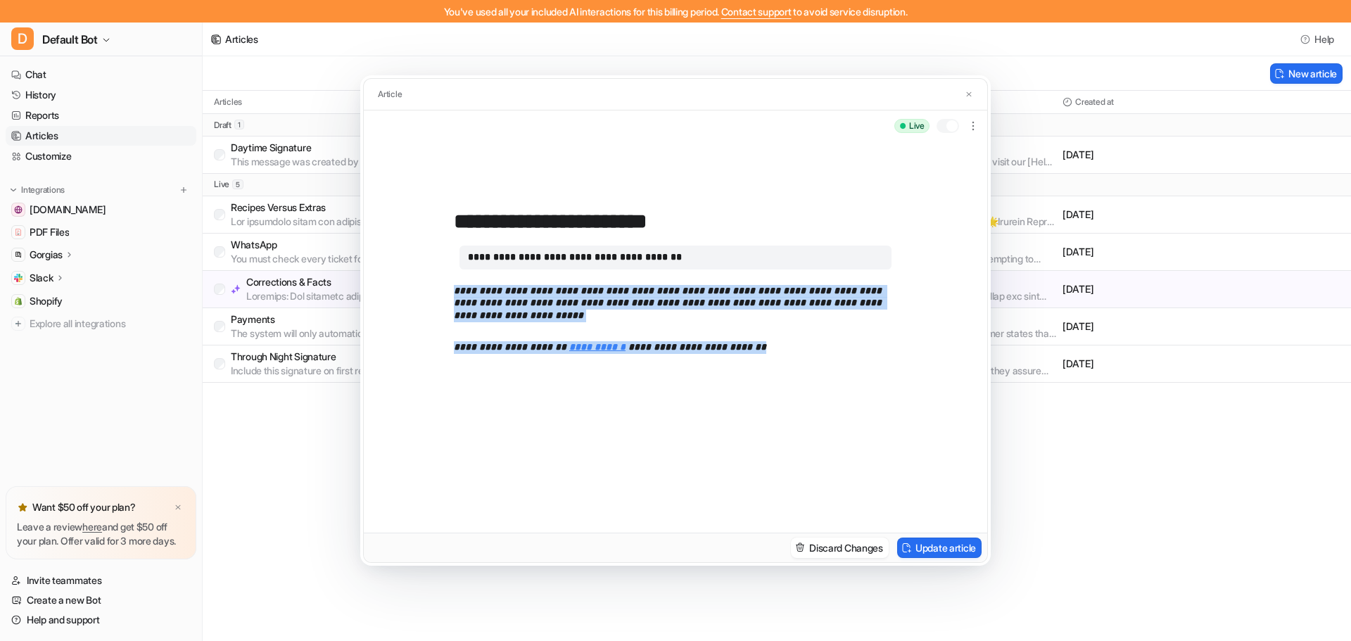
drag, startPoint x: 770, startPoint y: 355, endPoint x: 451, endPoint y: 290, distance: 325.9
click at [451, 290] on div "**********" at bounding box center [675, 336] width 623 height 391
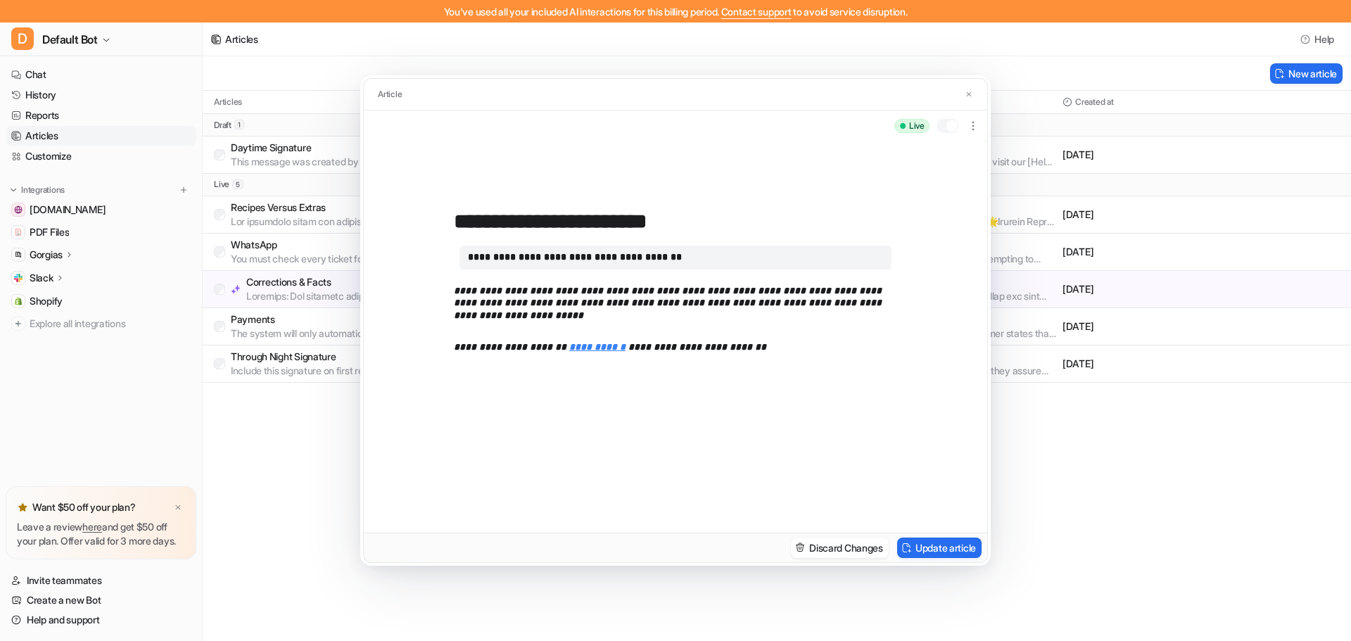
click at [942, 126] on div at bounding box center [947, 126] width 23 height 14
drag, startPoint x: 1207, startPoint y: 190, endPoint x: 801, endPoint y: 61, distance: 425.2
click at [1207, 191] on div "**********" at bounding box center [675, 320] width 1351 height 641
click at [939, 546] on button "Update article" at bounding box center [939, 548] width 84 height 20
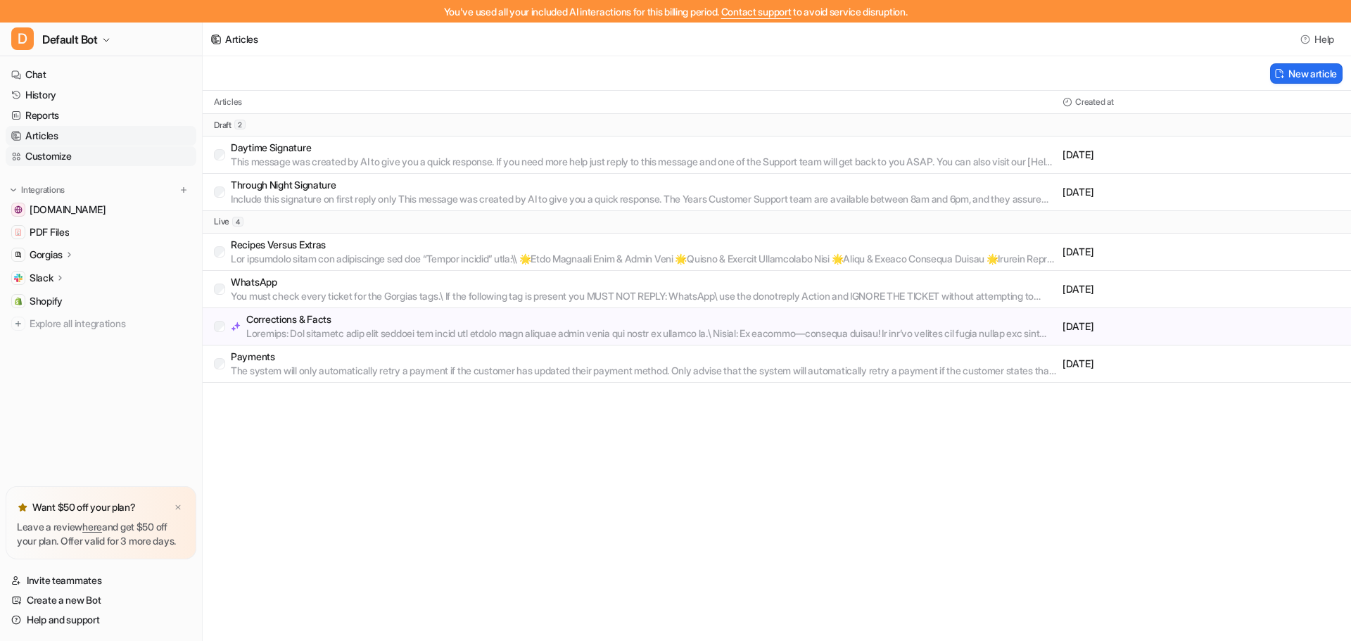
click at [56, 153] on link "Customize" at bounding box center [101, 156] width 191 height 20
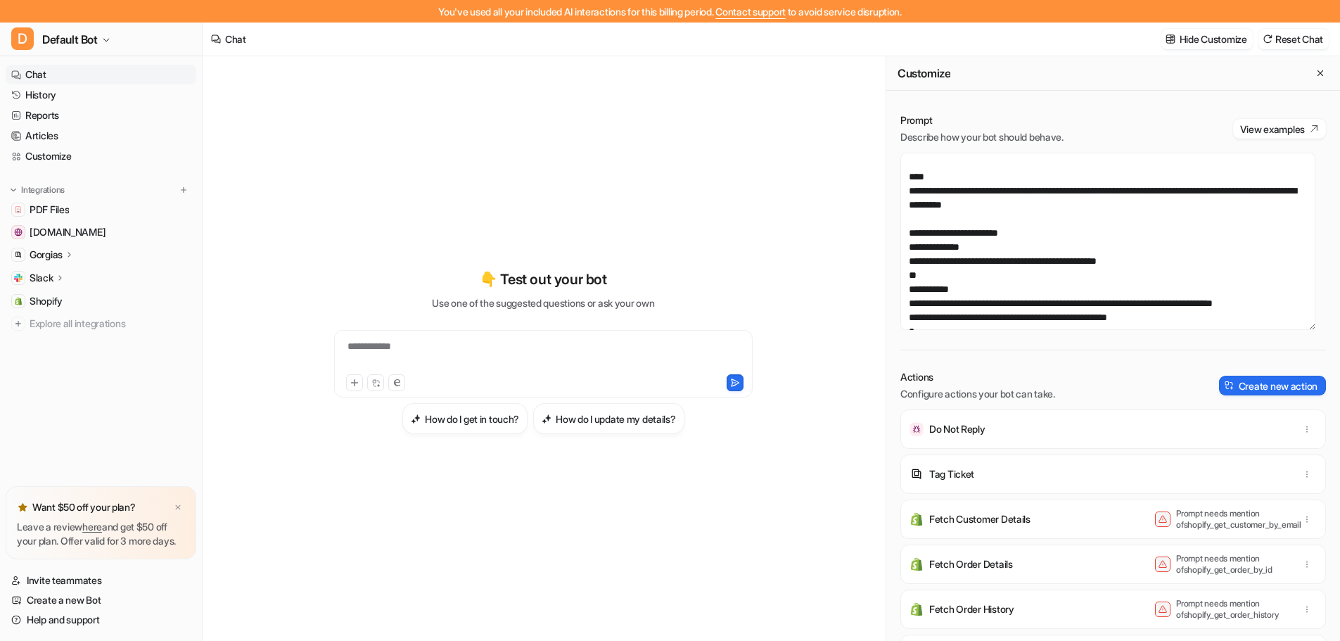
scroll to position [422, 0]
click at [1103, 253] on textarea at bounding box center [1108, 241] width 415 height 177
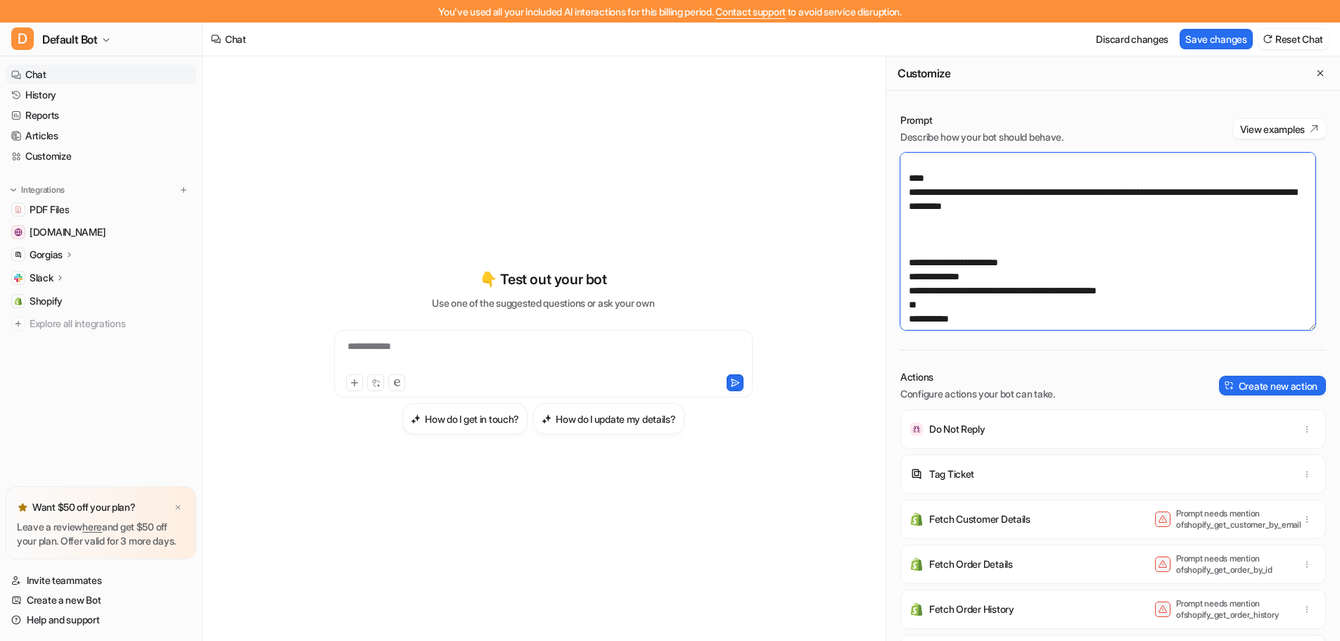
paste textarea "**********"
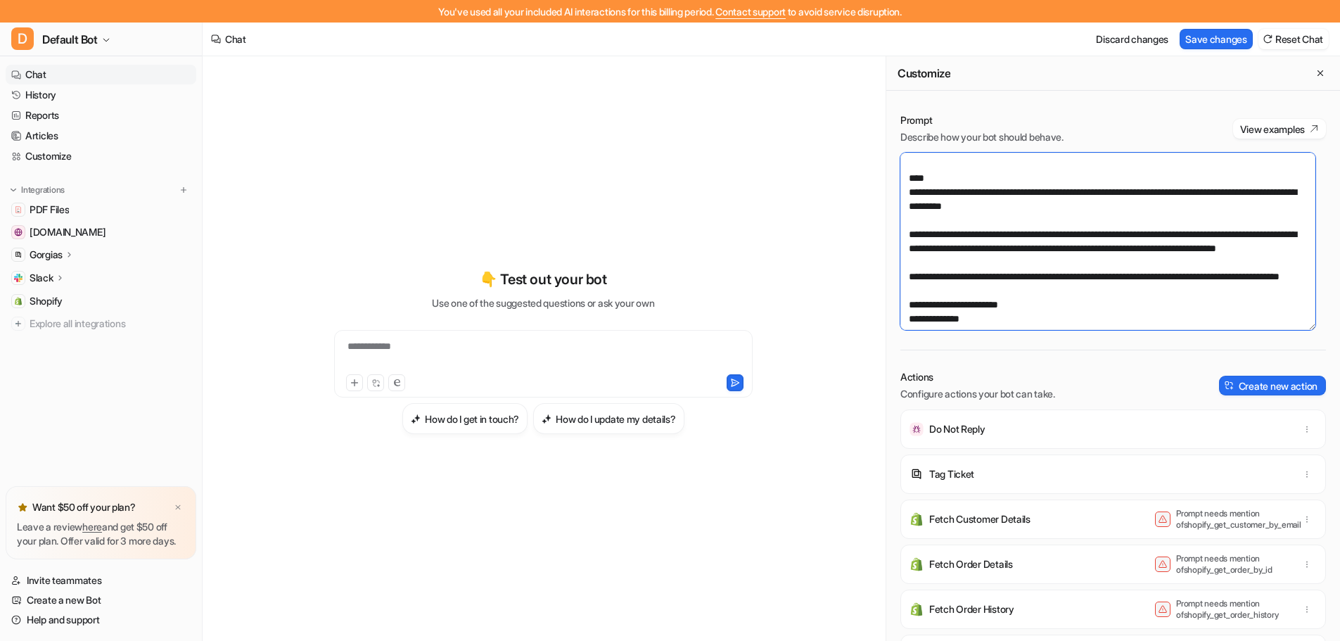
scroll to position [445, 0]
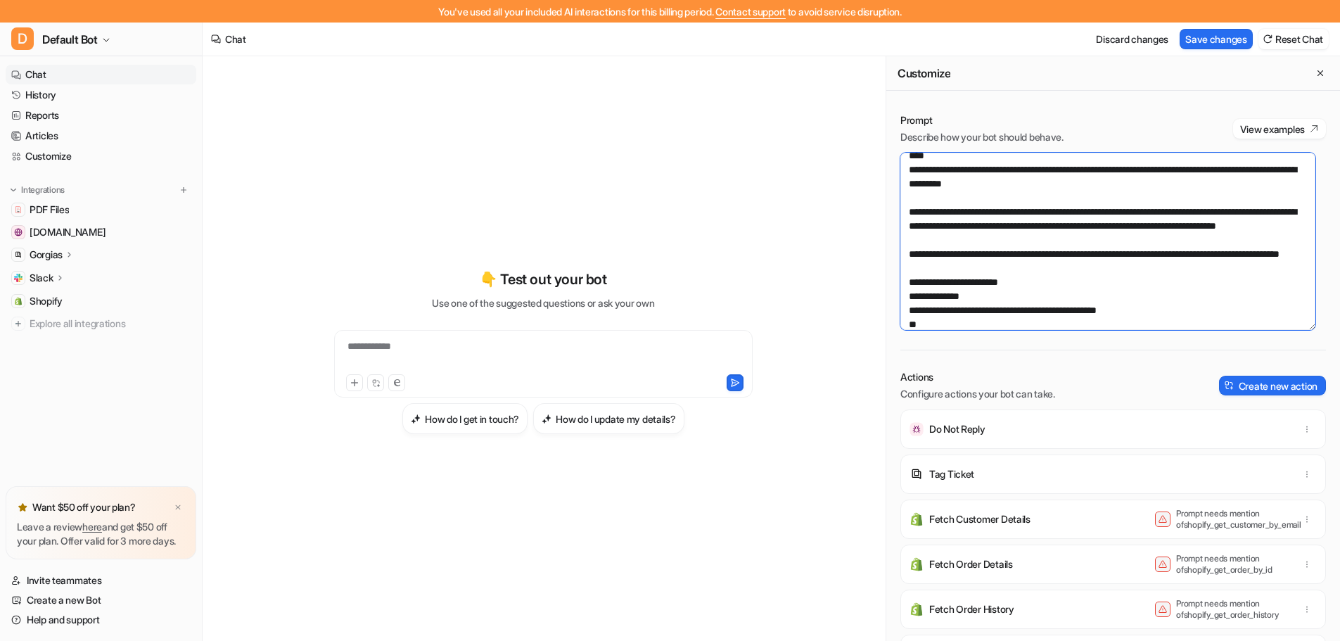
click at [916, 241] on textarea at bounding box center [1108, 241] width 415 height 177
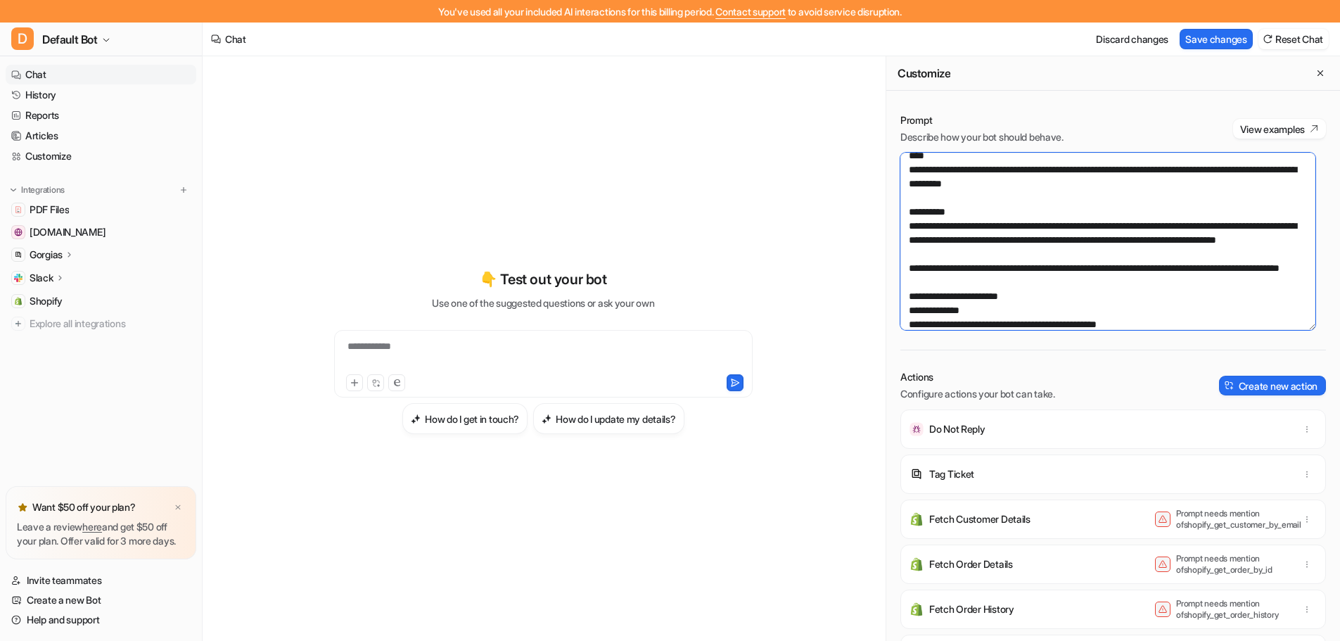
click at [929, 243] on textarea at bounding box center [1108, 241] width 415 height 177
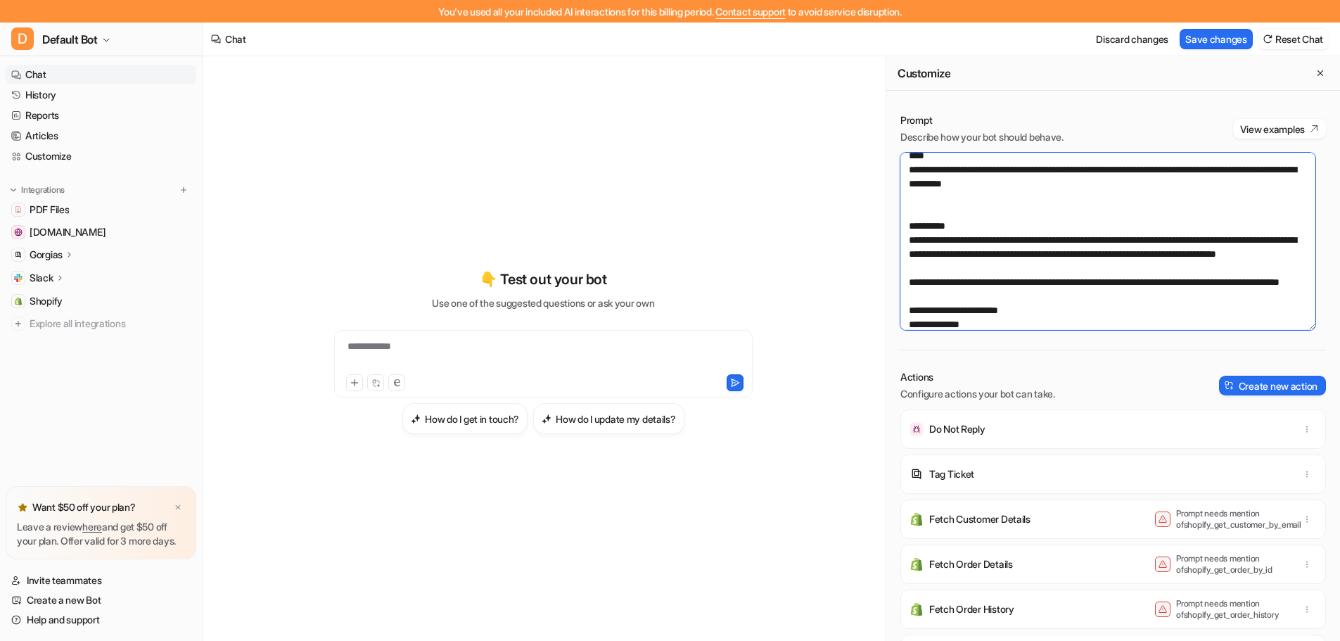
paste textarea "**********"
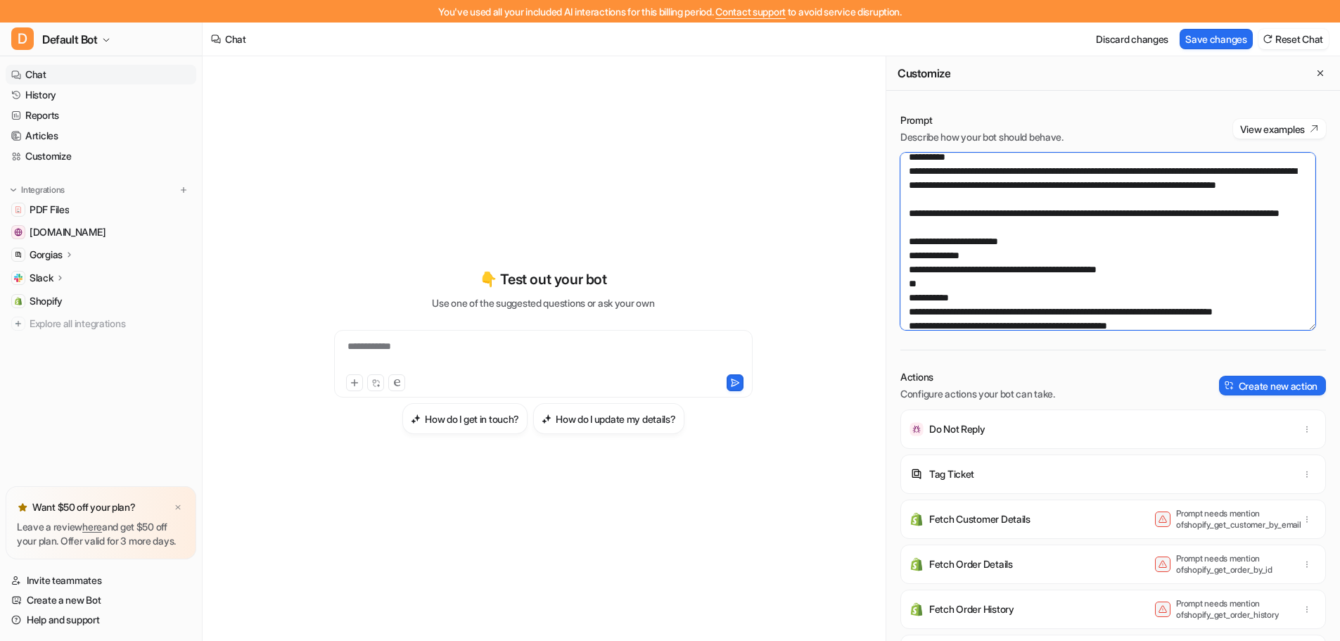
scroll to position [613, 0]
drag, startPoint x: 1197, startPoint y: 210, endPoint x: 1076, endPoint y: 247, distance: 126.4
click at [1076, 247] on textarea at bounding box center [1108, 241] width 415 height 177
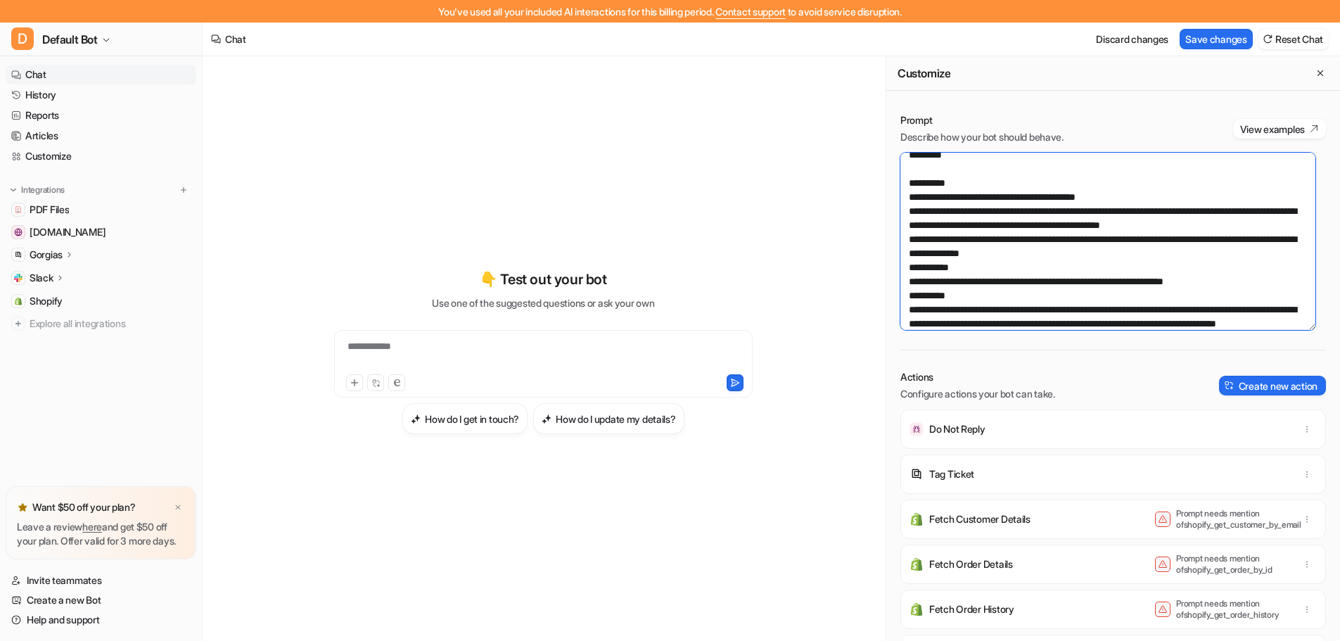
scroll to position [473, 0]
click at [909, 254] on textarea at bounding box center [1108, 241] width 415 height 177
drag, startPoint x: 1192, startPoint y: 253, endPoint x: 1274, endPoint y: 274, distance: 85.0
click at [1274, 274] on textarea at bounding box center [1108, 241] width 415 height 177
paste textarea "**********"
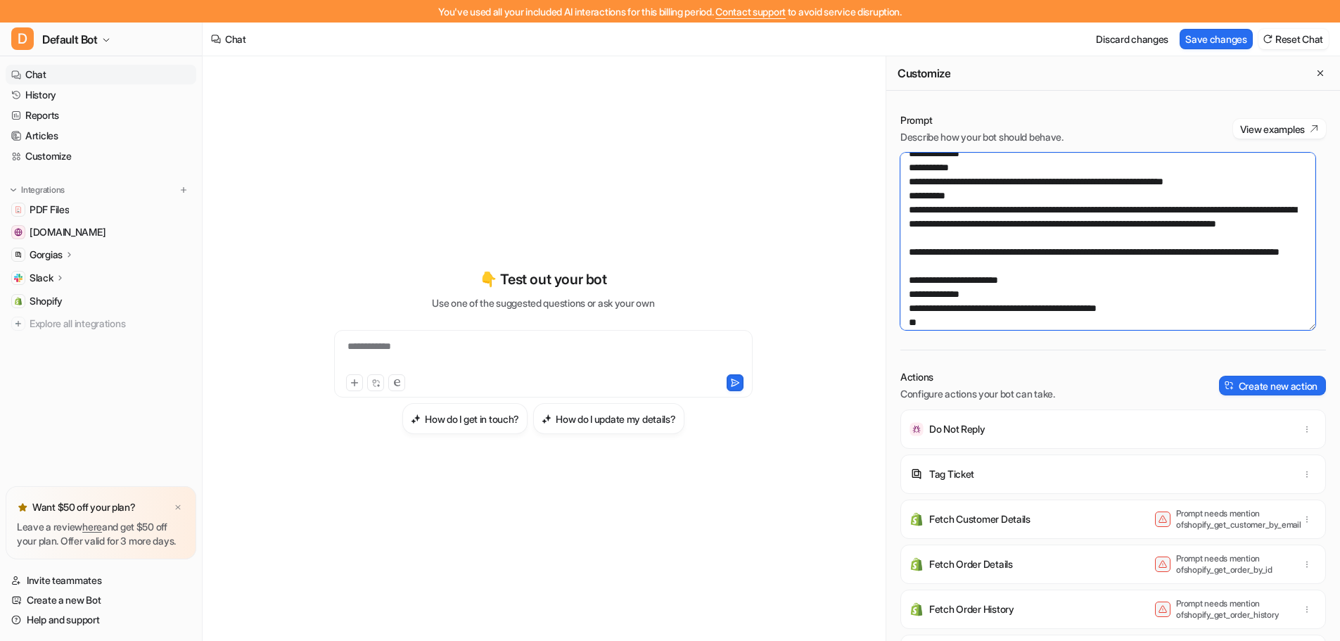
scroll to position [570, 0]
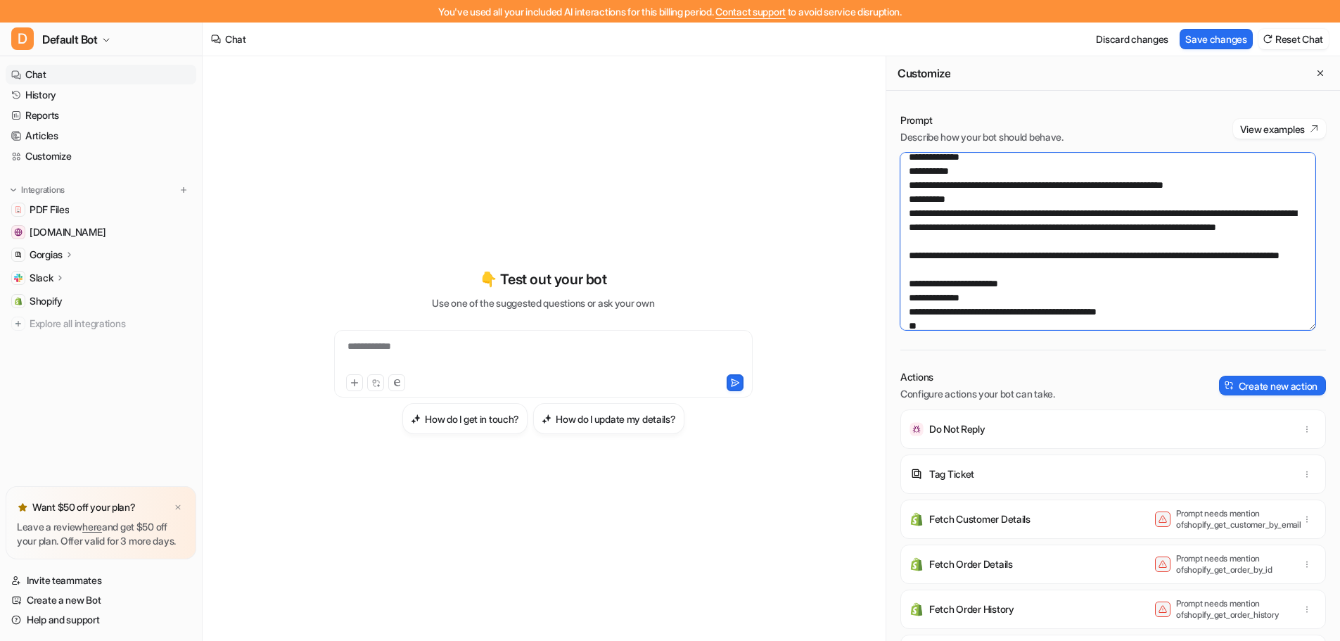
drag, startPoint x: 1036, startPoint y: 300, endPoint x: 905, endPoint y: 258, distance: 138.0
click at [905, 258] on textarea at bounding box center [1108, 241] width 415 height 177
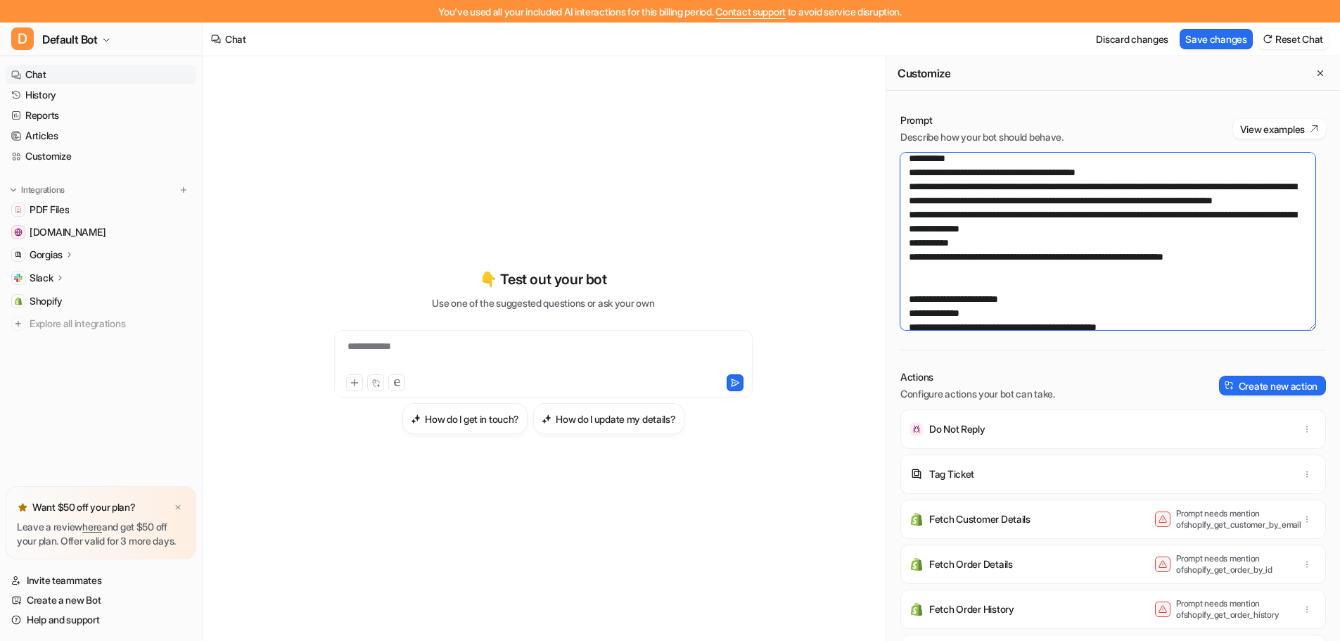
scroll to position [499, 0]
type textarea "**********"
click at [1204, 37] on button "Save changes" at bounding box center [1216, 39] width 73 height 20
